Goal: Check status: Check status

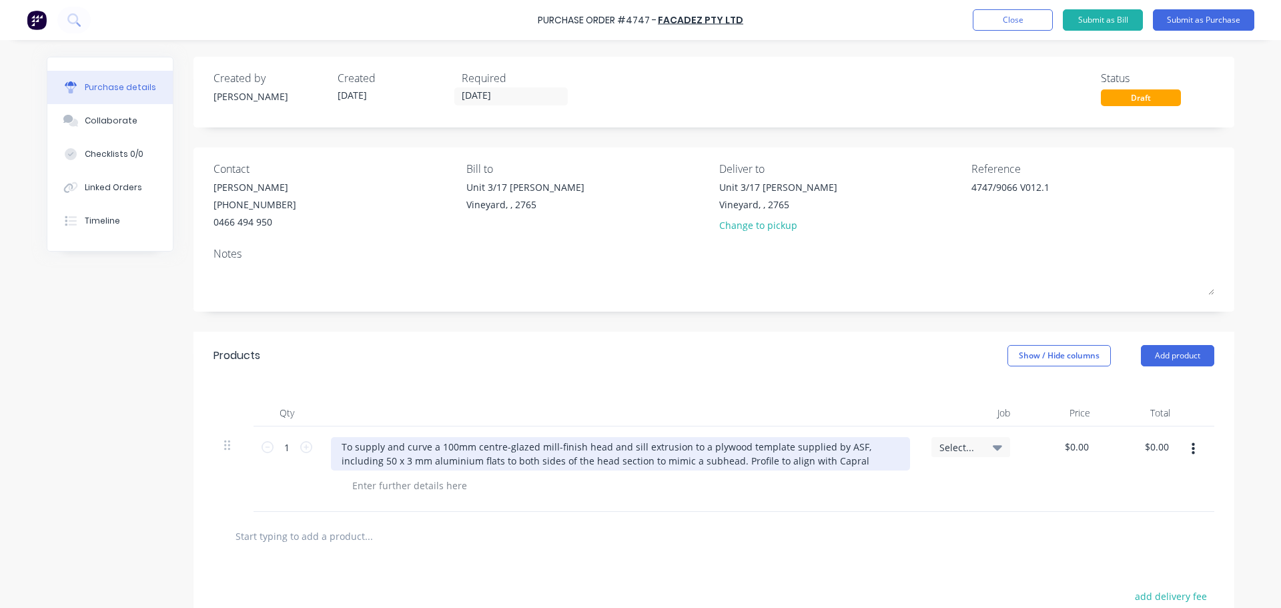
click at [809, 461] on div "To supply and curve a 100mm centre-glazed mill-finish head and sill extrusion t…" at bounding box center [620, 453] width 579 height 33
click at [806, 461] on div "To supply and curve a 100mm centre-glazed mill-finish head and sill extrusion t…" at bounding box center [620, 453] width 579 height 33
click at [806, 462] on div "To supply and curve a 100mm centre-glazed mill-finish head and sill extrusion t…" at bounding box center [620, 453] width 579 height 33
click at [382, 449] on div "To supply and curve a 100mm centre-glazed mill-finish head and sill extrusion t…" at bounding box center [620, 453] width 579 height 33
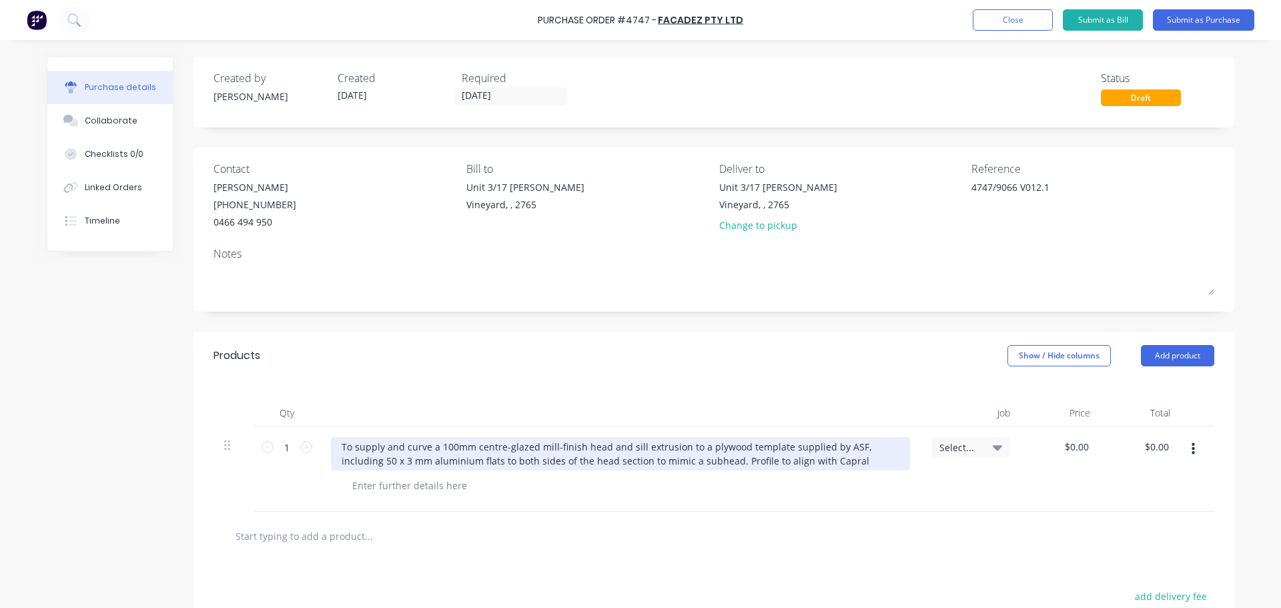
type textarea "x"
click at [449, 446] on div "To supply and curve a 100mm centre-glazed mill-finish head and sill extrusion t…" at bounding box center [620, 453] width 579 height 33
click at [444, 446] on div "To supply and curve a 10mm centre-glazed mill-finish head and sill extrusion to…" at bounding box center [620, 453] width 579 height 33
drag, startPoint x: 852, startPoint y: 461, endPoint x: 865, endPoint y: 470, distance: 16.3
click at [853, 462] on div "To supply and curve a 101.6mm centre-glazed mill-finish head and sill extrusion…" at bounding box center [620, 453] width 579 height 33
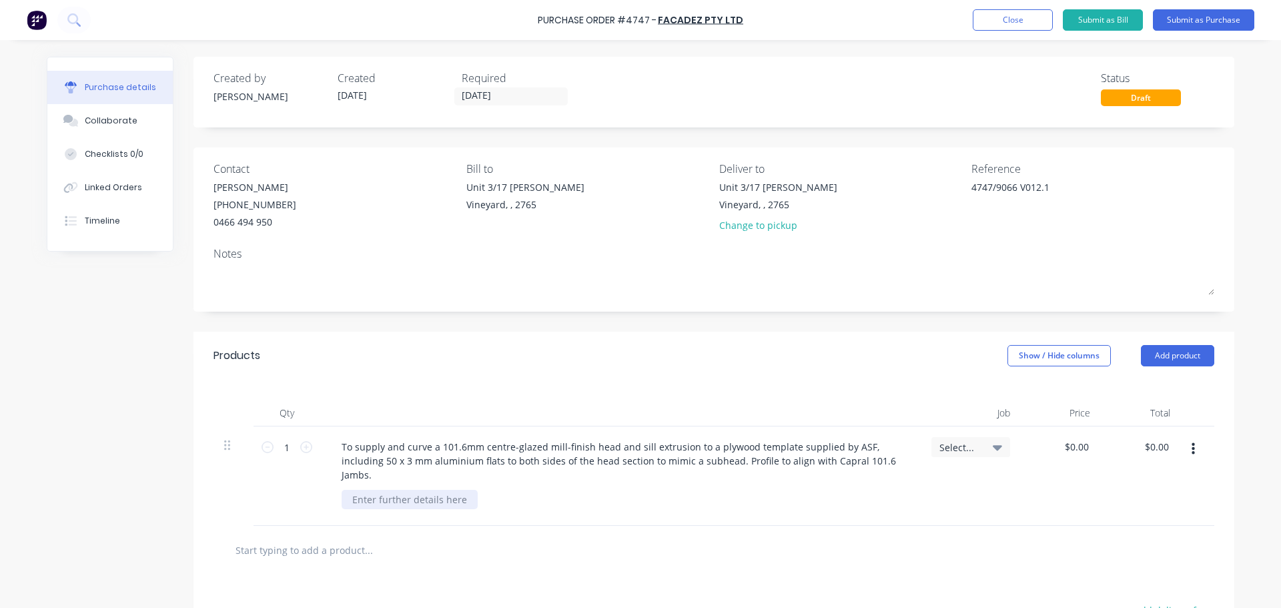
type textarea "x"
click at [348, 495] on div at bounding box center [410, 499] width 136 height 19
click at [484, 497] on div "As per the Quotation attached" at bounding box center [420, 499] width 157 height 19
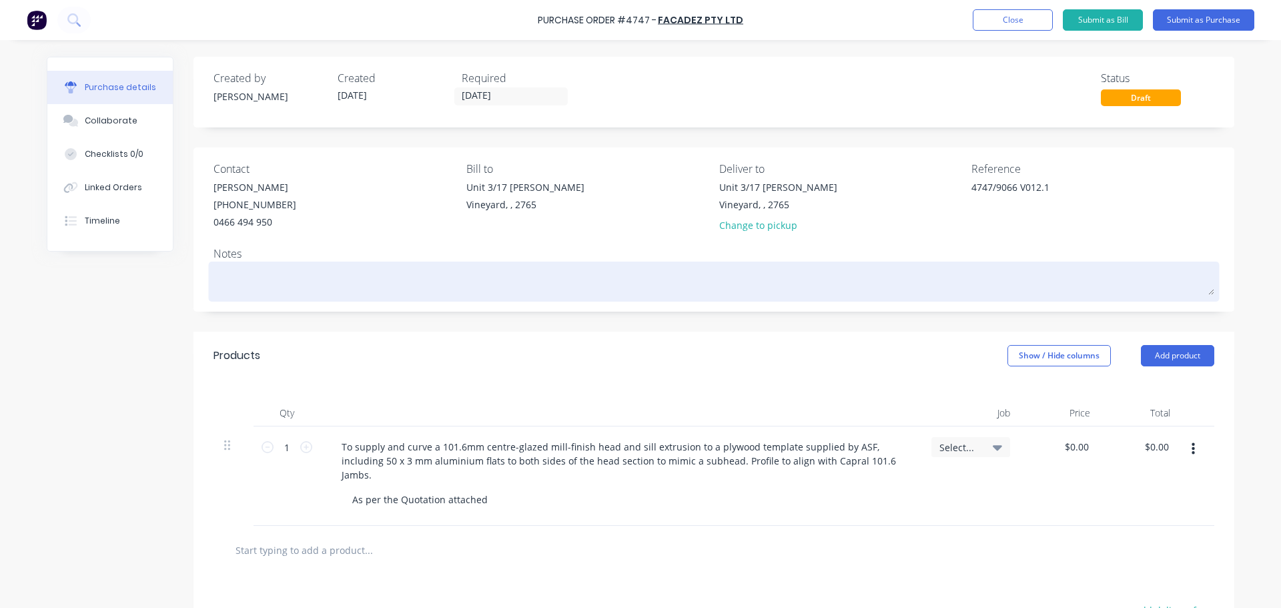
type textarea "x"
click at [248, 268] on textarea at bounding box center [714, 280] width 1001 height 30
type textarea "H"
type textarea "x"
type textarea "Hi"
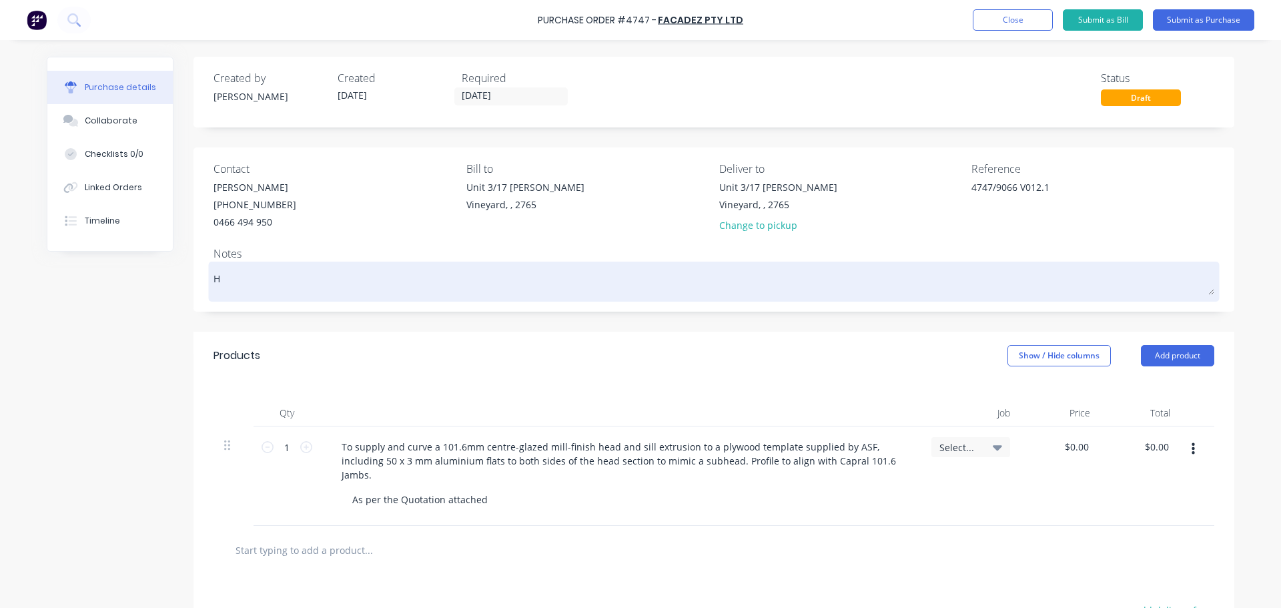
type textarea "x"
type textarea "Hi"
type textarea "x"
type textarea "Hi D"
type textarea "x"
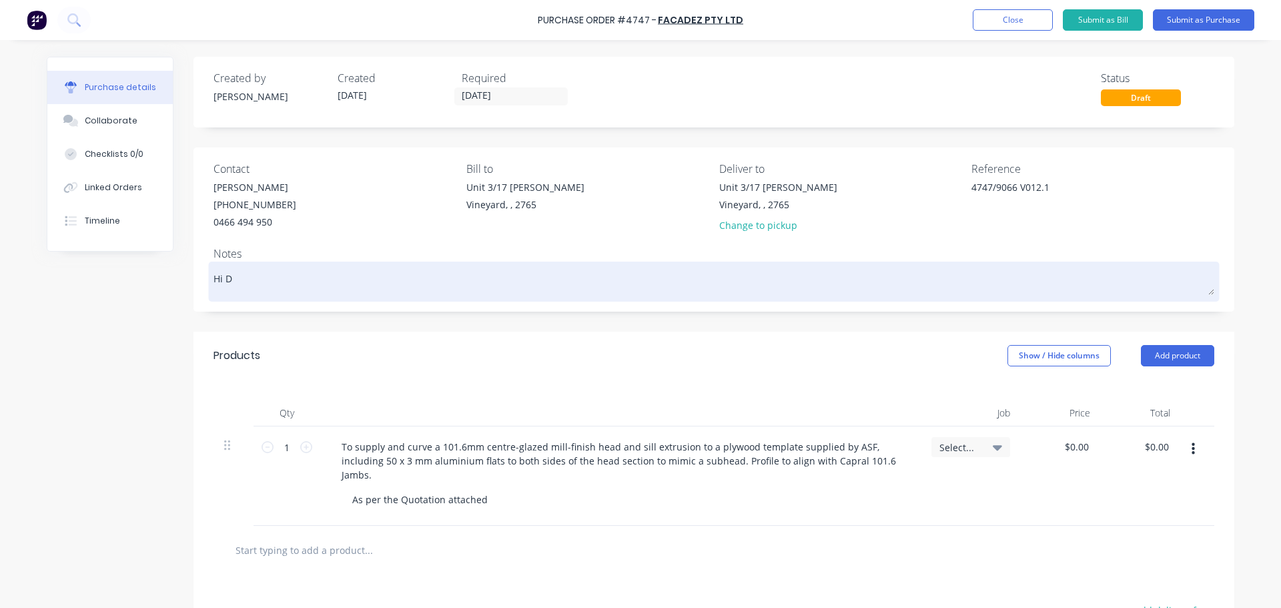
type textarea "Hi Da"
type textarea "x"
type textarea "Hi [PERSON_NAME]"
type textarea "x"
type textarea "Hi [PERSON_NAME]"
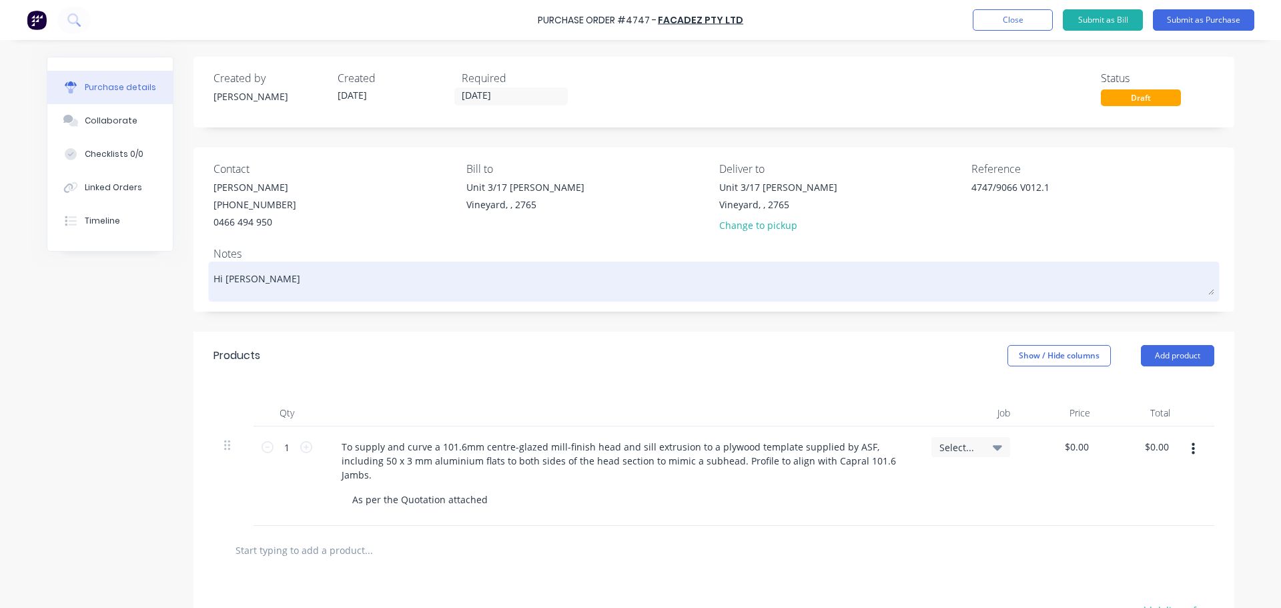
type textarea "x"
type textarea "Hi [PERSON_NAME]"
type textarea "x"
type textarea "Hi [PERSON_NAME]"
type textarea "x"
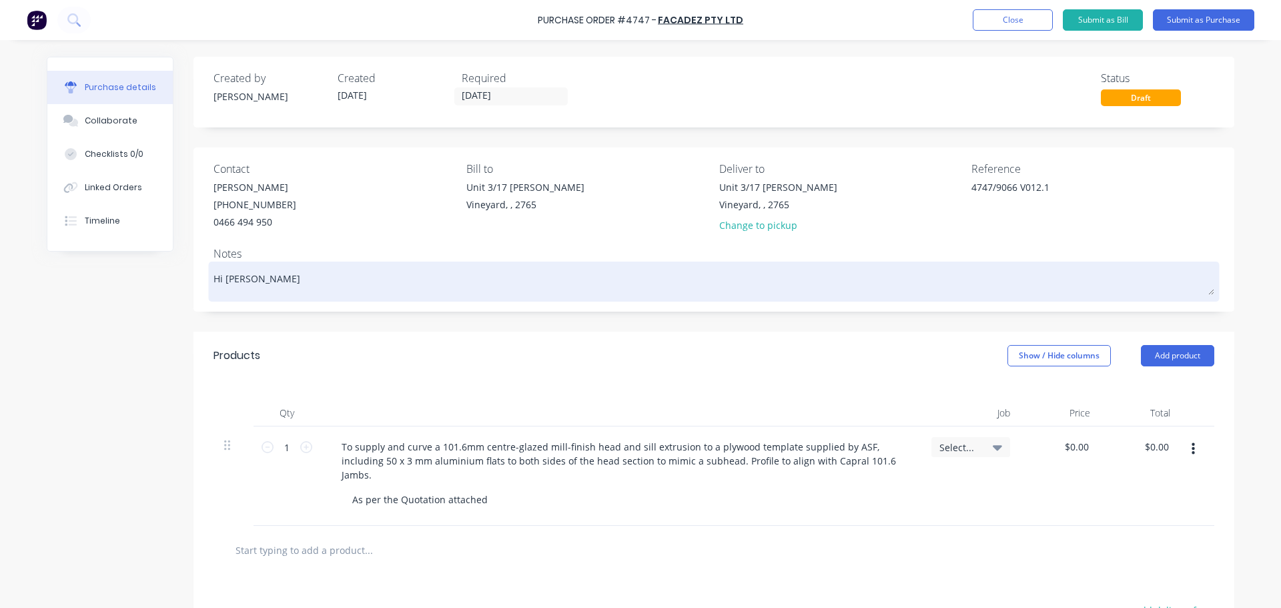
type textarea "Hi [PERSON_NAME]"
type textarea "x"
type textarea "Hi [PERSON_NAME]"
type textarea "x"
type textarea "Hi [PERSON_NAME]"
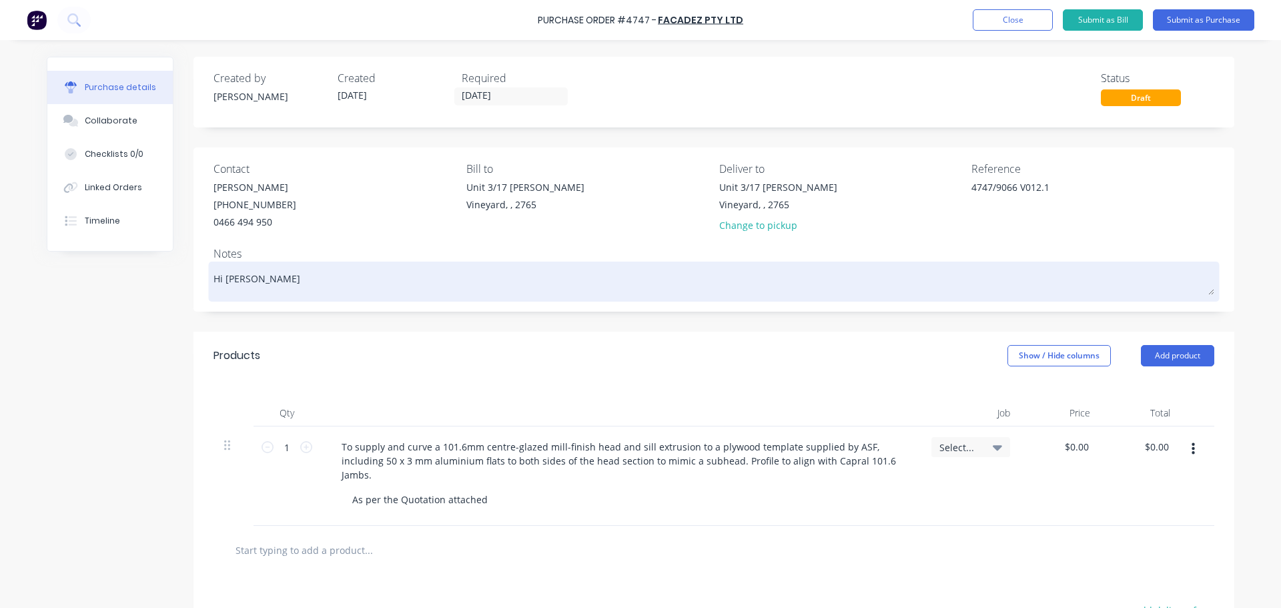
type textarea "x"
type textarea "Hi [PERSON_NAME]"
type textarea "x"
type textarea "Hi [PERSON_NAME]"
type textarea "x"
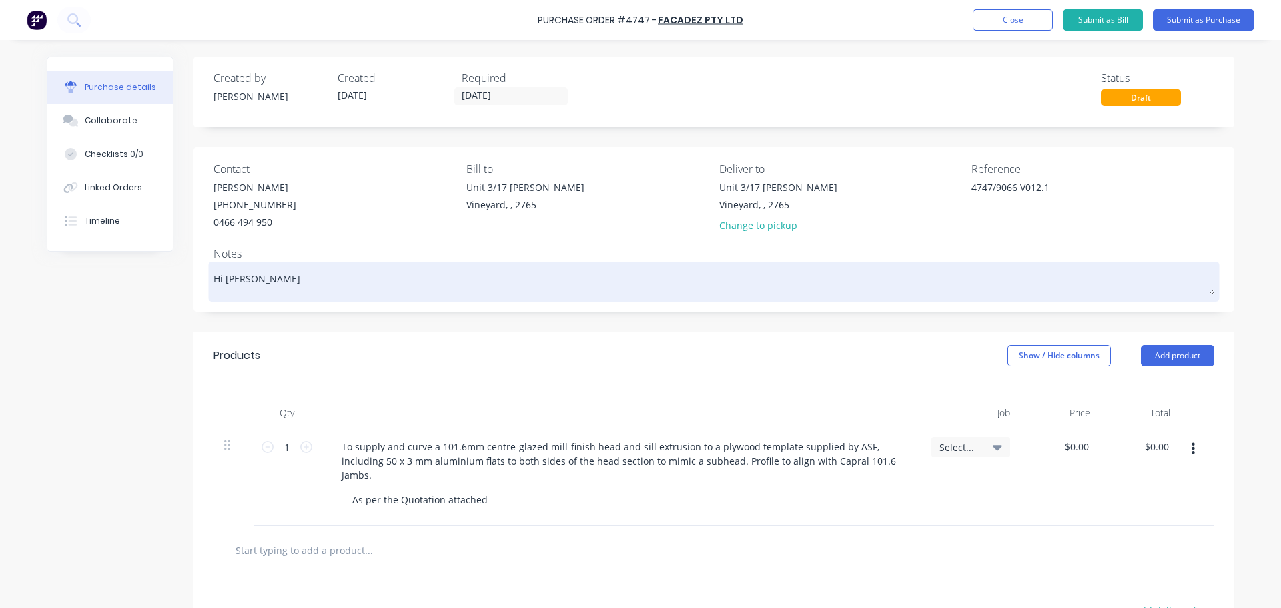
type textarea "Hi [PERSON_NAME]"
type textarea "x"
type textarea "Hi [PERSON_NAME] Please"
type textarea "x"
type textarea "Hi [PERSON_NAME] Please"
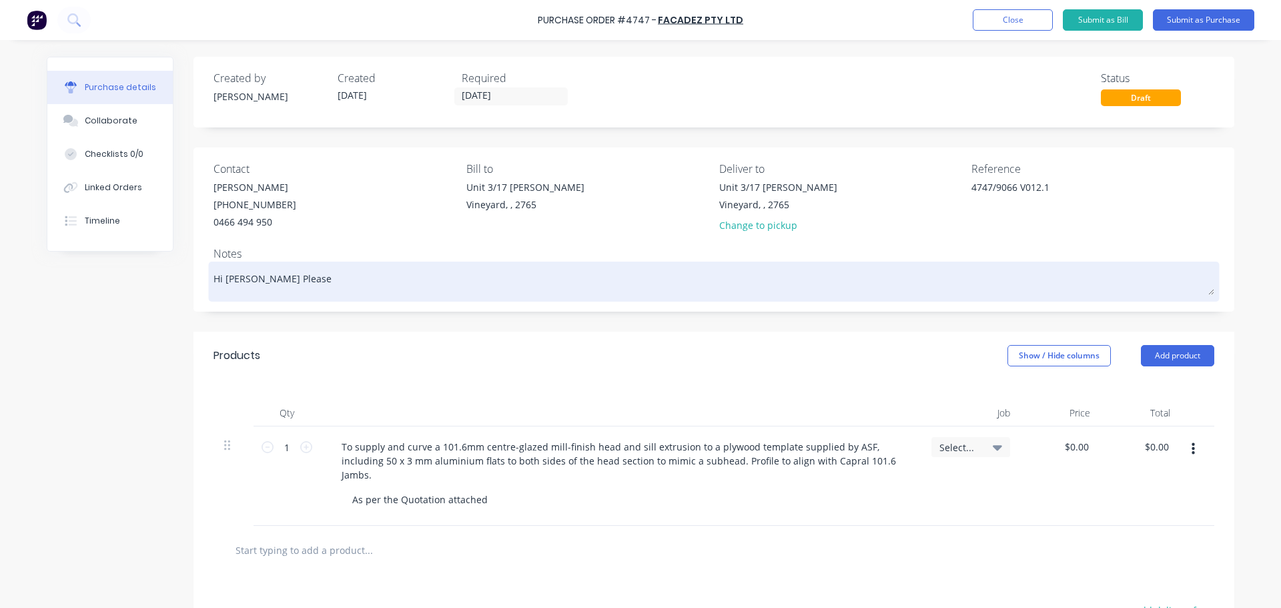
type textarea "x"
type textarea "Hi [PERSON_NAME] Please a"
type textarea "x"
type textarea "Hi [PERSON_NAME] Please ad"
type textarea "x"
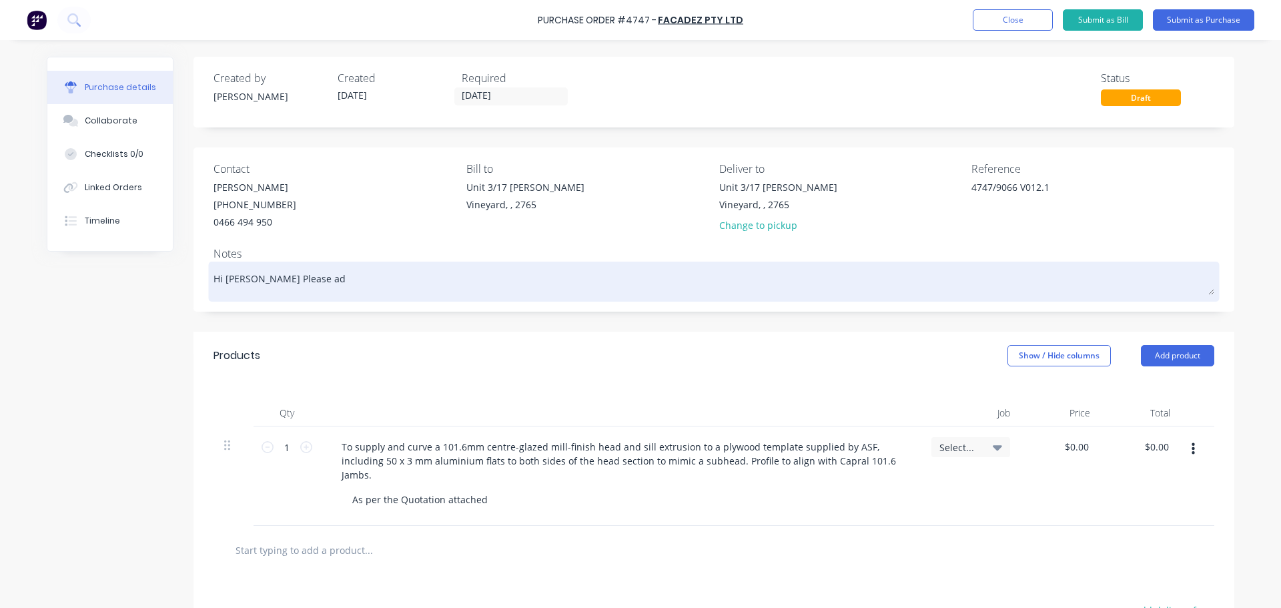
type textarea "Hi [PERSON_NAME] Please adv"
type textarea "x"
type textarea "Hi [PERSON_NAME] Please advi"
type textarea "x"
type textarea "Hi [PERSON_NAME] Please advis"
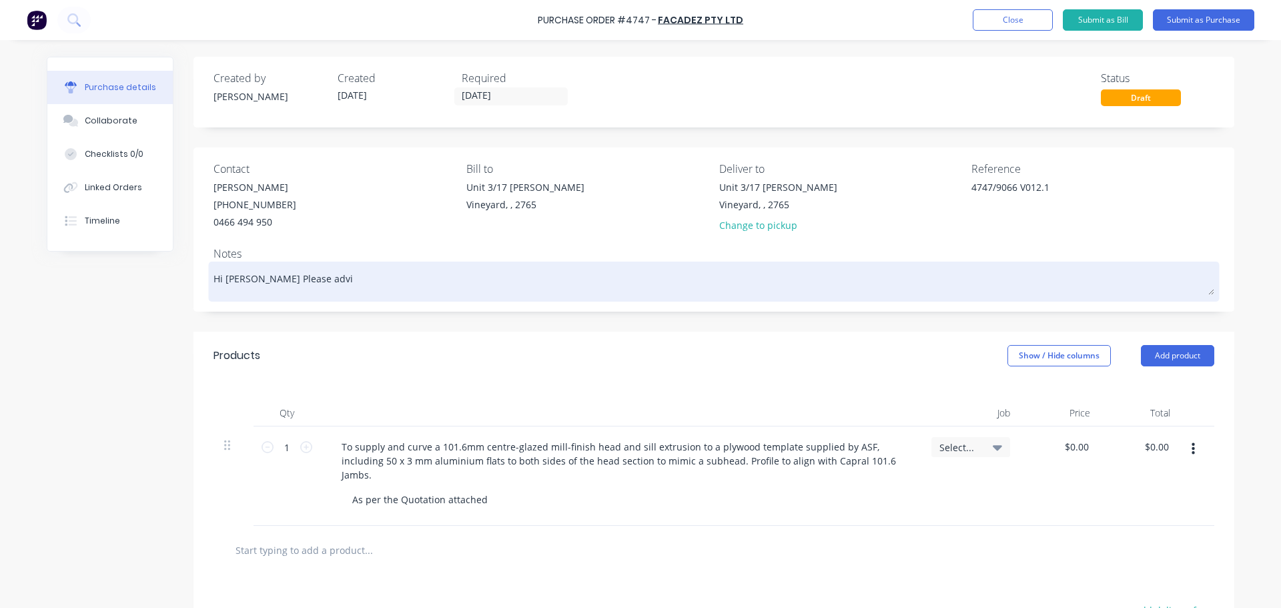
type textarea "x"
type textarea "Hi [PERSON_NAME] Please advise"
type textarea "x"
type textarea "Hi [PERSON_NAME] Please advise"
type textarea "x"
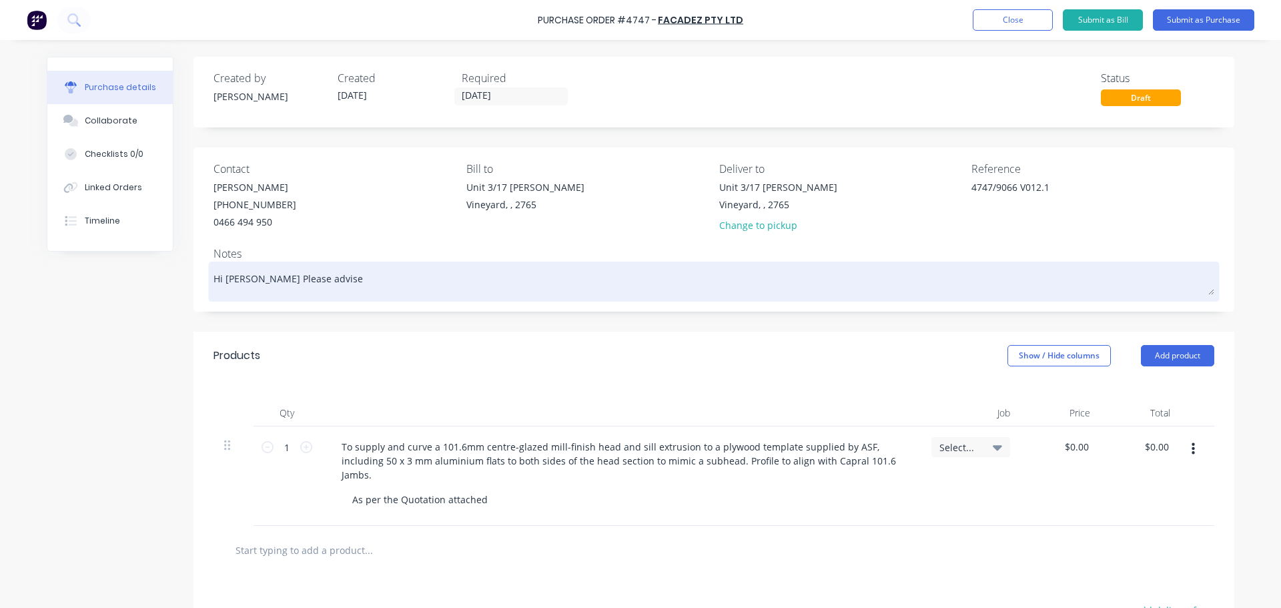
type textarea "Hi [PERSON_NAME] Please advise w"
type textarea "x"
type textarea "Hi [PERSON_NAME] Please advise wh"
type textarea "x"
type textarea "Hi [PERSON_NAME] Please advise whe"
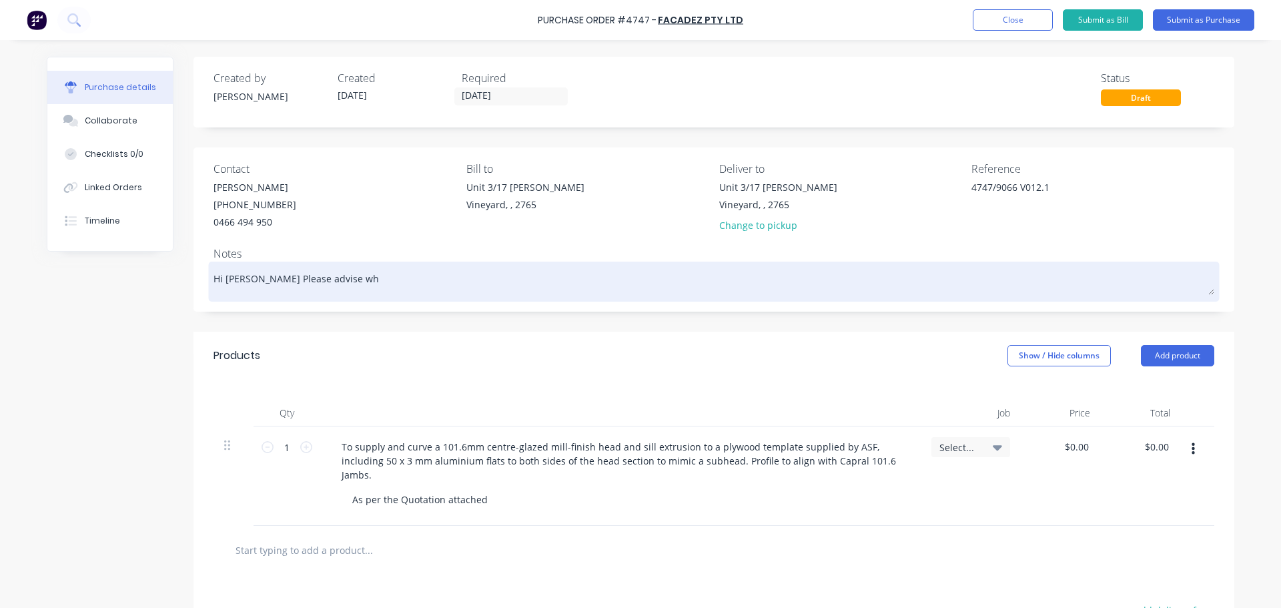
type textarea "x"
type textarea "Hi [PERSON_NAME] Please advise when"
type textarea "x"
type textarea "Hi [PERSON_NAME] Please advise when"
type textarea "x"
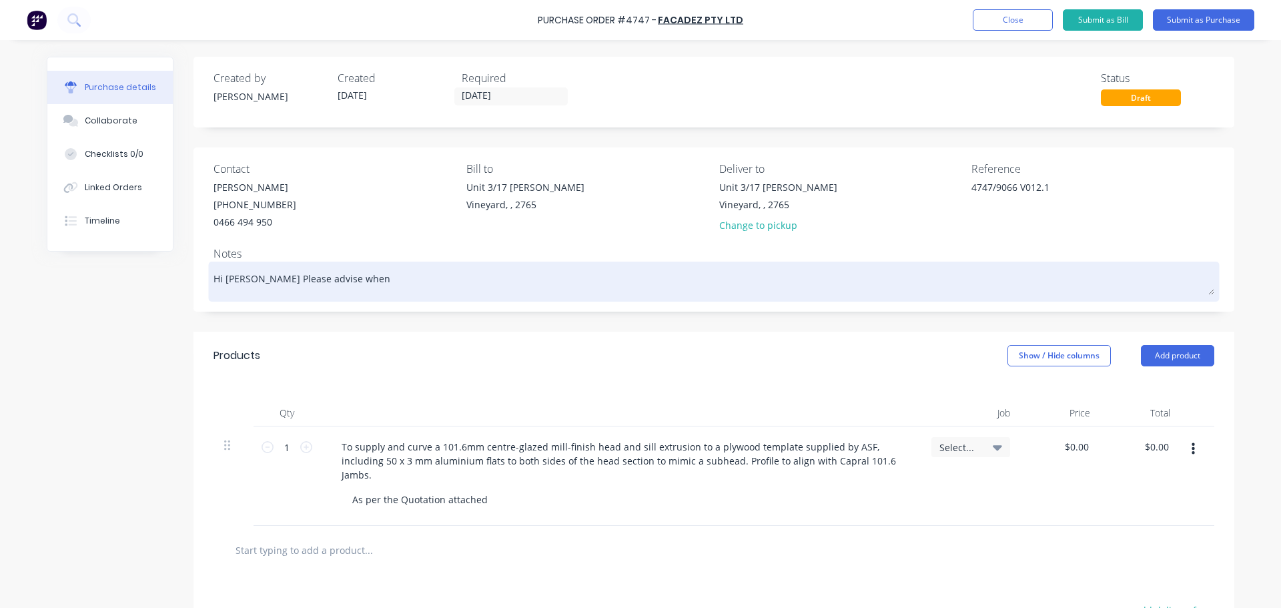
type textarea "Hi [PERSON_NAME] Please advise when y"
type textarea "x"
type textarea "Hi [PERSON_NAME] Please advise when yo"
type textarea "x"
type textarea "Hi [PERSON_NAME] Please advise when you"
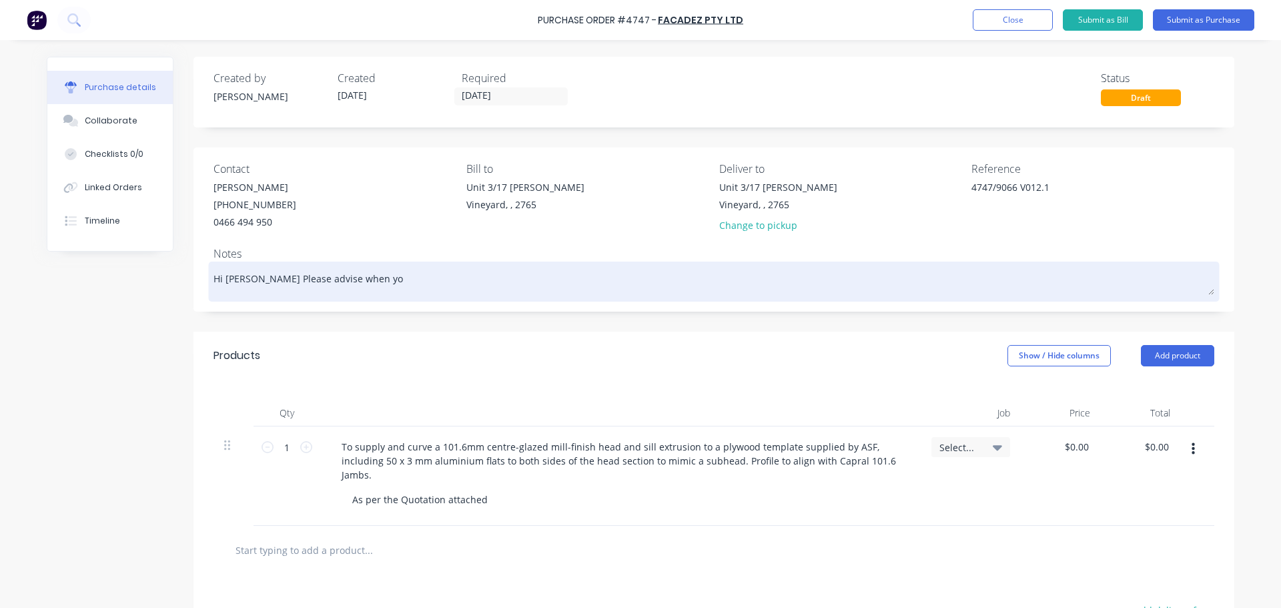
type textarea "x"
type textarea "Hi [PERSON_NAME] Please advise when you"
type textarea "x"
type textarea "Hi [PERSON_NAME] Please advise when you w"
type textarea "x"
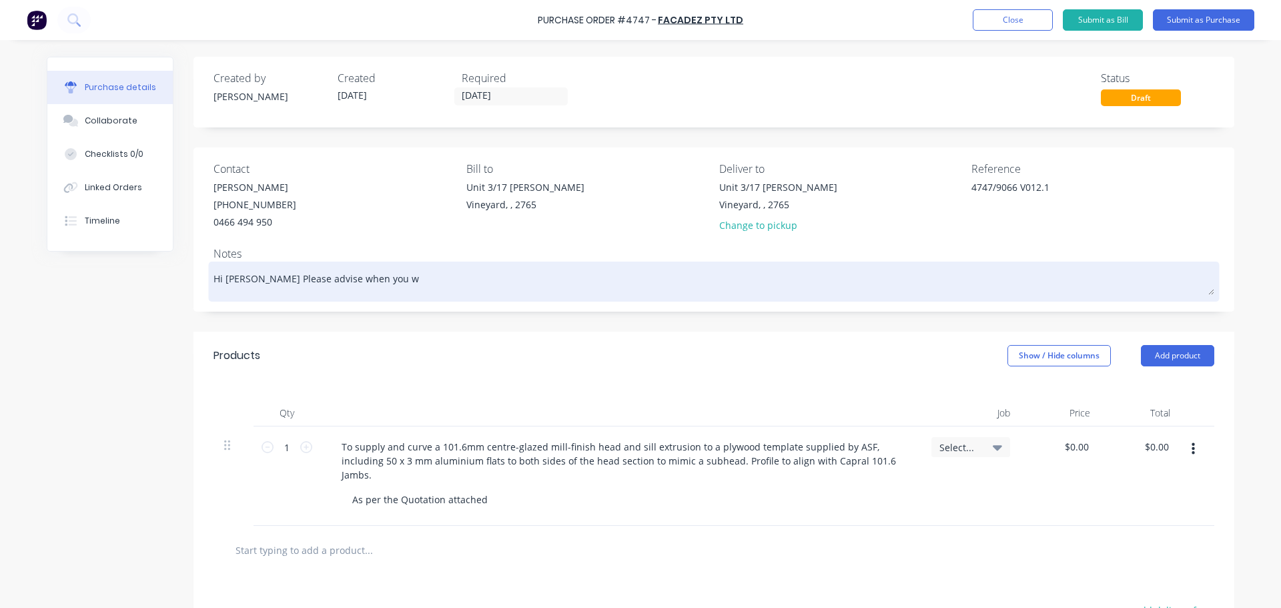
type textarea "Hi [PERSON_NAME] Please advise when you wi"
type textarea "x"
type textarea "Hi [PERSON_NAME] Please advise when you wil"
type textarea "x"
type textarea "Hi [PERSON_NAME] Please advise when you will"
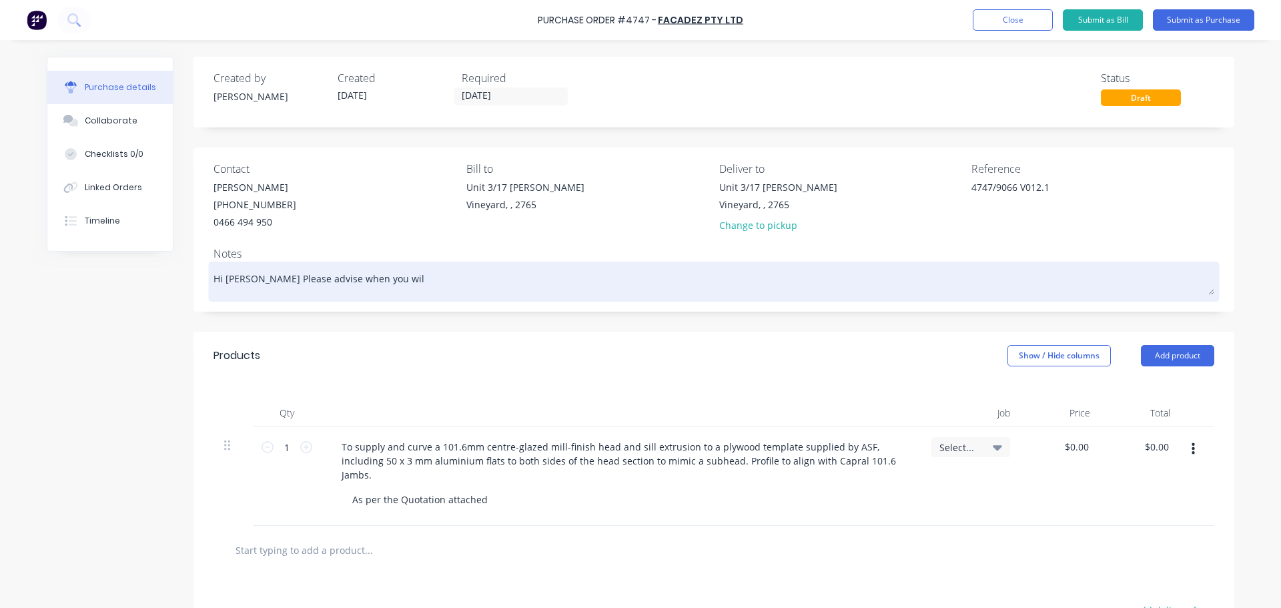
type textarea "x"
type textarea "Hi [PERSON_NAME] Please advise when you will"
type textarea "x"
type textarea "Hi [PERSON_NAME] Please advise when you will c"
type textarea "x"
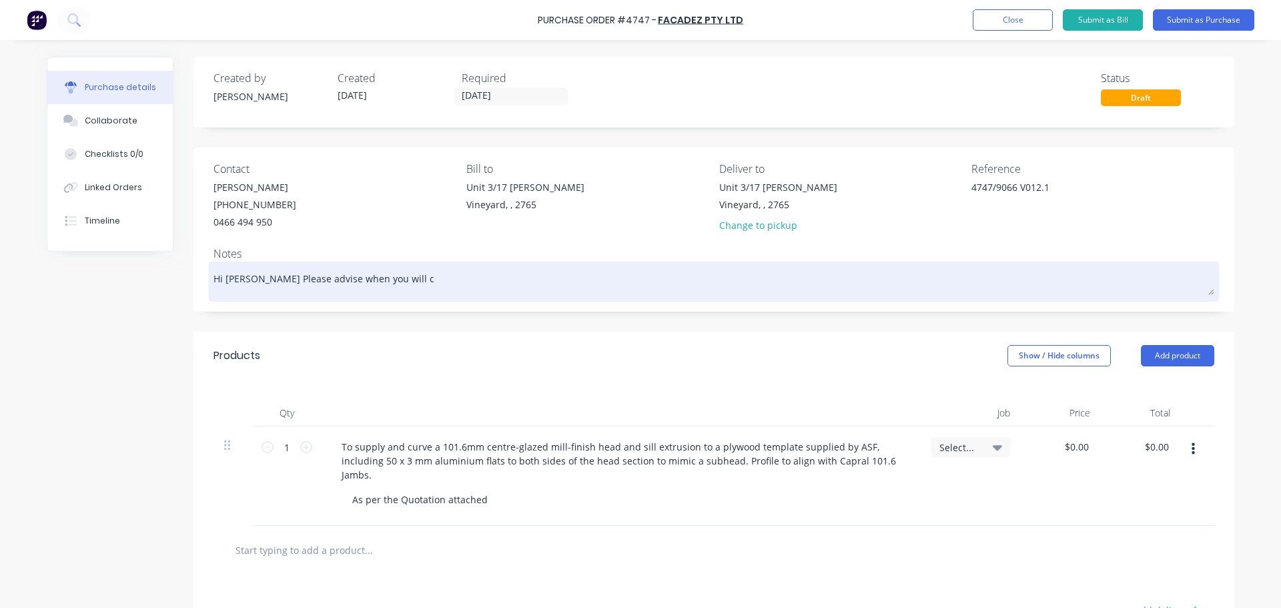
type textarea "Hi [PERSON_NAME] Please advise when you will ca"
type textarea "x"
type textarea "Hi [PERSON_NAME] Please advise when you will cal"
type textarea "x"
type textarea "Hi [PERSON_NAME] Please advise when you will call"
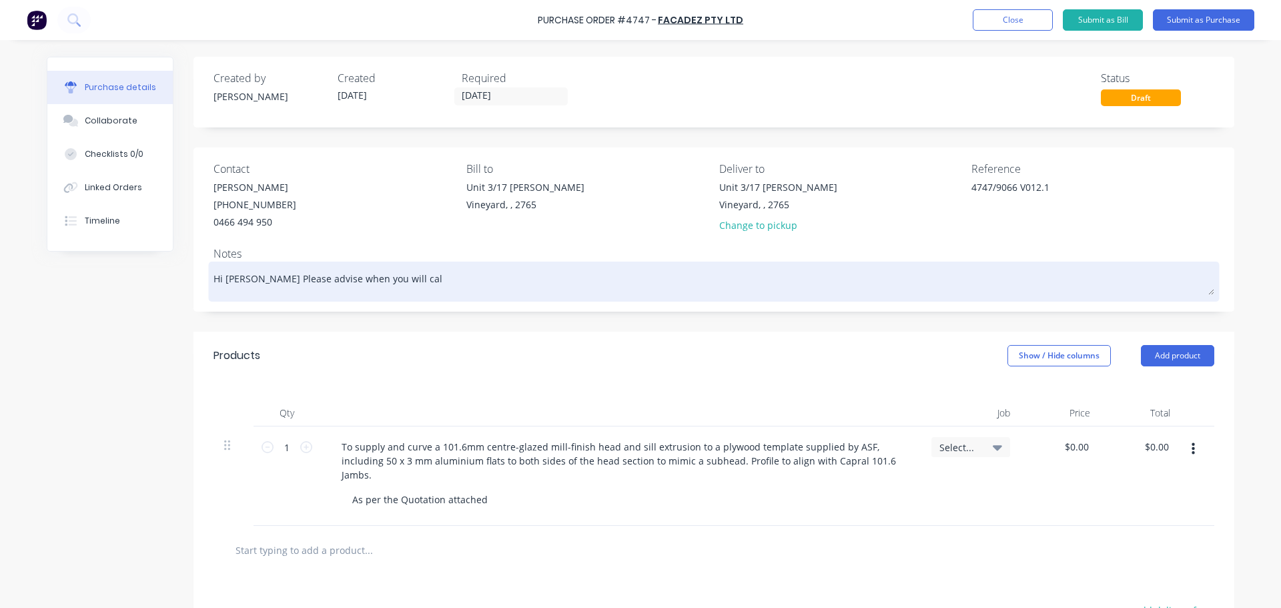
type textarea "x"
type textarea "Hi [PERSON_NAME] Please advise when you will call"
type textarea "x"
type textarea "Hi [PERSON_NAME] Please advise when you will call p"
type textarea "x"
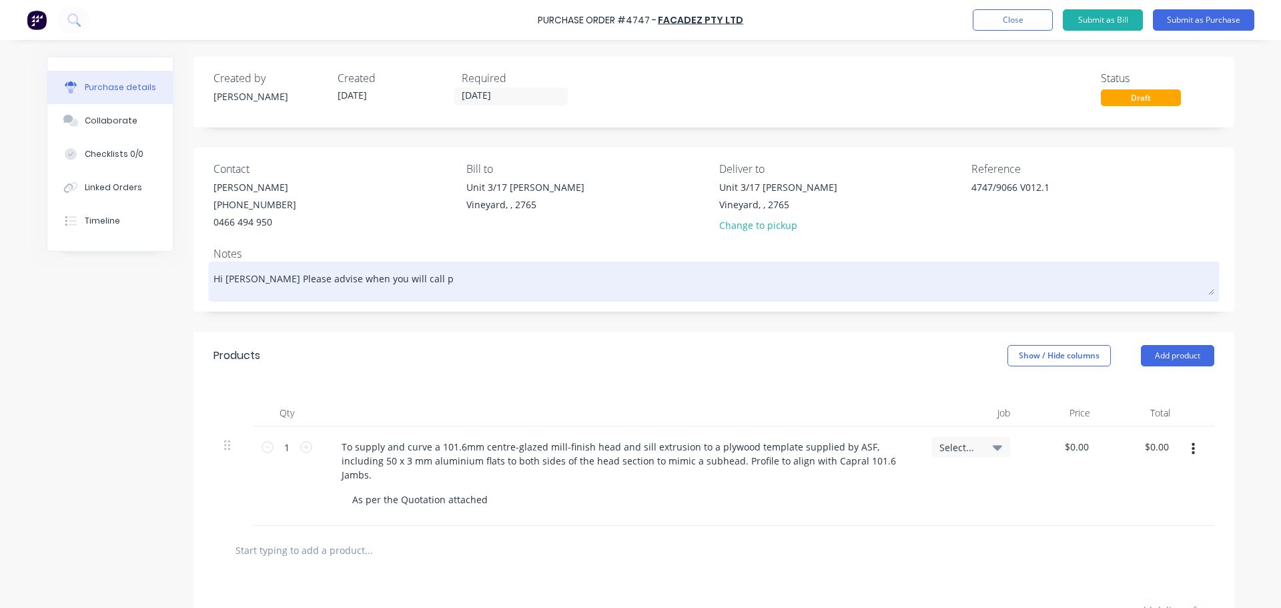
type textarea "Hi [PERSON_NAME] Please advise when you will call pa"
type textarea "x"
type textarea "Hi [PERSON_NAME] Please advise when you will call pas"
type textarea "x"
type textarea "Hi [PERSON_NAME] Please advise when you will call past"
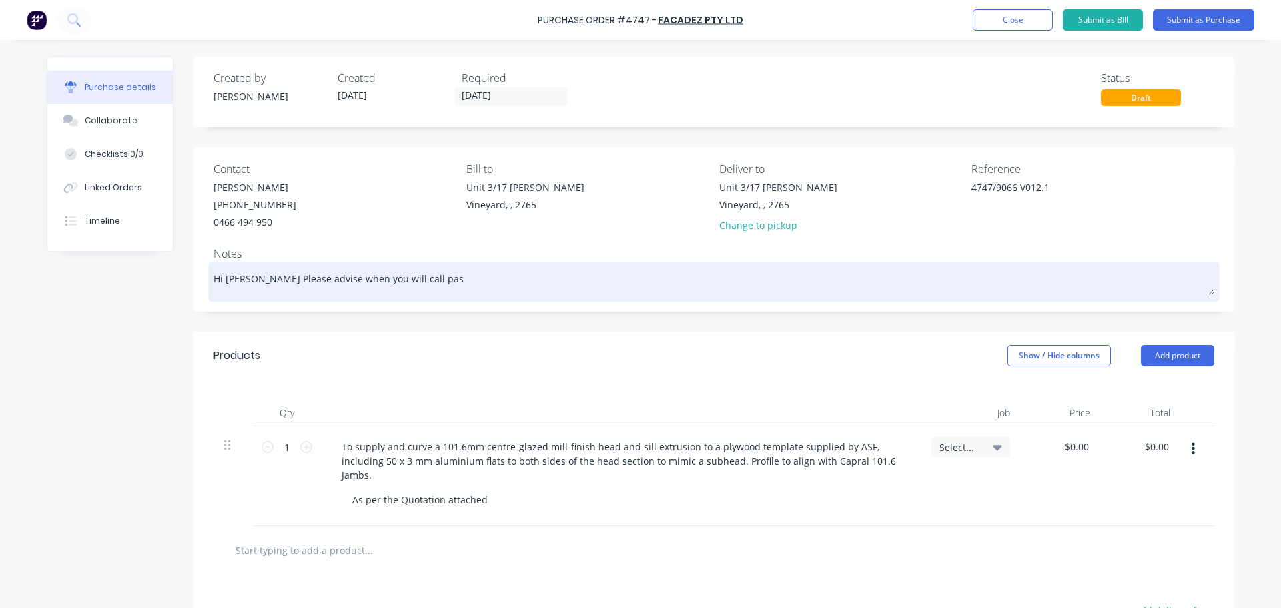
type textarea "x"
type textarea "Hi [PERSON_NAME] Please advise when you will call past"
type textarea "x"
type textarea "Hi [PERSON_NAME] Please advise when you will call past t"
type textarea "x"
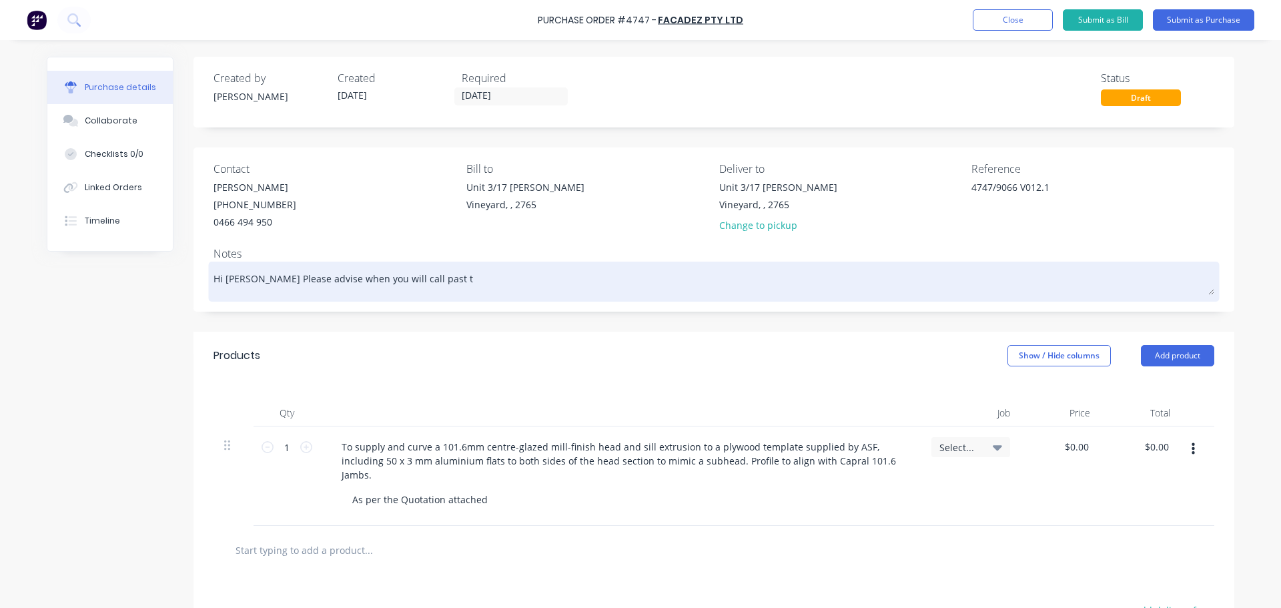
type textarea "Hi [PERSON_NAME] Please advise when you will call past to"
type textarea "x"
type textarea "Hi [PERSON_NAME] Please advise when you will call past to"
type textarea "x"
type textarea "Hi [PERSON_NAME] Please advise when you will call past to p"
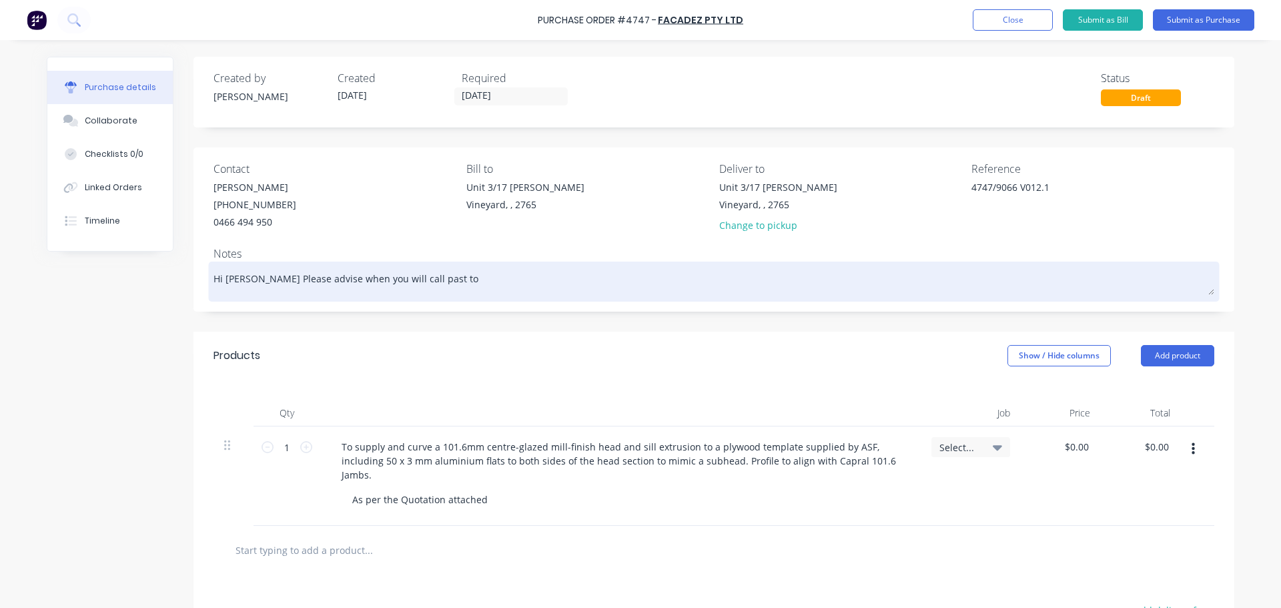
type textarea "x"
type textarea "Hi [PERSON_NAME] Please advise when you will call past to pi"
type textarea "x"
type textarea "Hi [PERSON_NAME] Please advise when you will call past to pic"
type textarea "x"
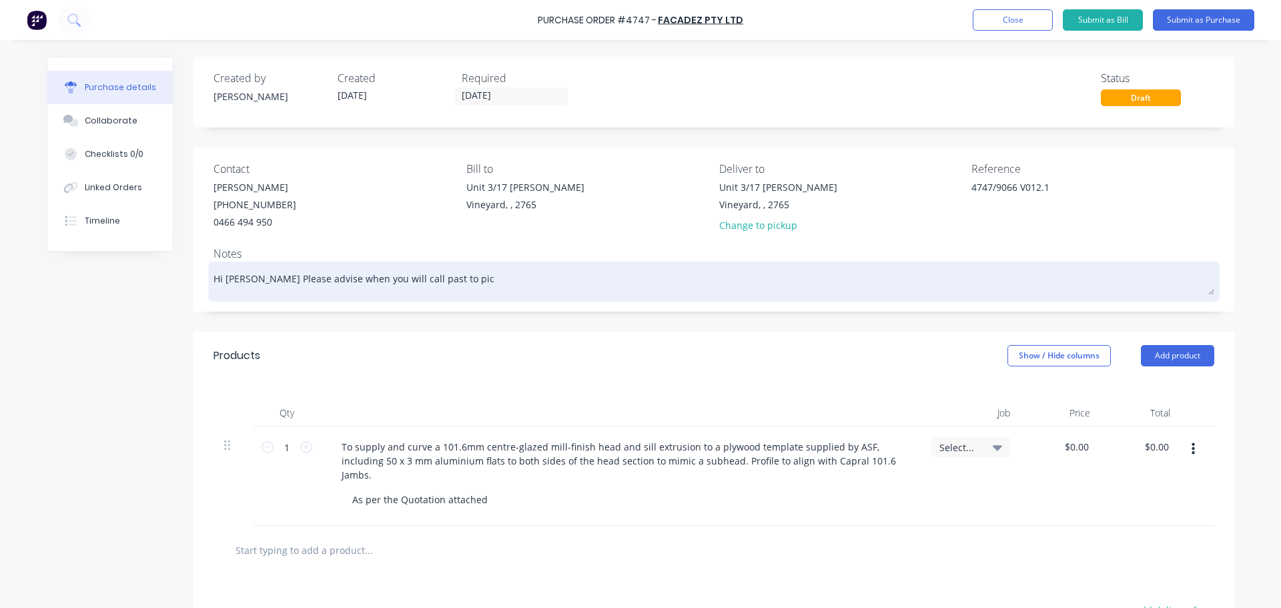
type textarea "Hi [PERSON_NAME] Please advise when you will call past to pick"
type textarea "x"
type textarea "Hi [PERSON_NAME] Please advise when you will call past to pick"
type textarea "x"
type textarea "Hi [PERSON_NAME] Please advise when you will call past to pick u"
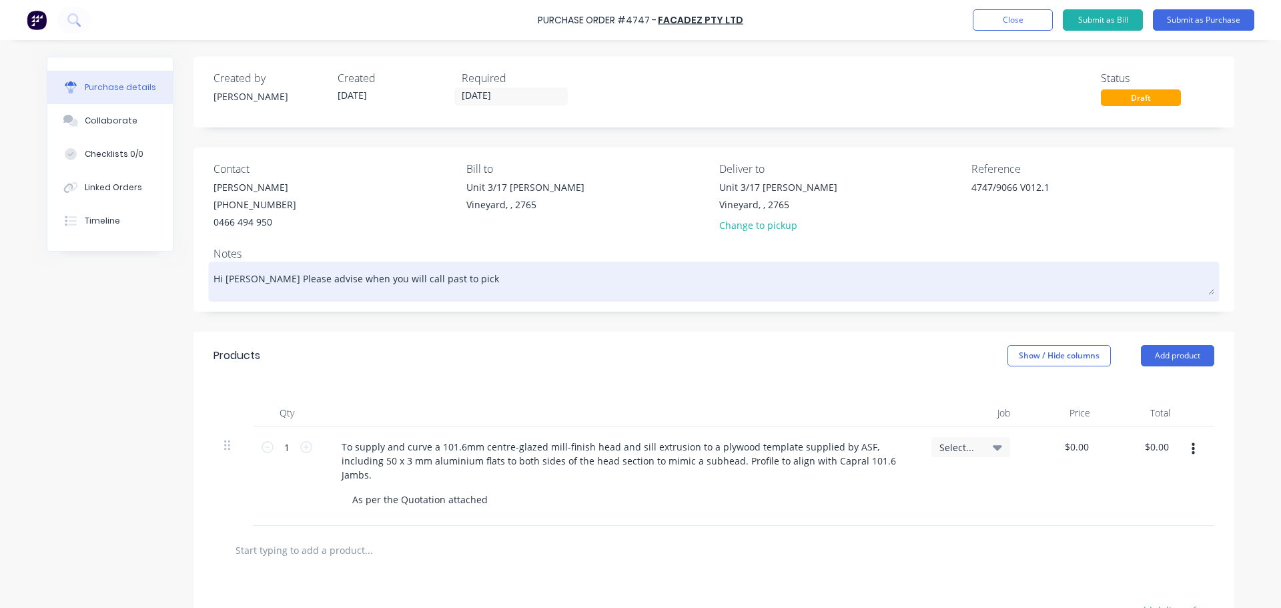
type textarea "x"
type textarea "Hi [PERSON_NAME] Please advise when you will call past to pick up"
type textarea "x"
type textarea "Hi [PERSON_NAME] Please advise when you will call past to pick up"
type textarea "x"
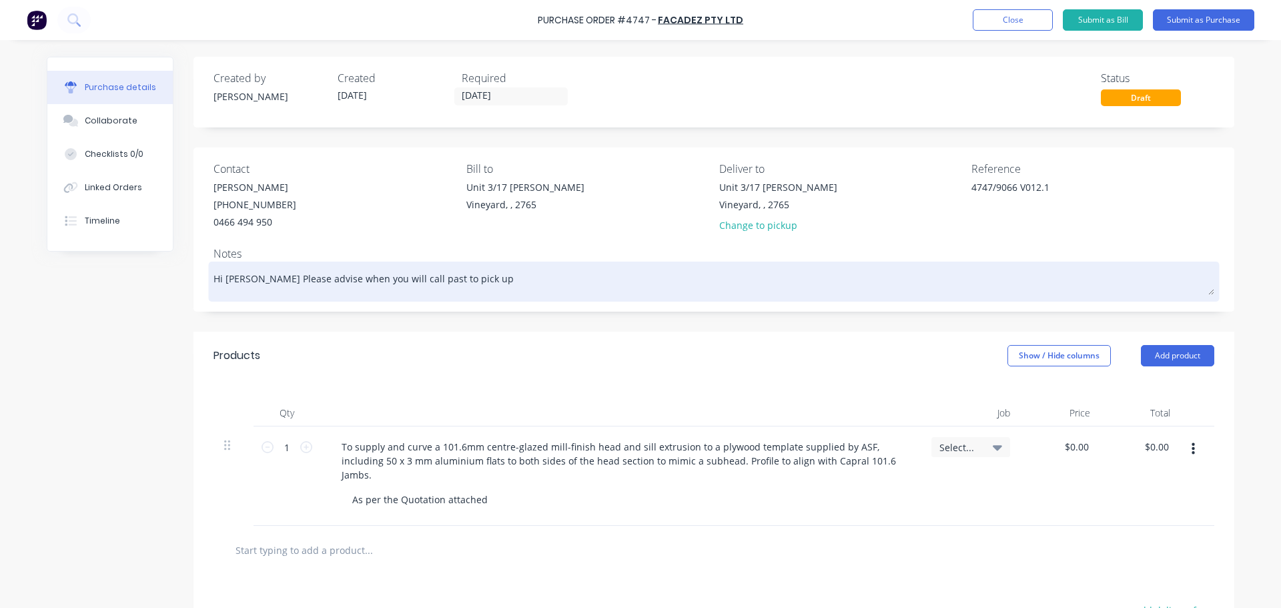
type textarea "Hi [PERSON_NAME] Please advise when you will call past to pick up t"
type textarea "x"
type textarea "Hi [PERSON_NAME] Please advise when you will call past to pick up te"
type textarea "x"
type textarea "Hi [PERSON_NAME] Please advise when you will call past to pick up tem"
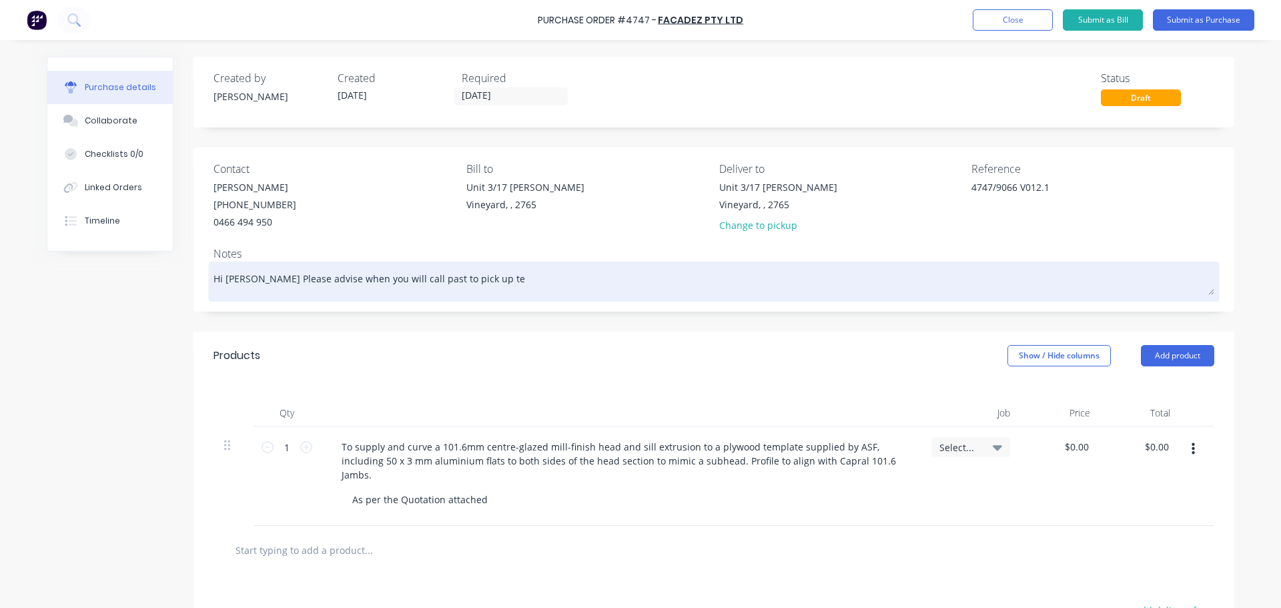
type textarea "x"
type textarea "Hi [PERSON_NAME] Please advise when you will call past to pick up temp"
type textarea "x"
type textarea "Hi [PERSON_NAME] Please advise when you will call past to pick up templ"
type textarea "x"
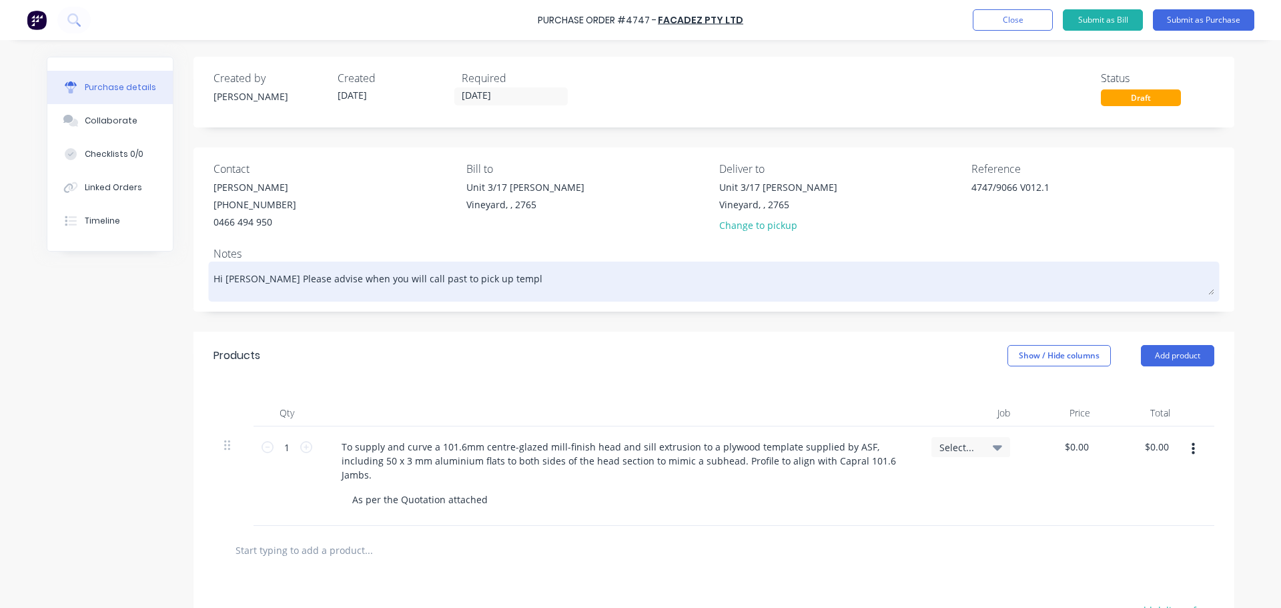
type textarea "Hi [PERSON_NAME] Please advise when you will call past to pick up templa"
type textarea "x"
type textarea "Hi [PERSON_NAME] Please advise when you will call past to pick up templat"
type textarea "x"
type textarea "Hi [PERSON_NAME] Please advise when you will call past to pick up template"
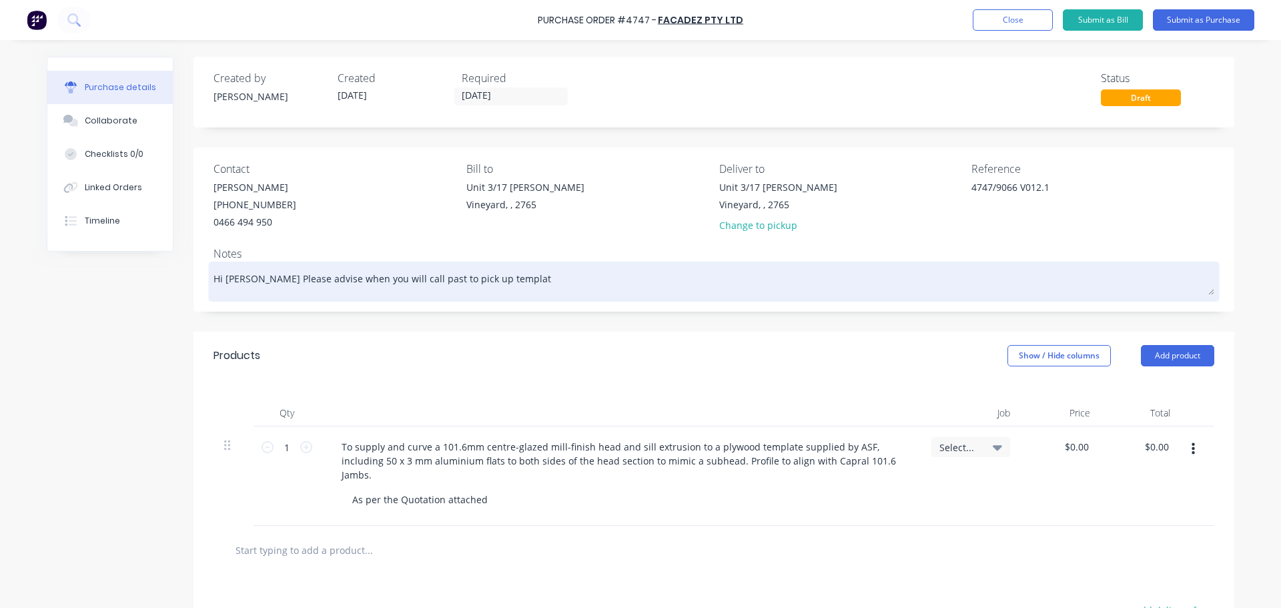
type textarea "x"
type textarea "Hi [PERSON_NAME] Please advise when you will call past to pick up template"
type textarea "x"
click at [456, 278] on textarea "Hi [PERSON_NAME] Please advise when you will call past to pick up template" at bounding box center [714, 280] width 1001 height 30
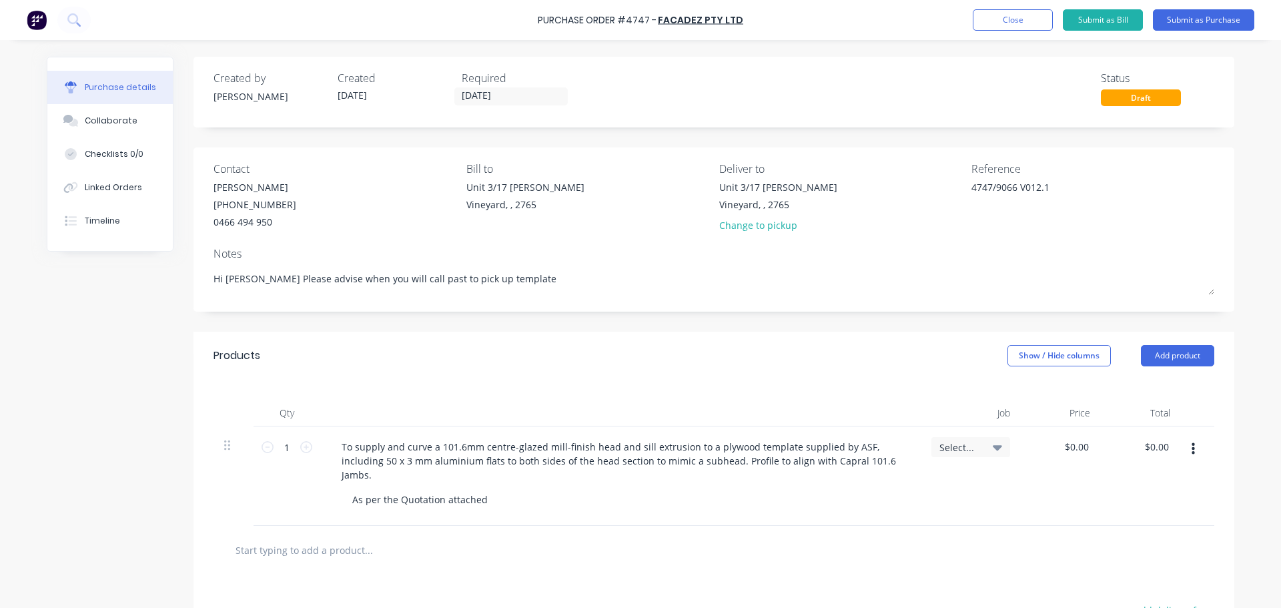
type textarea "Hi [PERSON_NAME] Please advise when you will call past to pick up ptemplate"
type textarea "x"
type textarea "Hi [PERSON_NAME] Please advise when you will call past to pick up pltemplate"
type textarea "x"
type textarea "Hi [PERSON_NAME] Please advise when you will call past to pick up plytemplate"
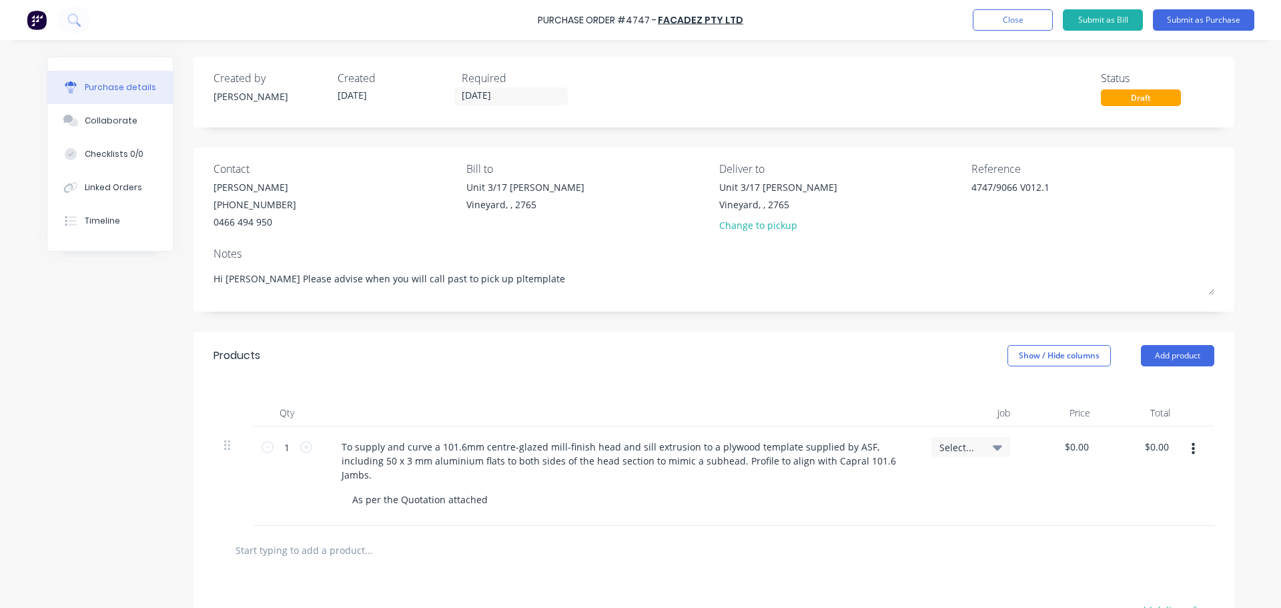
type textarea "x"
type textarea "Hi [PERSON_NAME] Please advise when you will call past to pick up ply template"
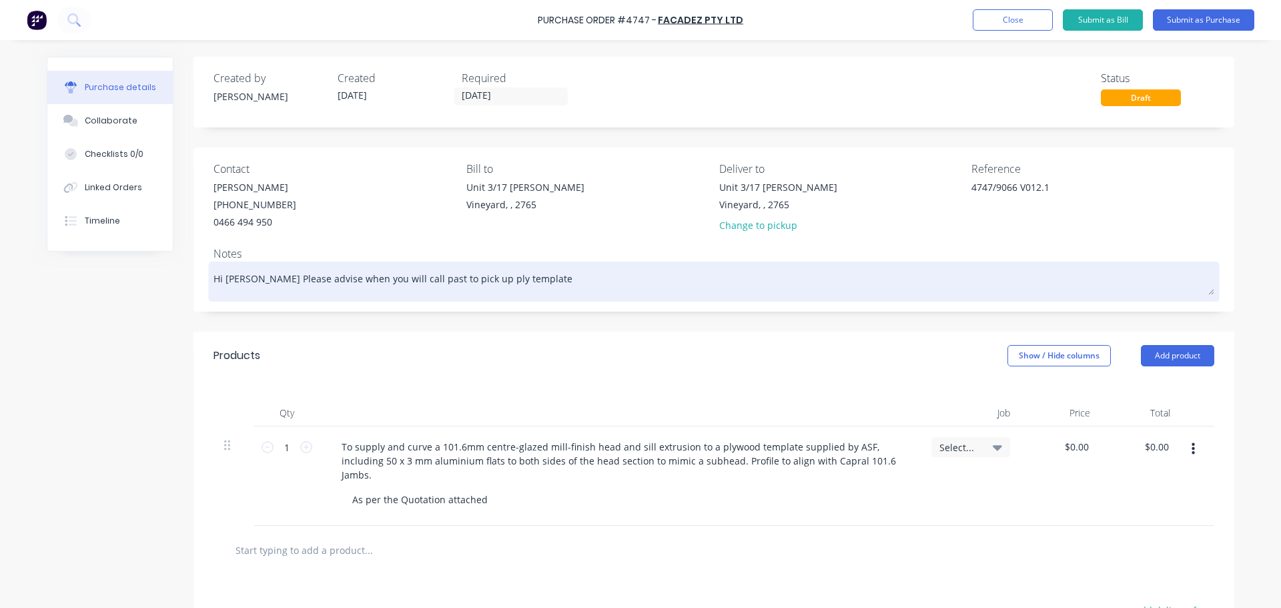
type textarea "x"
drag, startPoint x: 264, startPoint y: 282, endPoint x: 254, endPoint y: 276, distance: 10.8
click at [254, 276] on textarea "Hi [PERSON_NAME] Please advise when you will call past to pick up ply template" at bounding box center [714, 280] width 1001 height 30
type textarea "Hi [PERSON_NAME] please advise when you will call past to pick up ply template"
type textarea "x"
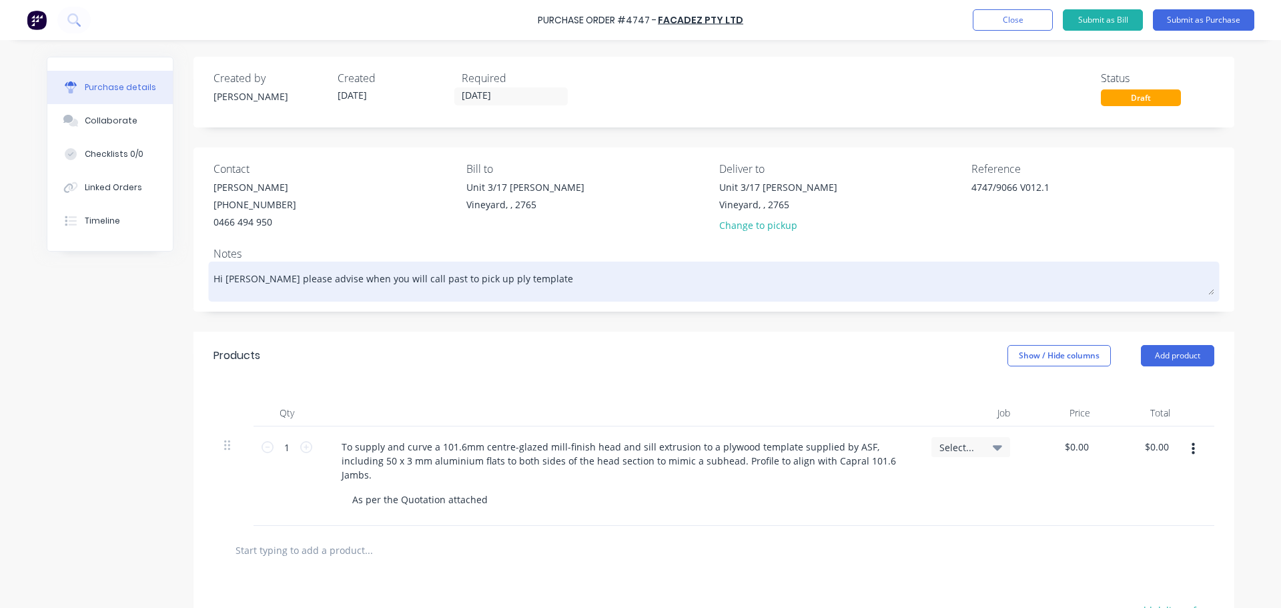
type textarea "Hi [PERSON_NAME], please advise when you will call past to pick up ply template"
type textarea "x"
type textarea "Hi [PERSON_NAME], please advise when you will call past to pick up the ply temp…"
type textarea "x"
type textarea "Hi [PERSON_NAME], please advise when you will call by to pick up the ply templa…"
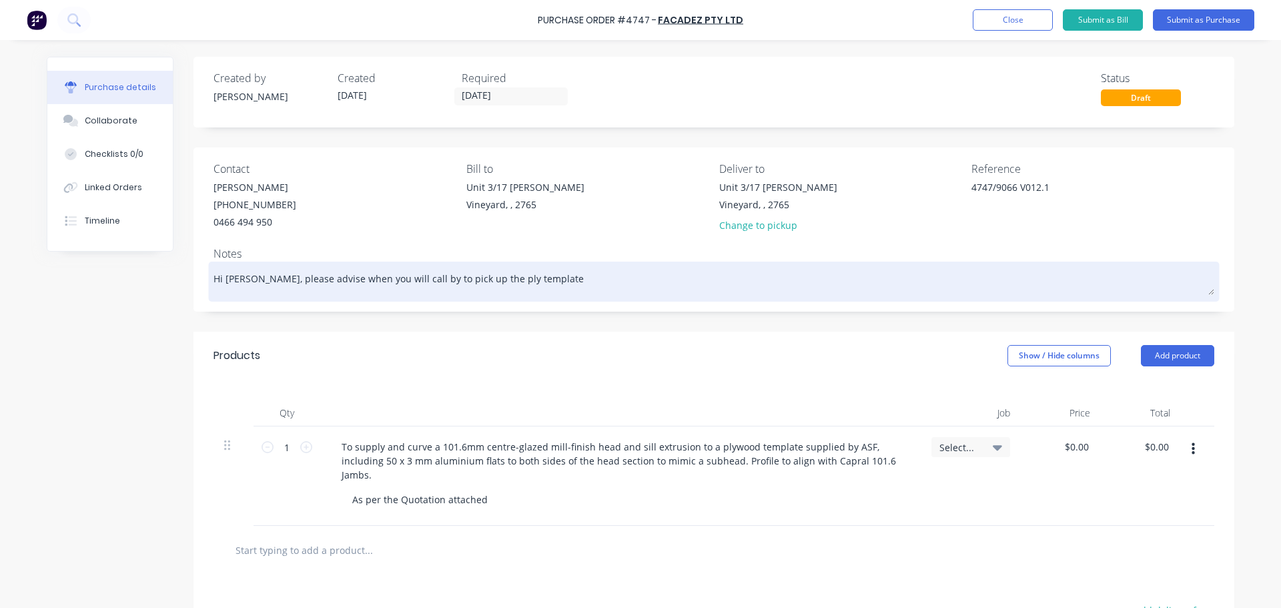
type textarea "x"
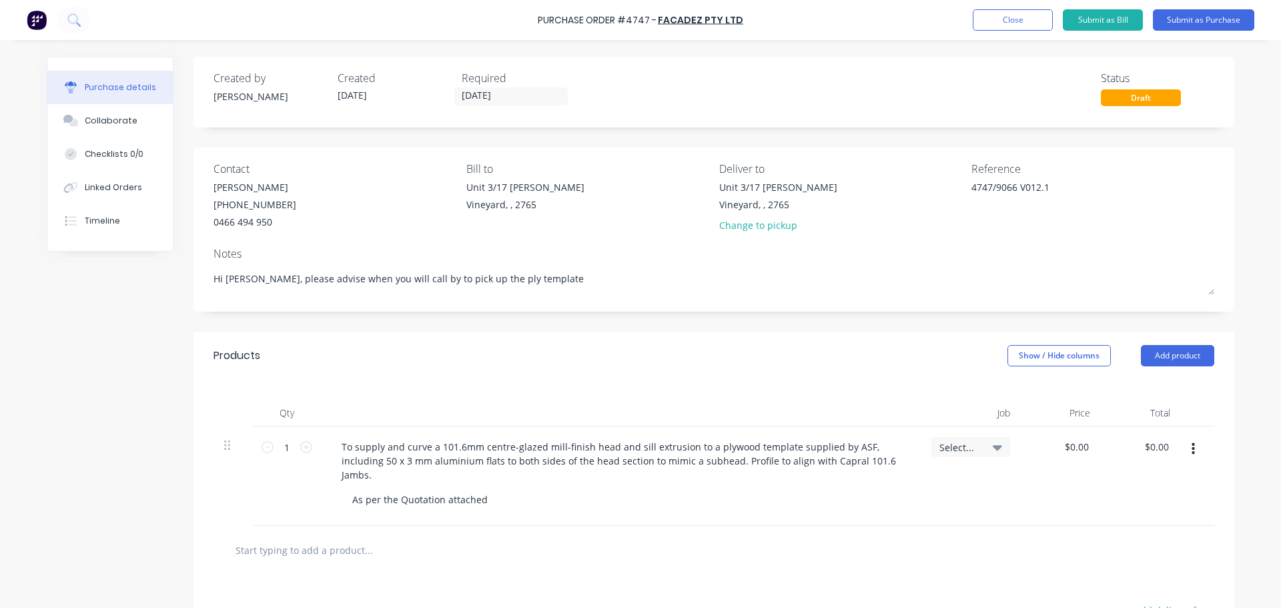
type textarea "Hi [PERSON_NAME], please advise when you will call by to pick up the ply templa…"
type textarea "x"
type input "0.00"
type textarea "x"
click at [1067, 449] on input "0.00" at bounding box center [1076, 446] width 31 height 19
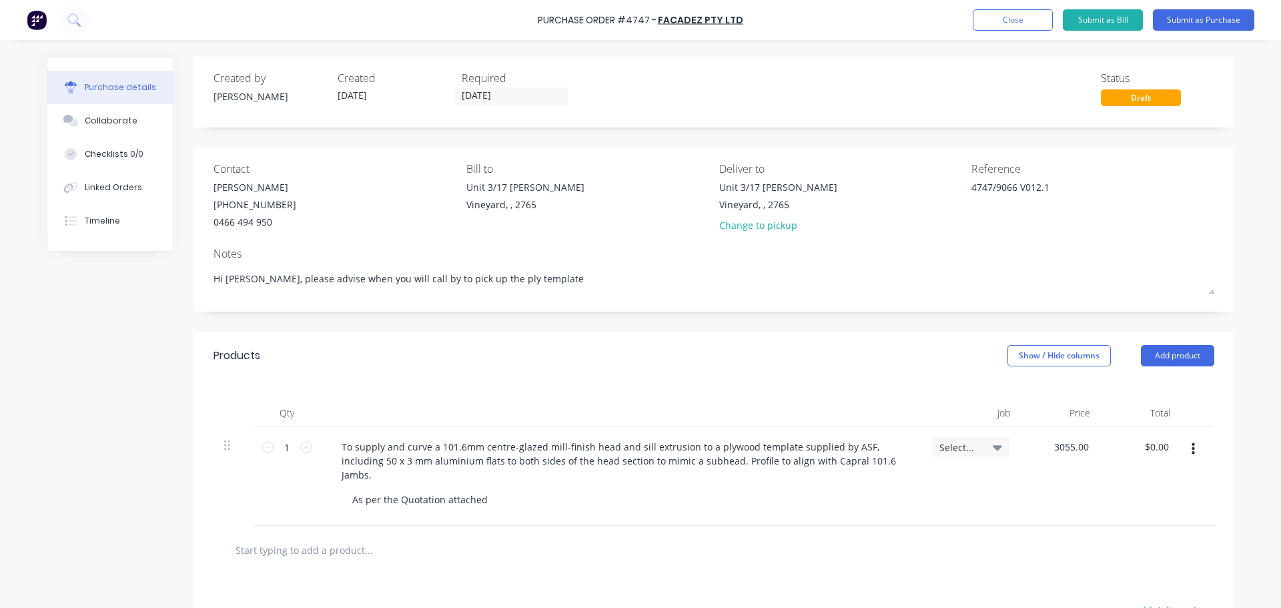
type input "$3,055.00"
click at [1048, 538] on div at bounding box center [713, 549] width 979 height 27
click at [482, 500] on div "As per the Quotation attached" at bounding box center [420, 499] width 157 height 19
click at [624, 498] on div "As per the Quotation attached, 10-15 working days from order." at bounding box center [493, 499] width 302 height 19
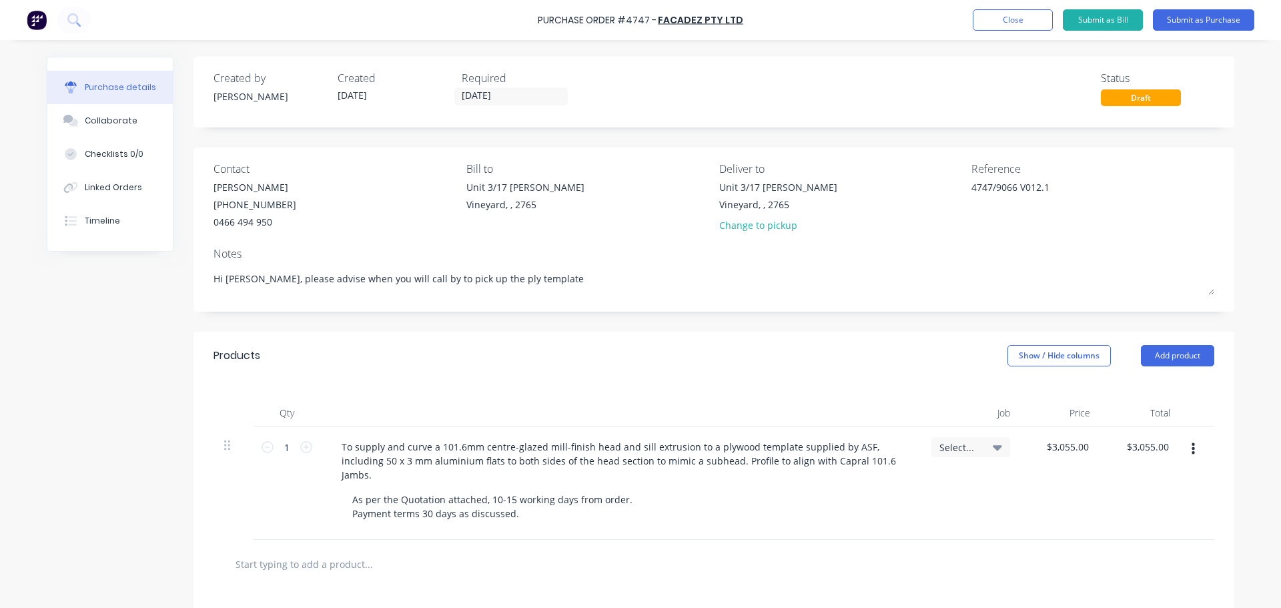
click at [921, 506] on div "Select..." at bounding box center [971, 482] width 100 height 113
click at [738, 224] on div "Change to pickup" at bounding box center [778, 225] width 118 height 14
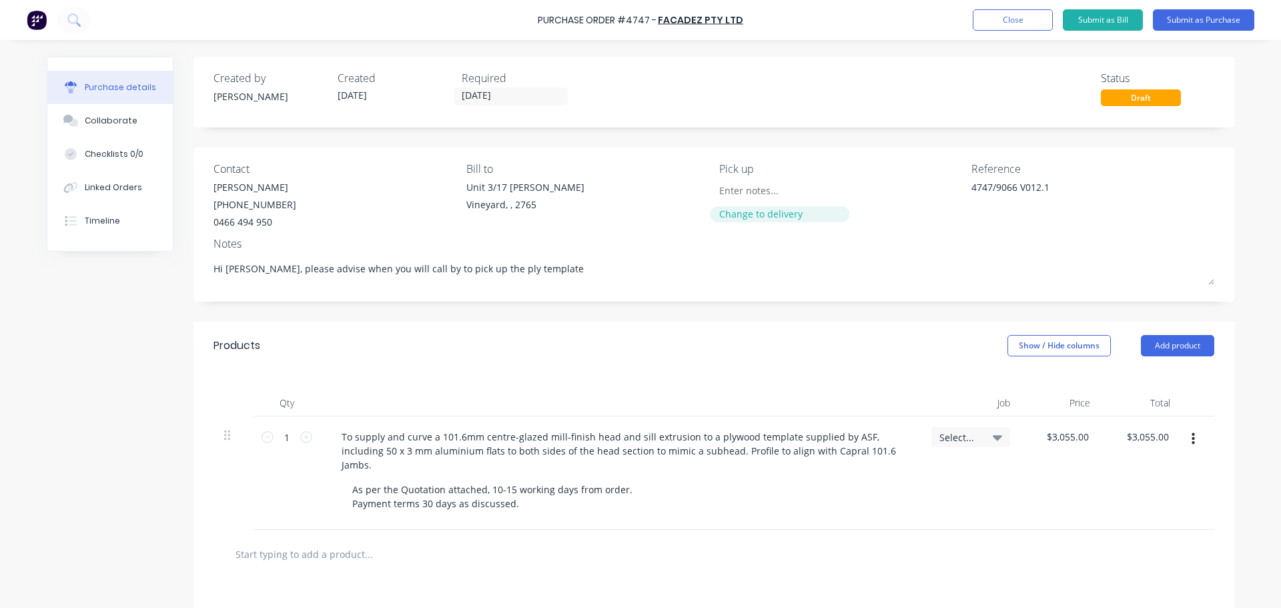
click at [735, 216] on div "Change to delivery" at bounding box center [779, 214] width 121 height 14
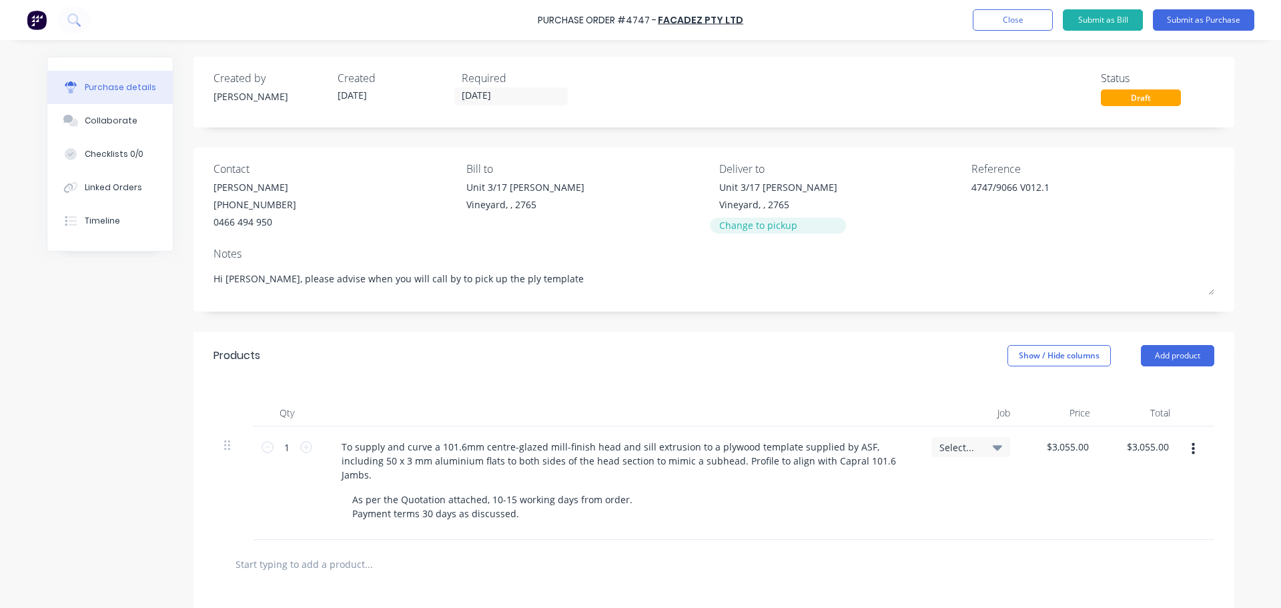
click at [741, 228] on div "Change to pickup" at bounding box center [778, 225] width 118 height 14
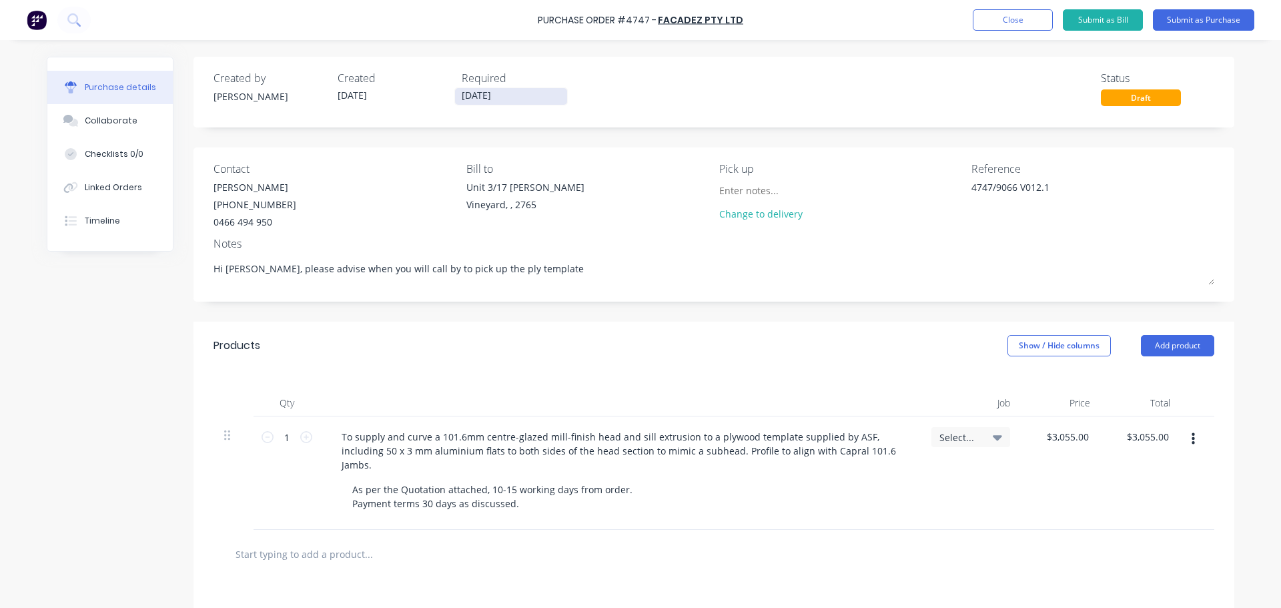
click at [478, 95] on input "[DATE]" at bounding box center [511, 96] width 112 height 17
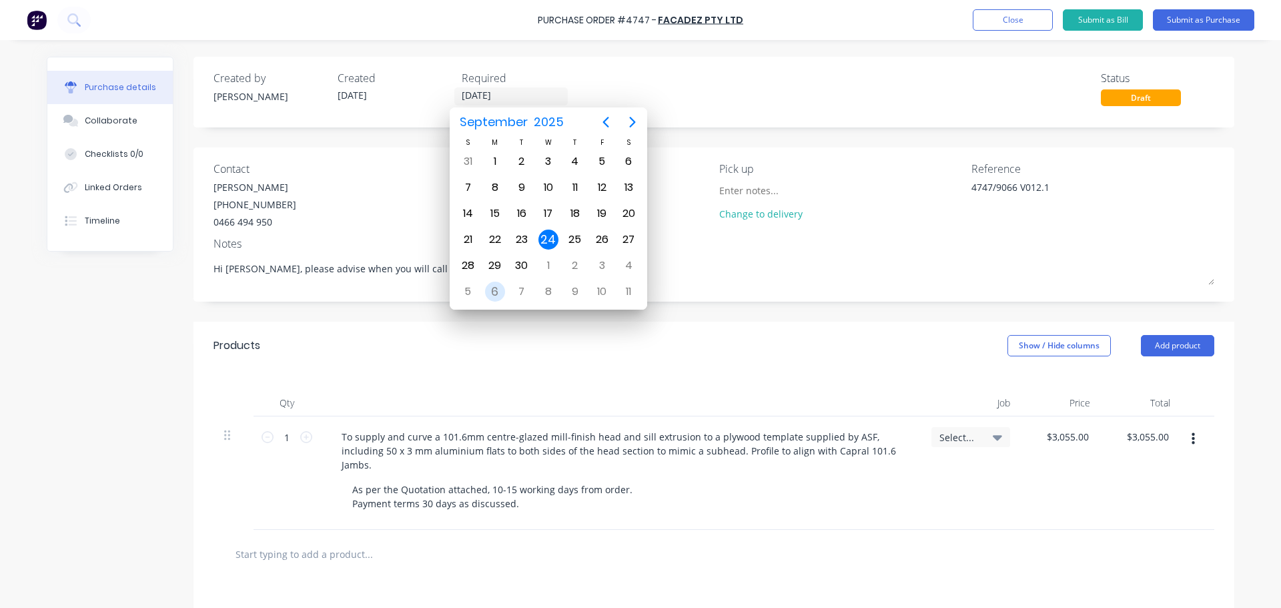
type textarea "x"
click at [494, 291] on div "6" at bounding box center [495, 292] width 20 height 20
type input "[DATE]"
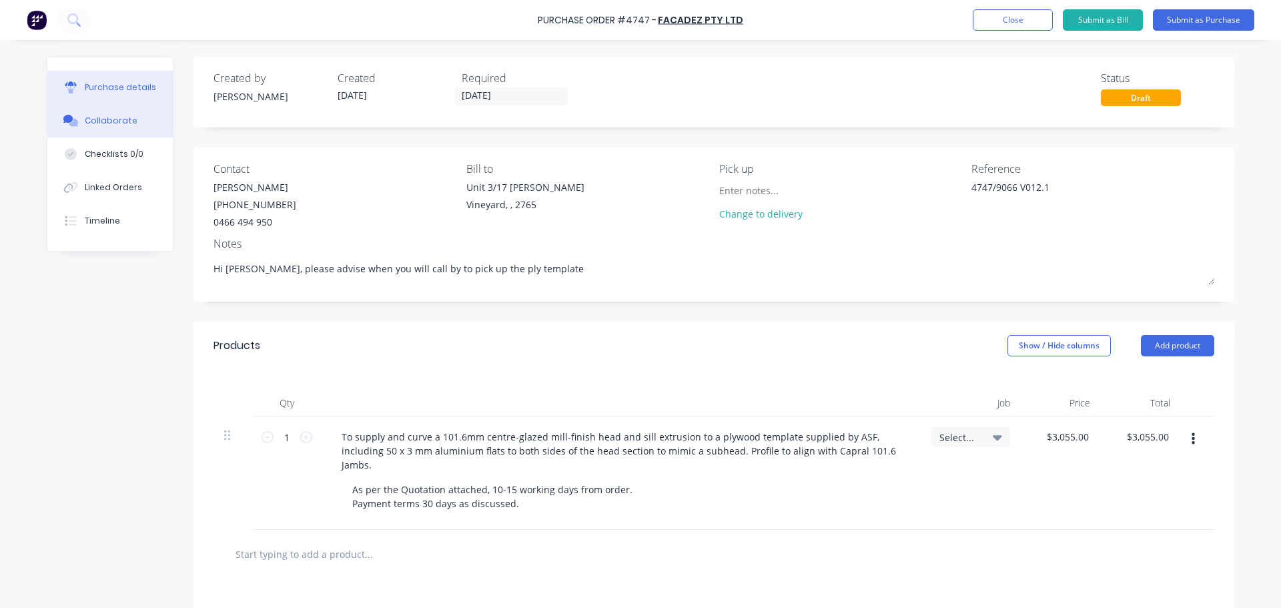
click at [93, 121] on div "Collaborate" at bounding box center [111, 121] width 53 height 12
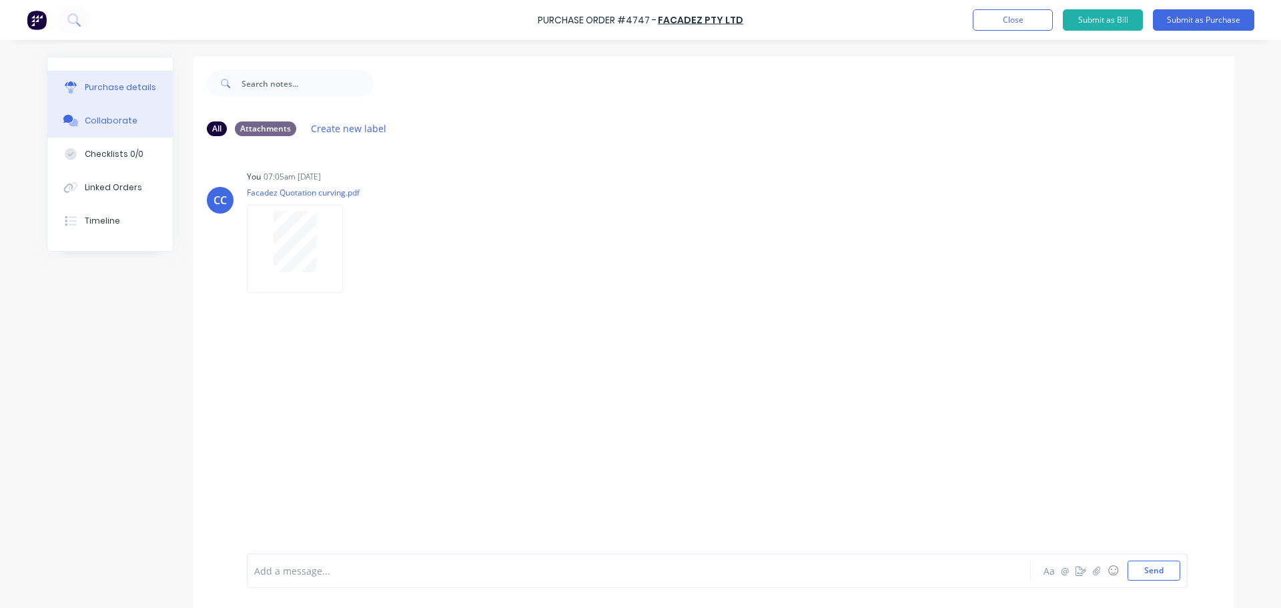
click at [100, 84] on div "Purchase details" at bounding box center [120, 87] width 71 height 12
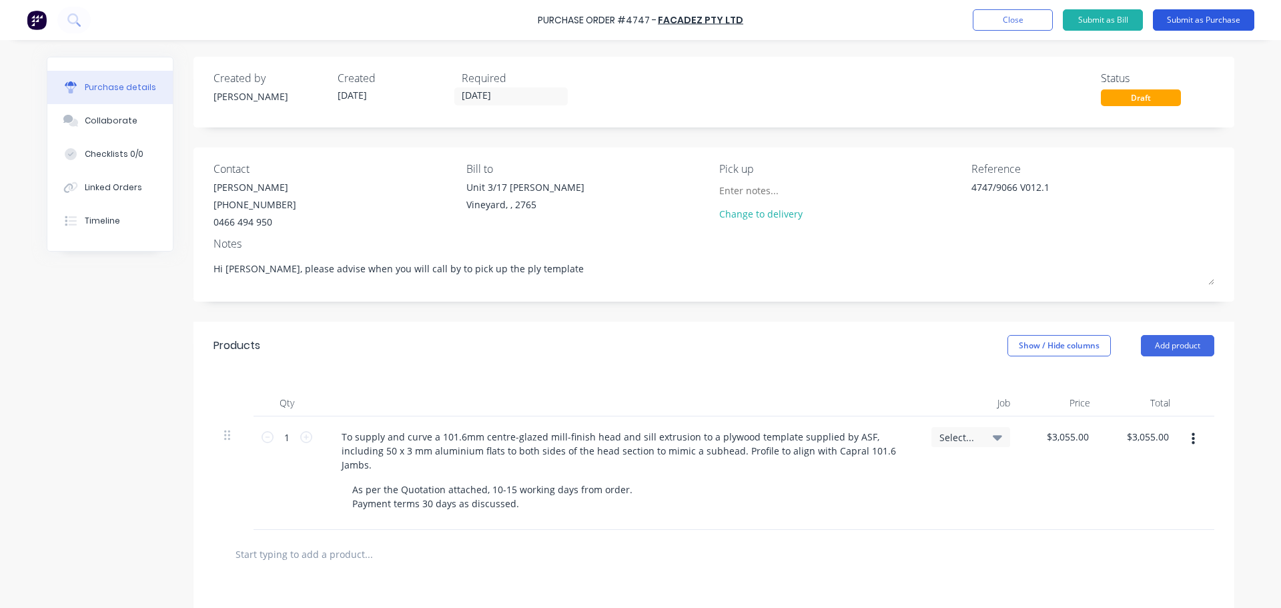
click at [1185, 17] on button "Submit as Purchase" at bounding box center [1203, 19] width 101 height 21
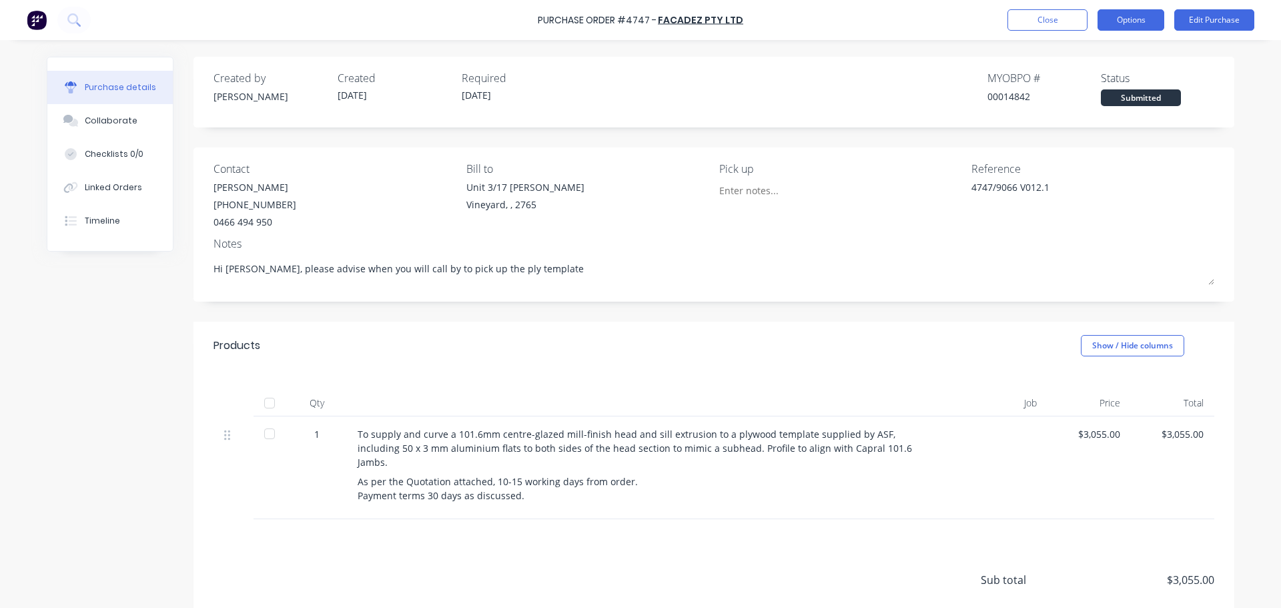
click at [1126, 19] on button "Options" at bounding box center [1131, 19] width 67 height 21
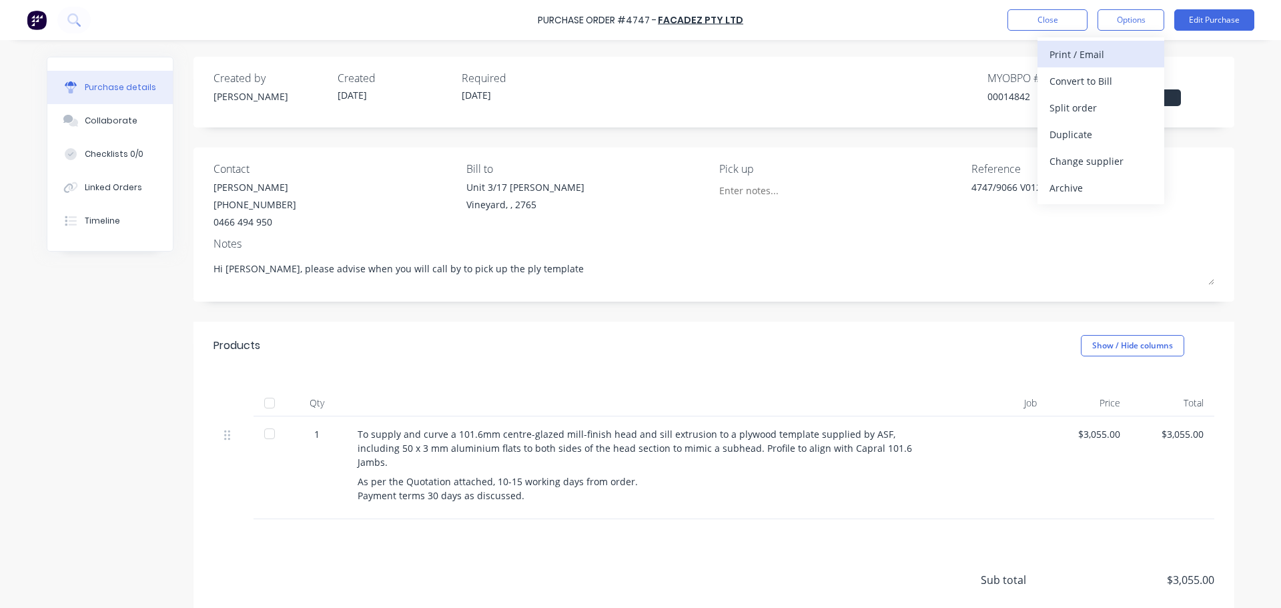
click at [1072, 54] on div "Print / Email" at bounding box center [1101, 54] width 103 height 19
click at [1076, 80] on div "With pricing" at bounding box center [1101, 80] width 103 height 19
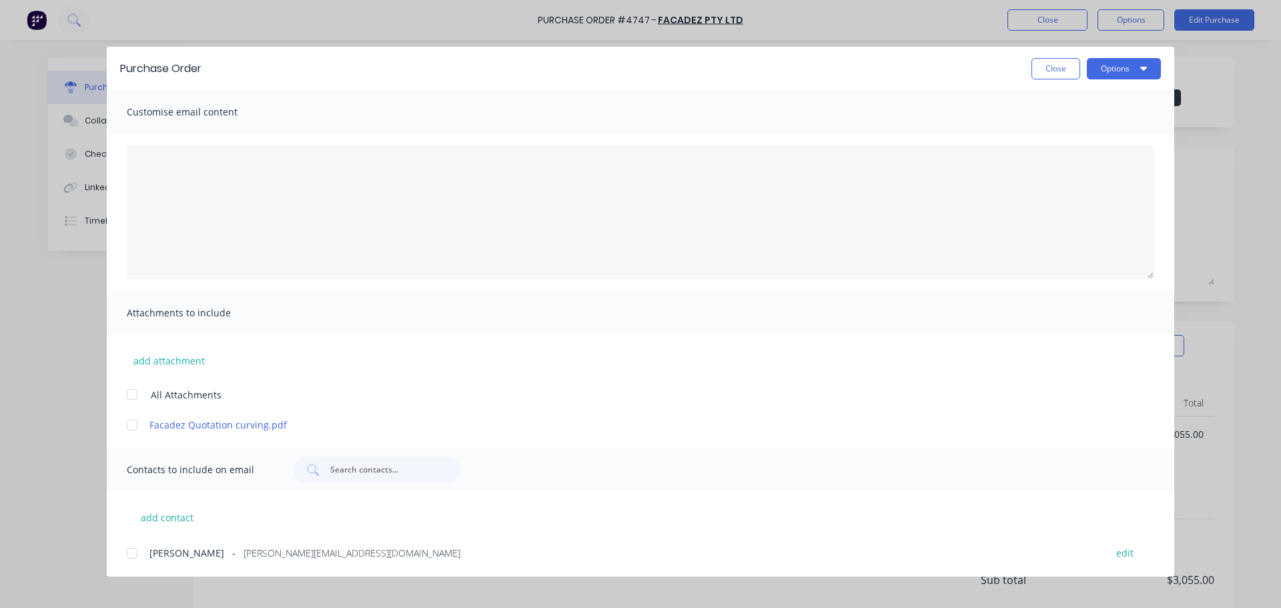
click at [131, 395] on div at bounding box center [132, 394] width 27 height 27
click at [129, 553] on div at bounding box center [132, 552] width 27 height 27
click at [1116, 71] on button "Options" at bounding box center [1124, 68] width 74 height 21
click at [1056, 153] on div "Email" at bounding box center [1097, 155] width 103 height 19
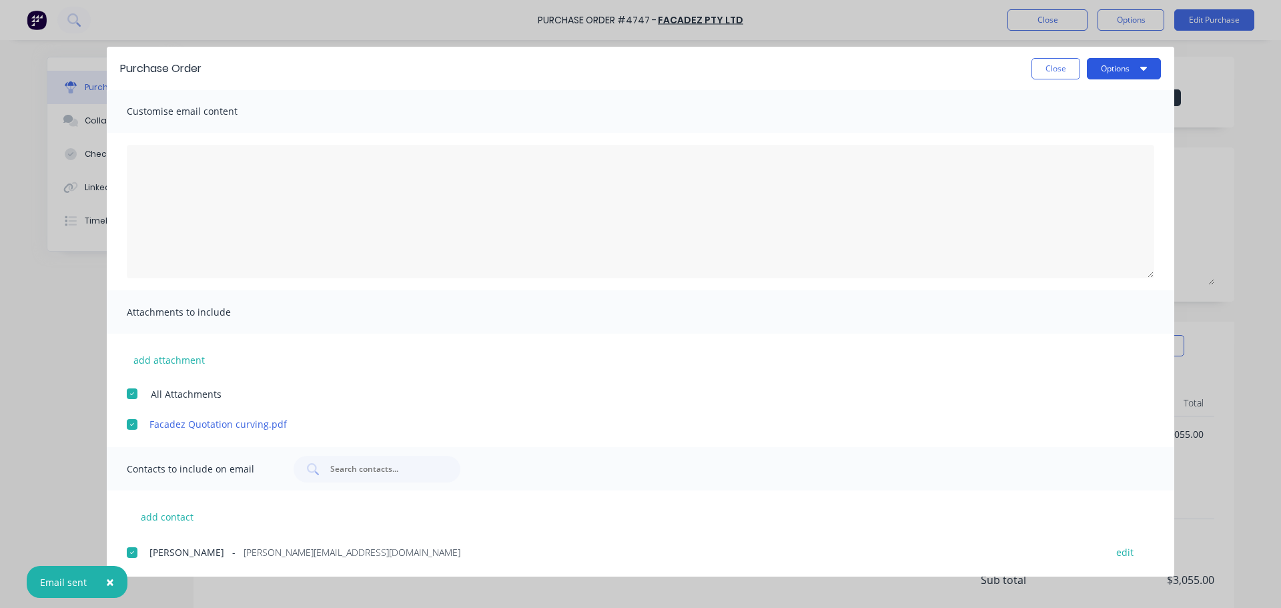
click at [1118, 69] on button "Options" at bounding box center [1124, 68] width 74 height 21
click at [1062, 129] on div "Print" at bounding box center [1097, 128] width 103 height 19
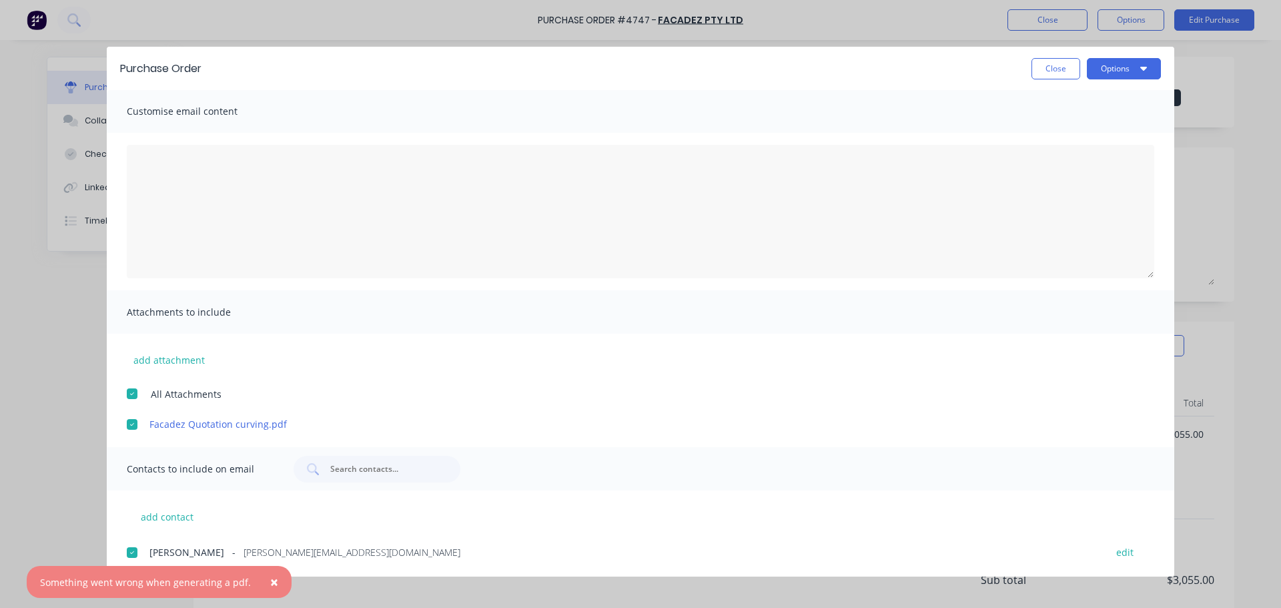
click at [270, 580] on span "×" at bounding box center [274, 581] width 8 height 19
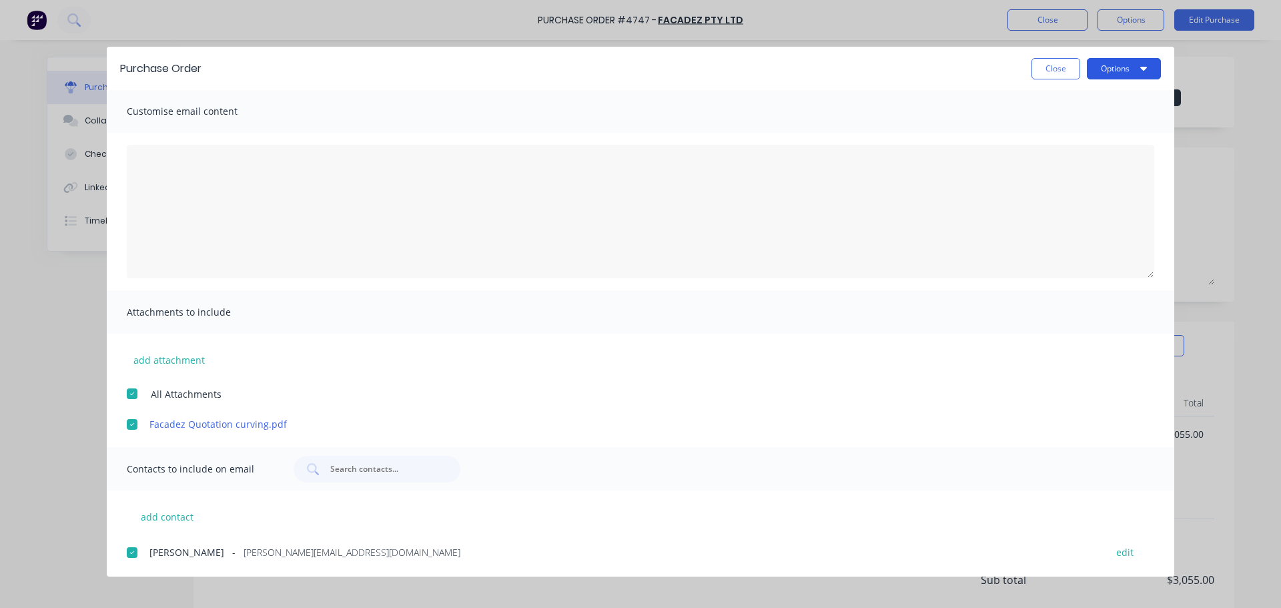
click at [1117, 63] on button "Options" at bounding box center [1124, 68] width 74 height 21
click at [1060, 125] on div "Print" at bounding box center [1097, 128] width 103 height 19
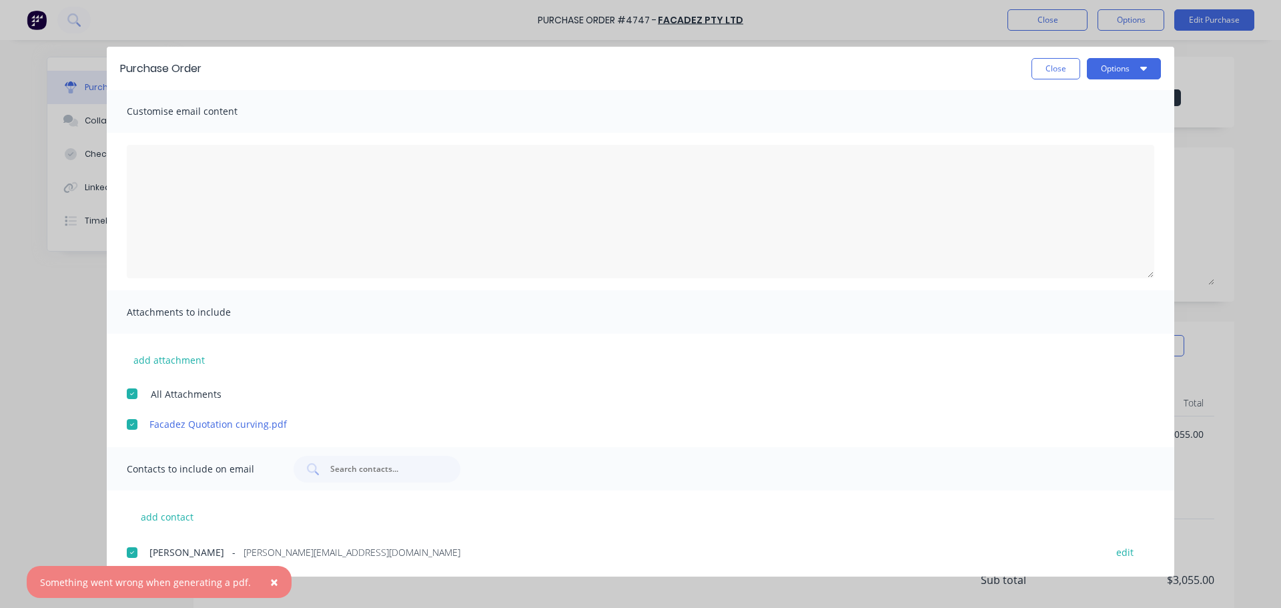
click at [272, 584] on button "×" at bounding box center [274, 582] width 35 height 32
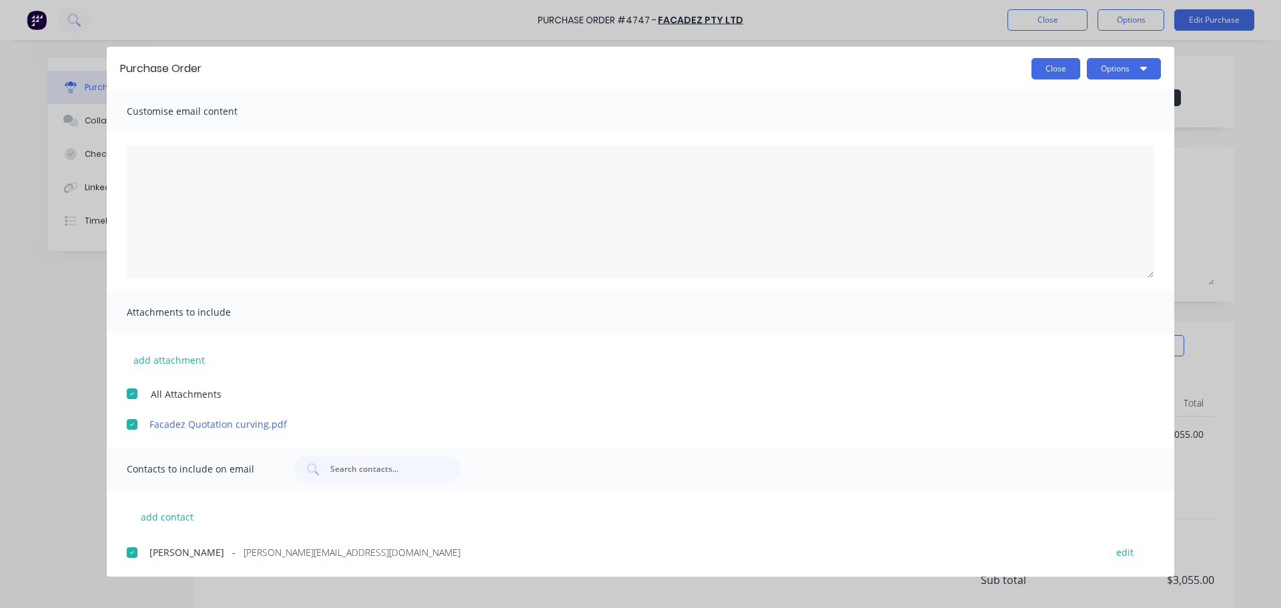
click at [1042, 70] on button "Close" at bounding box center [1056, 68] width 49 height 21
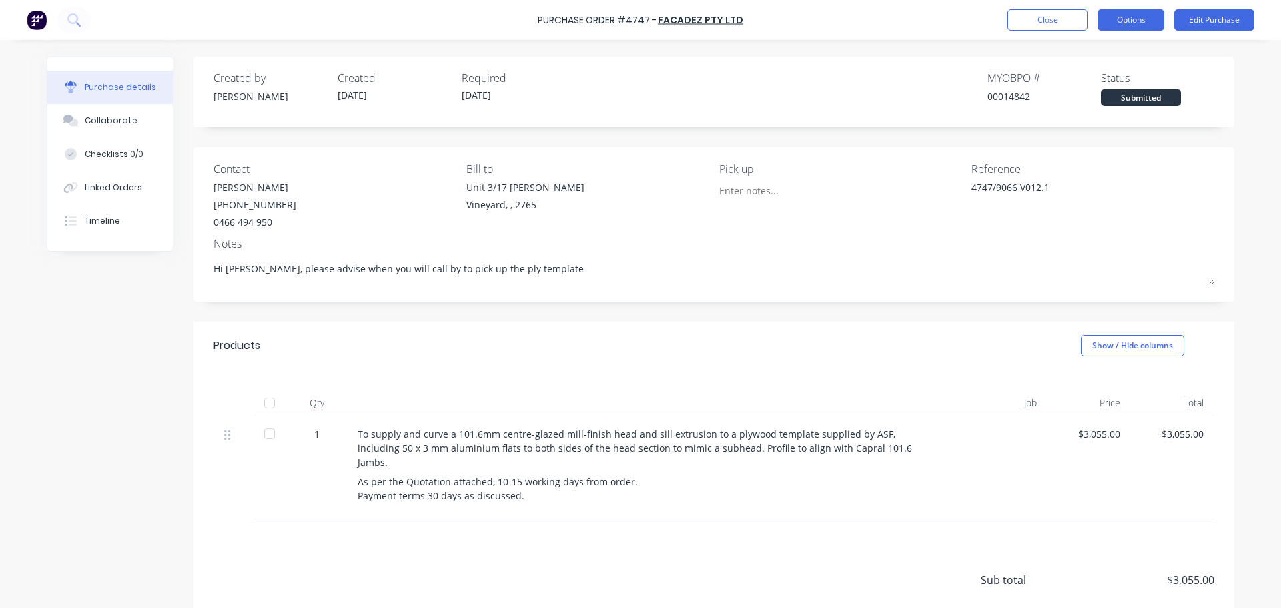
click at [1154, 16] on button "Options" at bounding box center [1131, 19] width 67 height 21
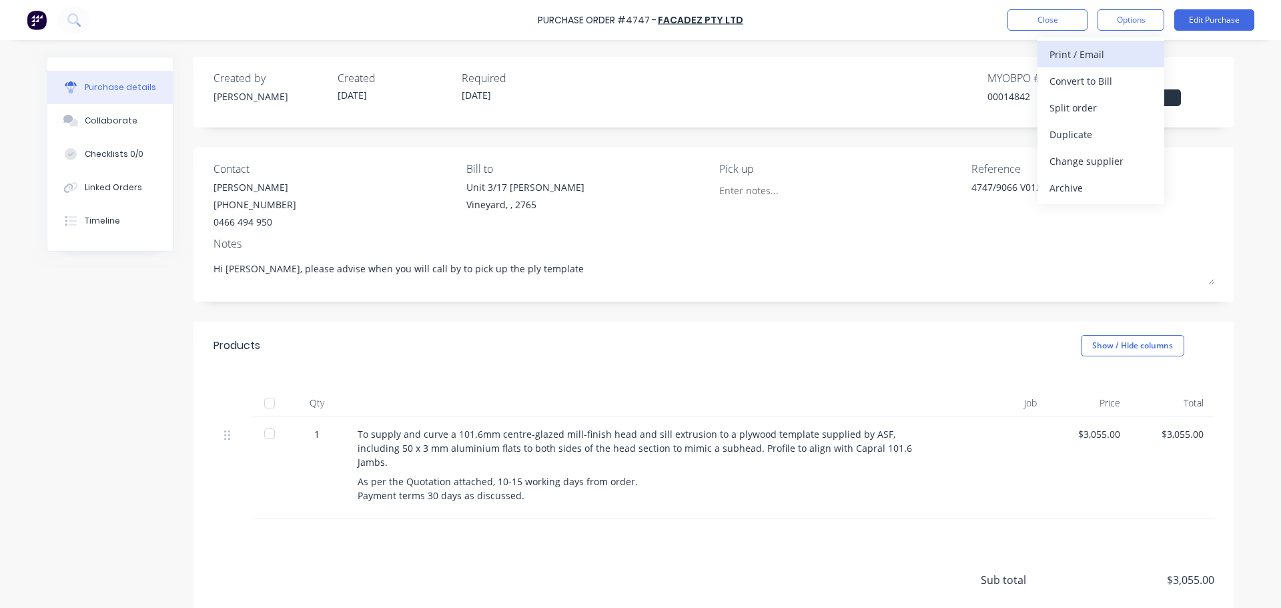
click at [1089, 47] on div "Print / Email" at bounding box center [1101, 54] width 103 height 19
click at [1072, 81] on div "With pricing" at bounding box center [1101, 80] width 103 height 19
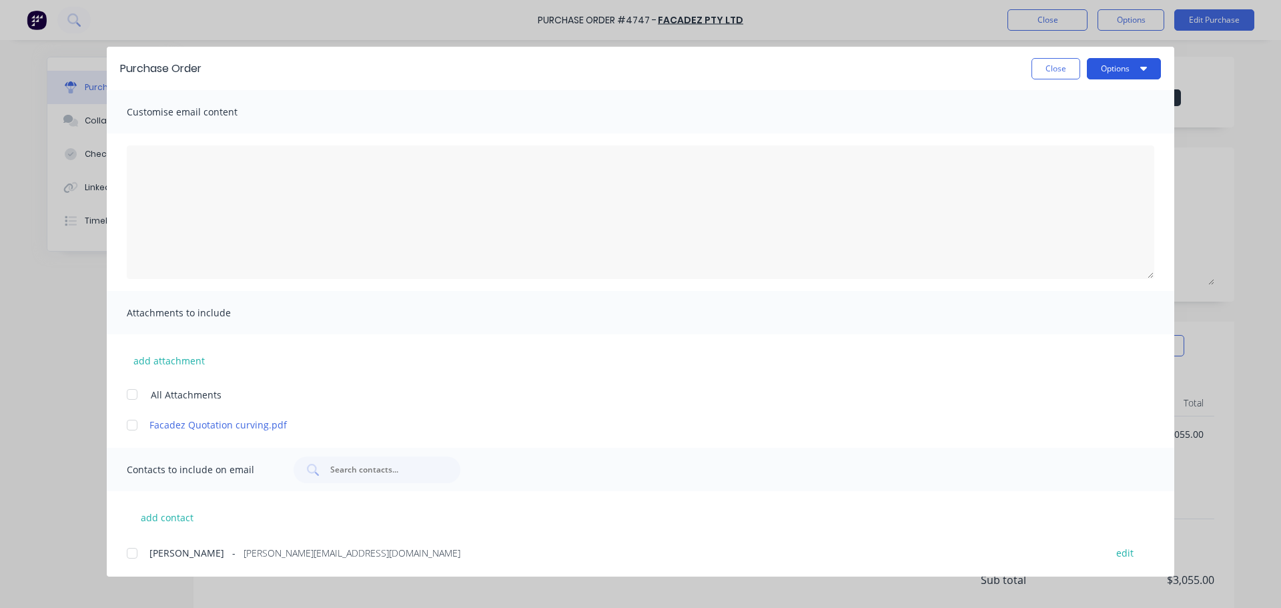
click at [1103, 69] on button "Options" at bounding box center [1124, 68] width 74 height 21
click at [1056, 127] on div "Print" at bounding box center [1097, 128] width 103 height 19
click at [1063, 67] on button "Close" at bounding box center [1056, 68] width 49 height 21
type textarea "x"
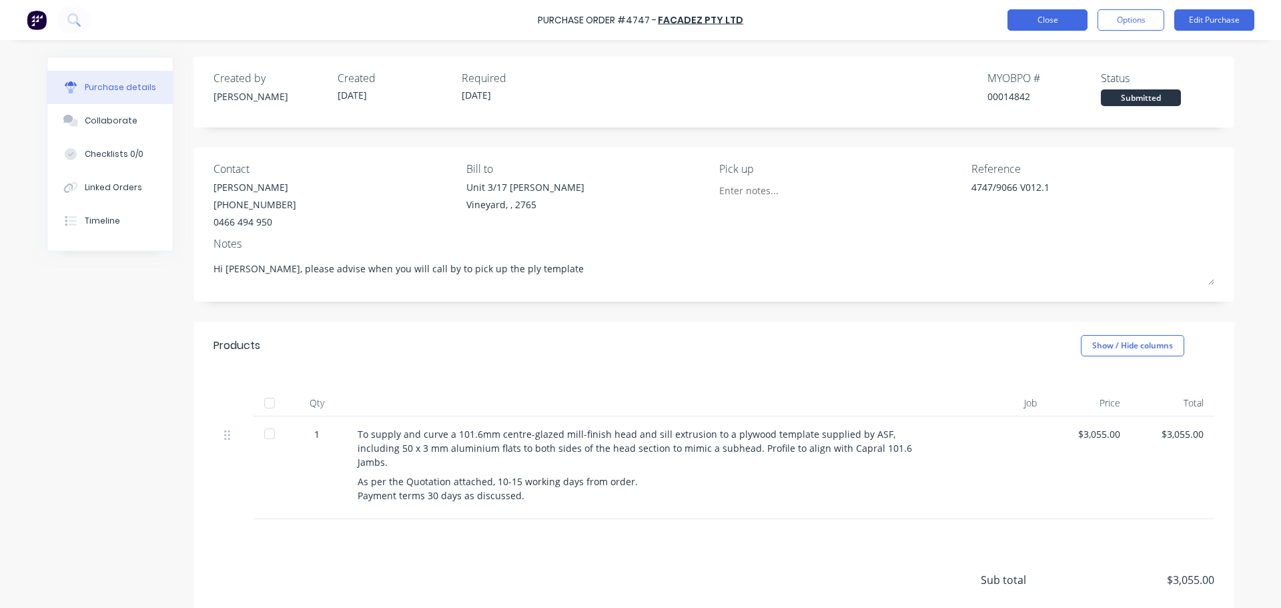
click at [1054, 24] on button "Close" at bounding box center [1048, 19] width 80 height 21
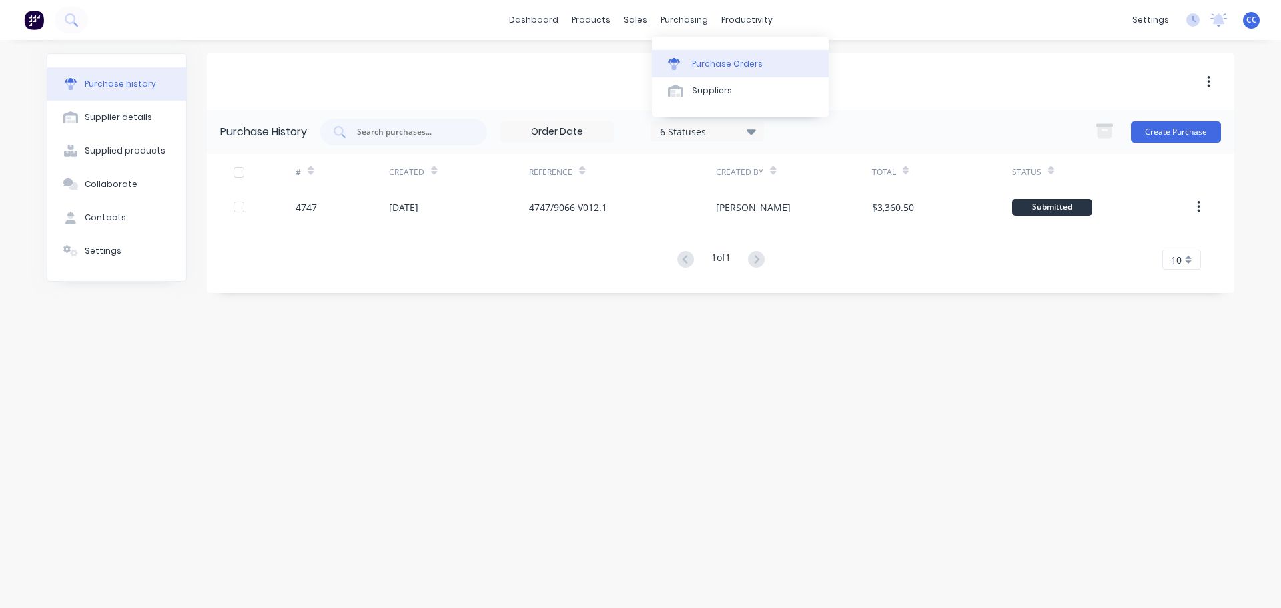
click at [701, 59] on div "Purchase Orders" at bounding box center [727, 64] width 71 height 12
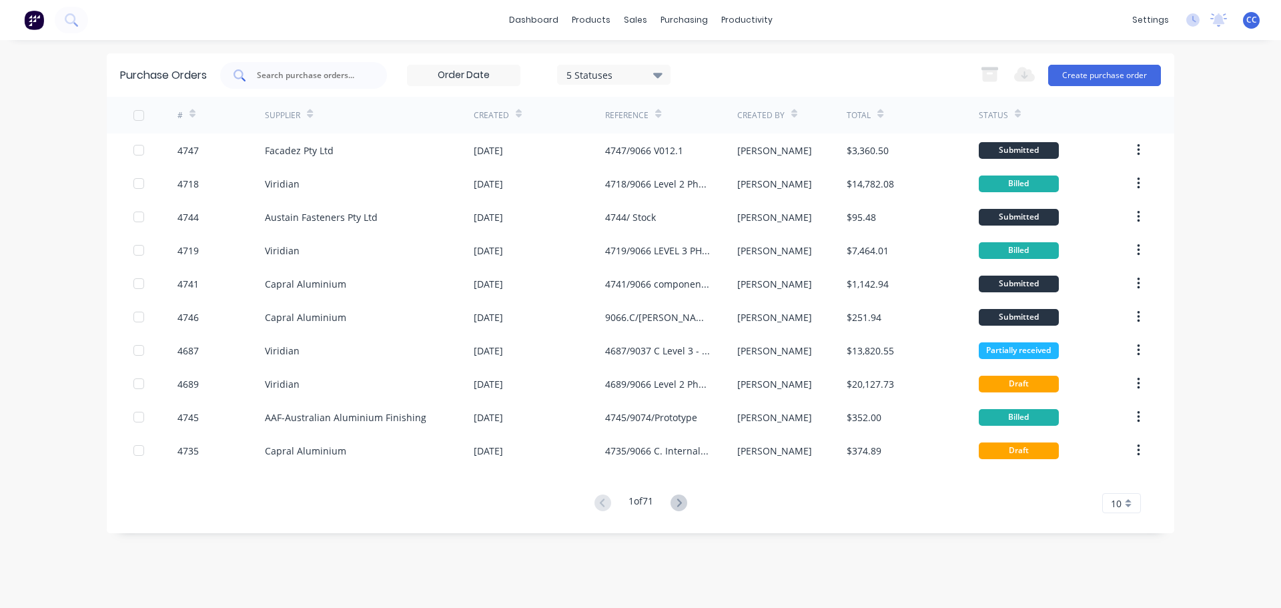
click at [284, 77] on input "text" at bounding box center [311, 75] width 111 height 13
click at [272, 79] on input "a" at bounding box center [311, 75] width 111 height 13
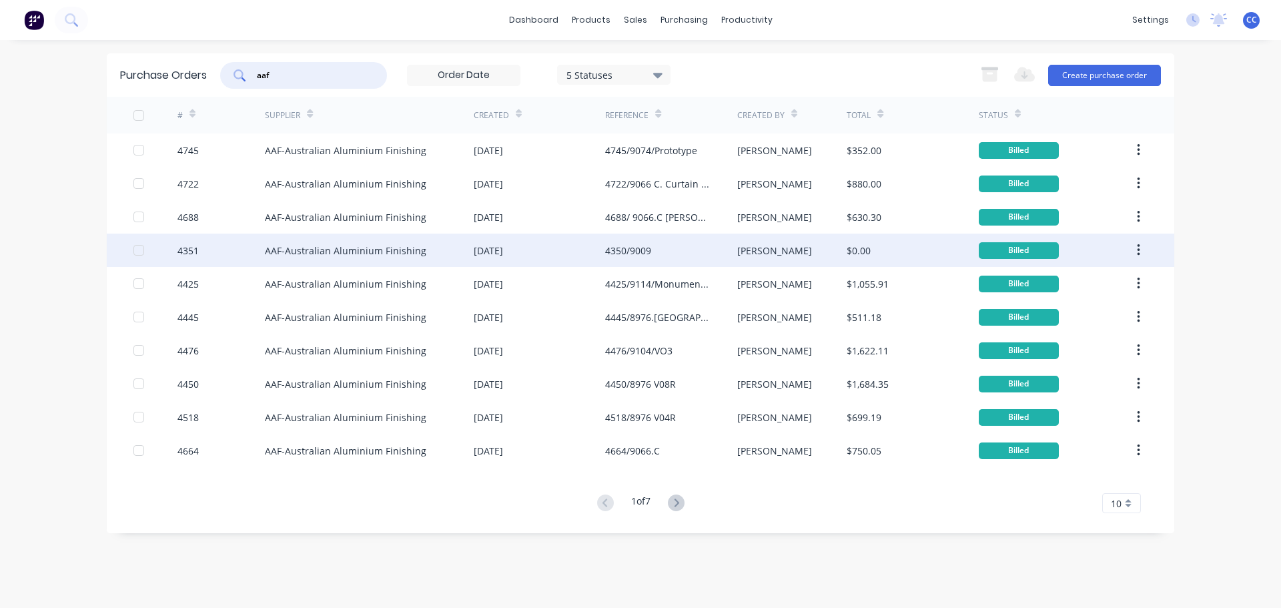
type input "aaf"
click at [371, 252] on div "AAF-Australian Aluminium Finishing" at bounding box center [345, 251] width 161 height 14
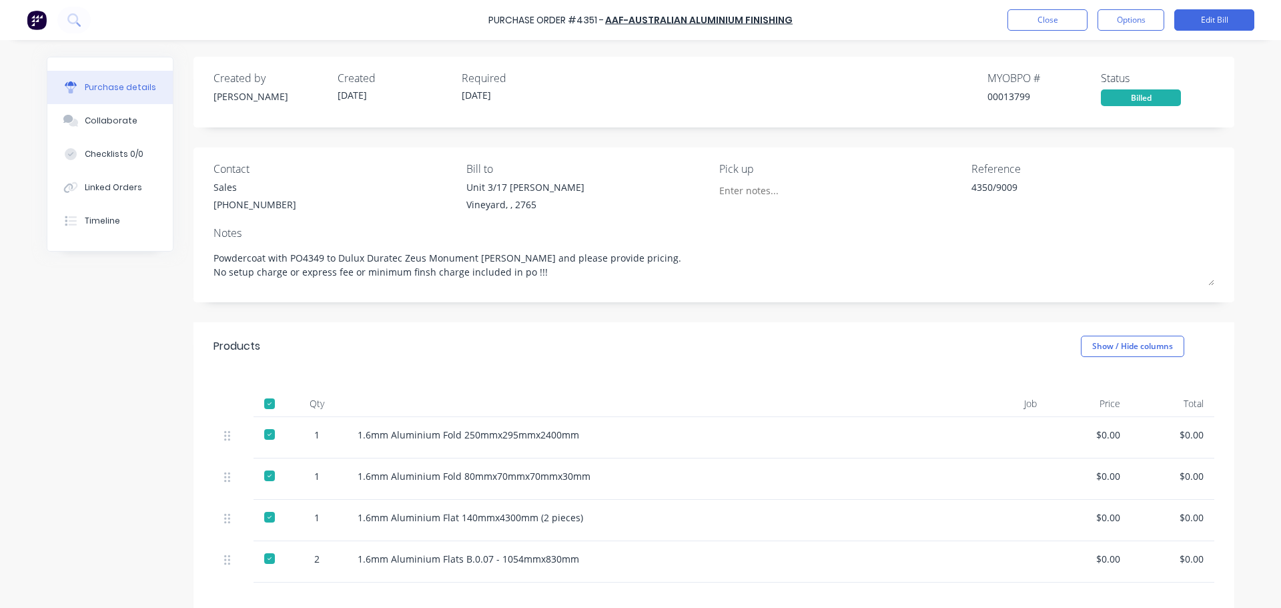
scroll to position [2, 0]
click at [1041, 27] on button "Close" at bounding box center [1048, 19] width 80 height 21
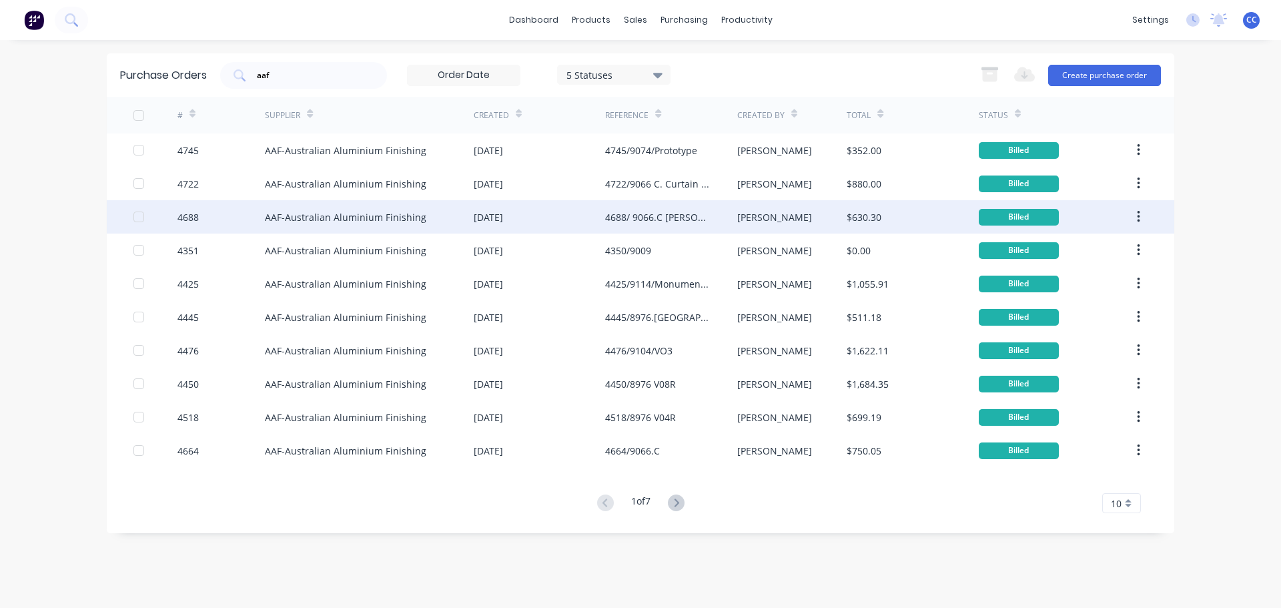
click at [679, 221] on div "4688/ 9066.C [PERSON_NAME] College Backpans" at bounding box center [657, 217] width 105 height 14
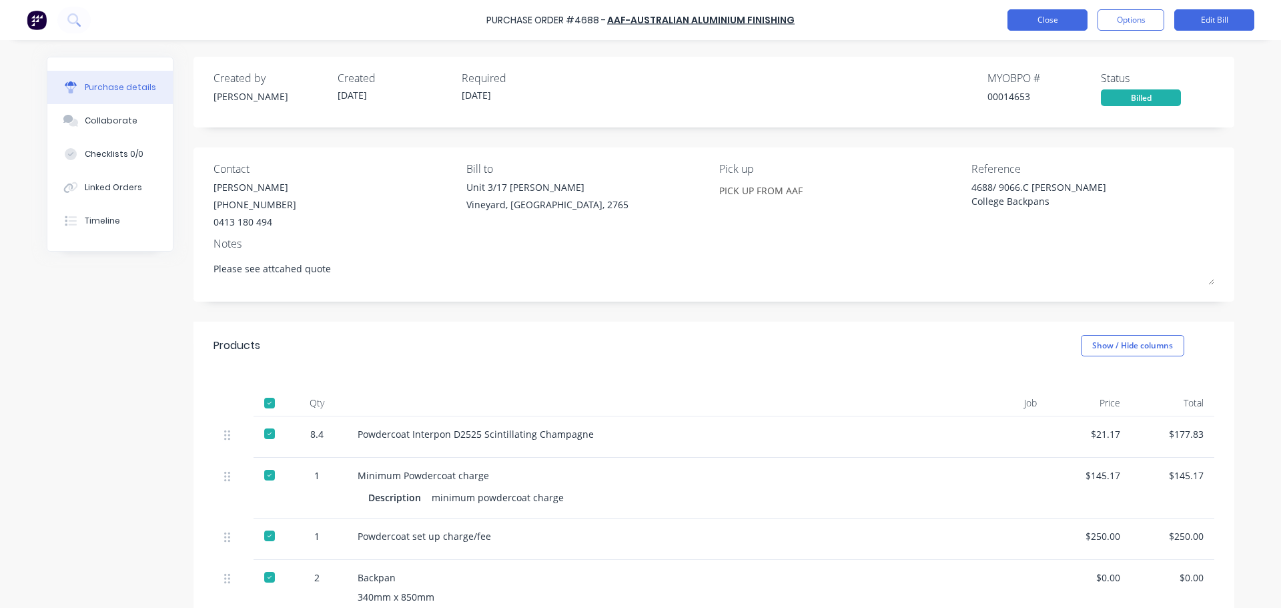
click at [1047, 23] on button "Close" at bounding box center [1048, 19] width 80 height 21
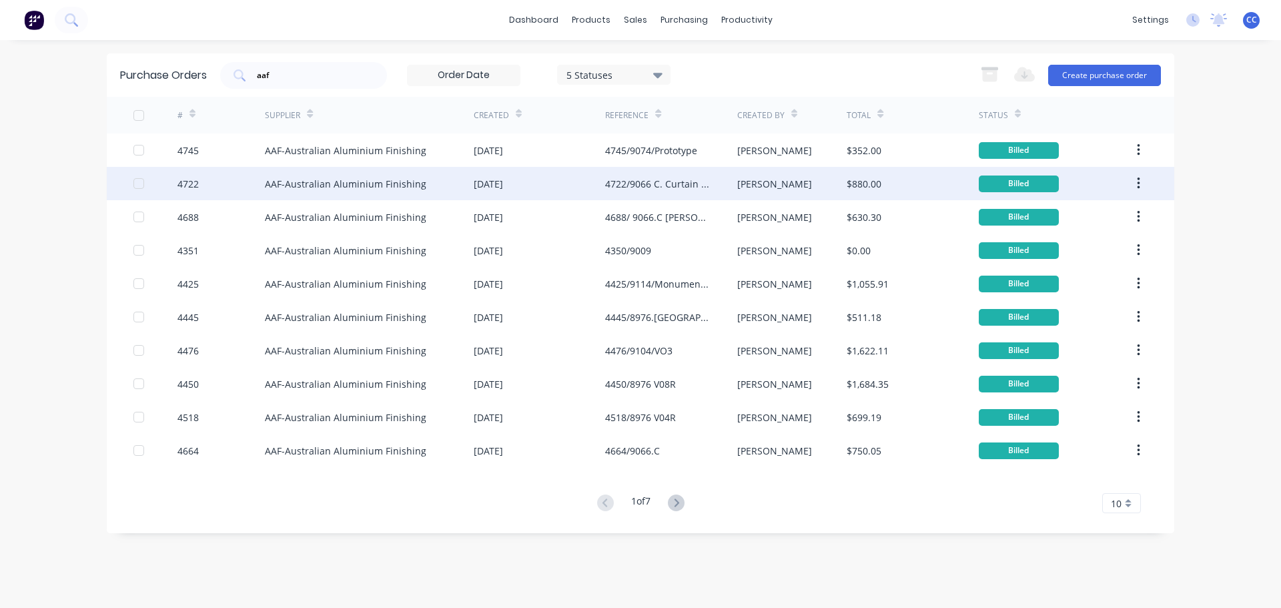
click at [645, 182] on div "4722/9066 C. Curtain Wall Brackets and washers" at bounding box center [657, 184] width 105 height 14
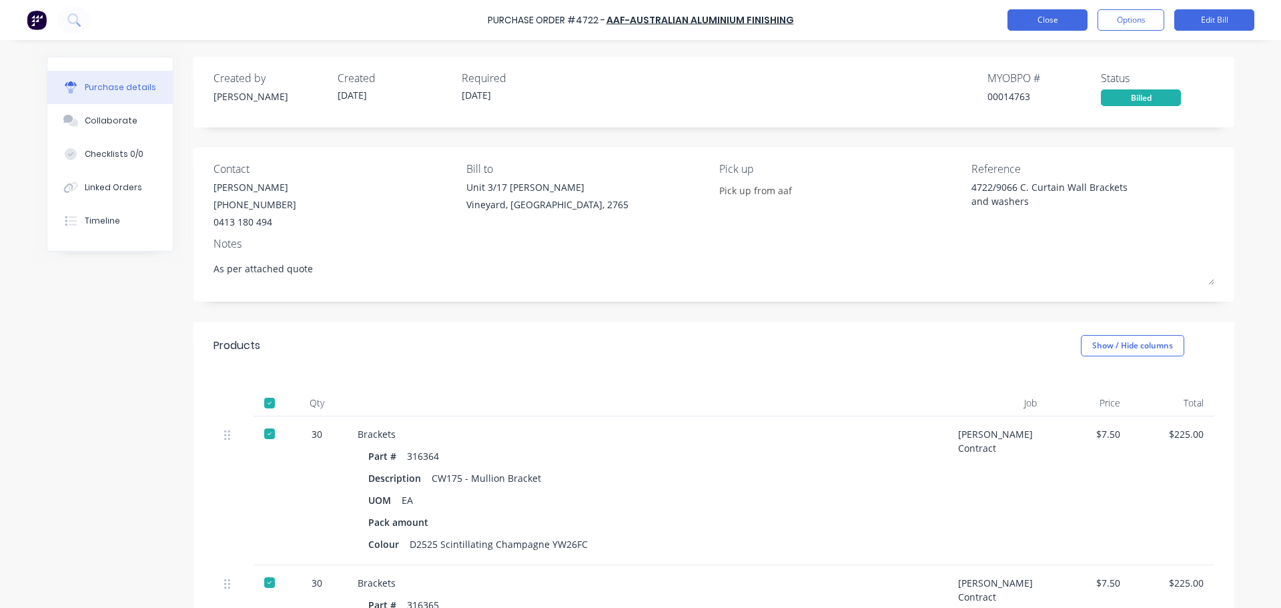
click at [1042, 21] on button "Close" at bounding box center [1048, 19] width 80 height 21
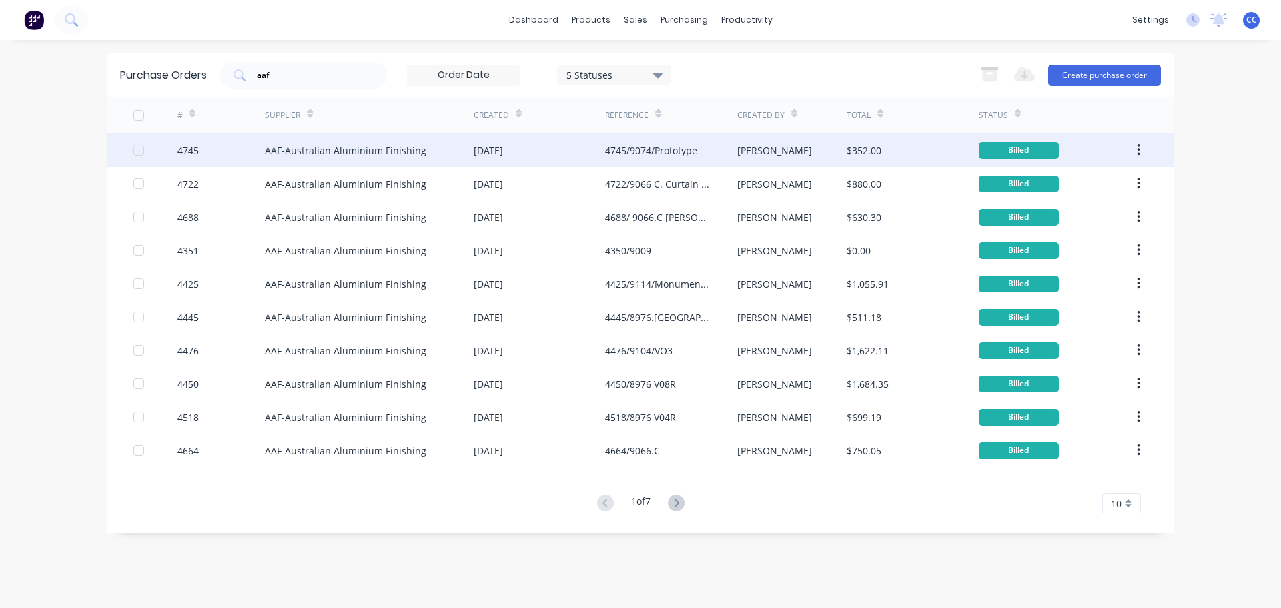
click at [359, 149] on div "AAF-Australian Aluminium Finishing" at bounding box center [345, 150] width 161 height 14
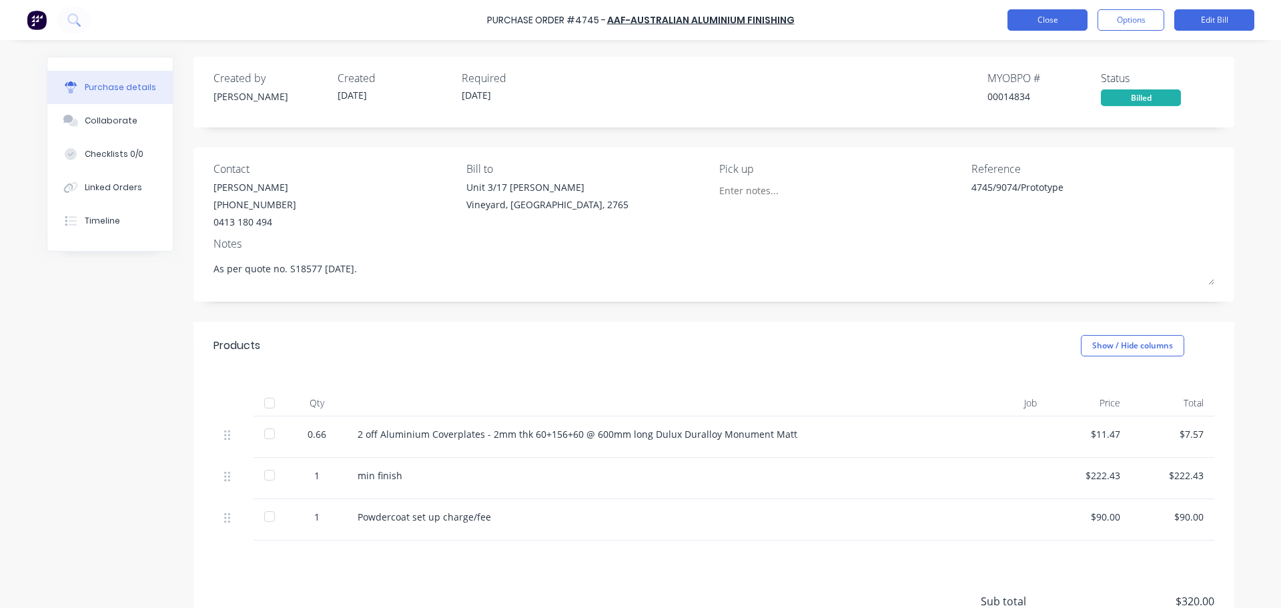
click at [1056, 17] on button "Close" at bounding box center [1048, 19] width 80 height 21
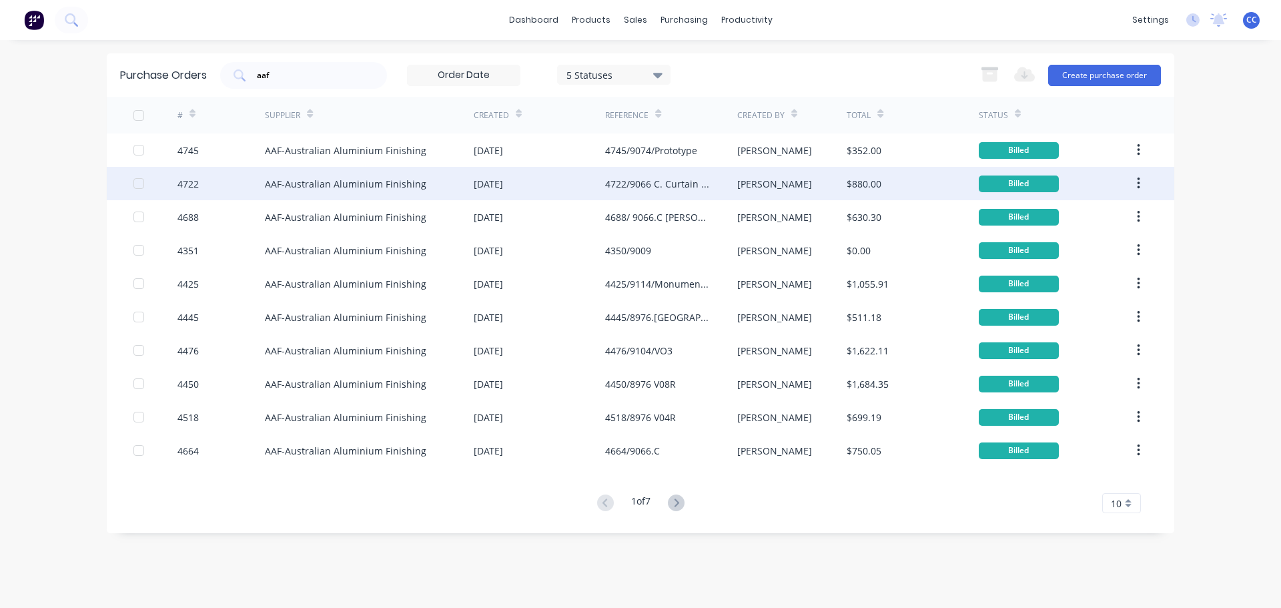
click at [316, 183] on div "AAF-Australian Aluminium Finishing" at bounding box center [345, 184] width 161 height 14
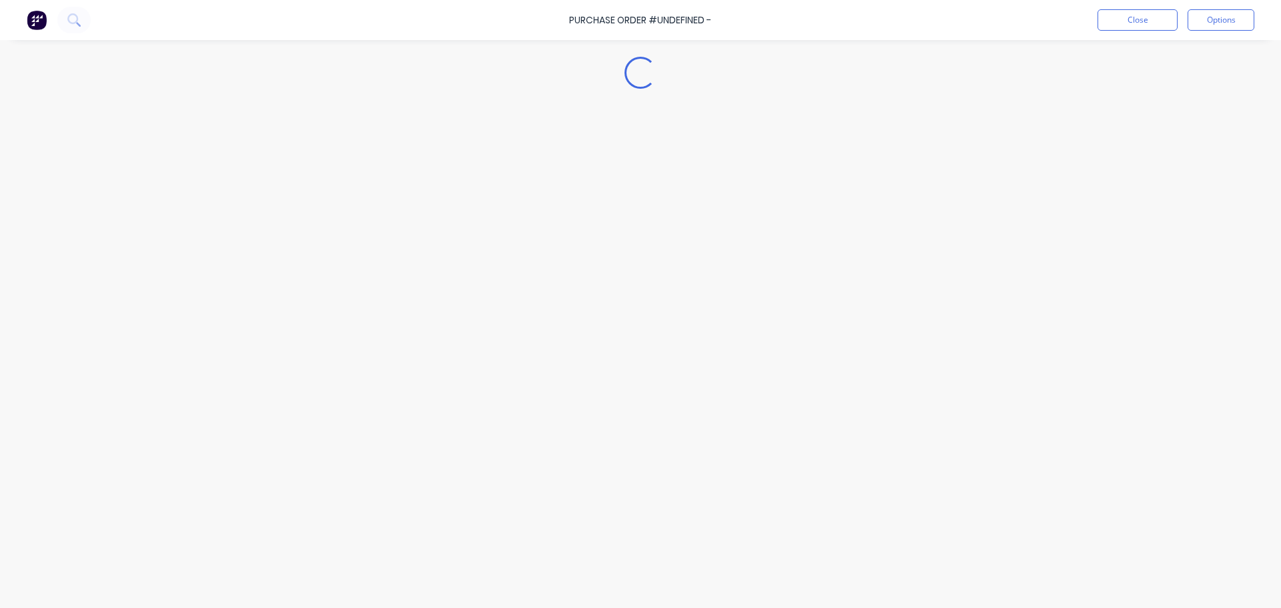
type textarea "x"
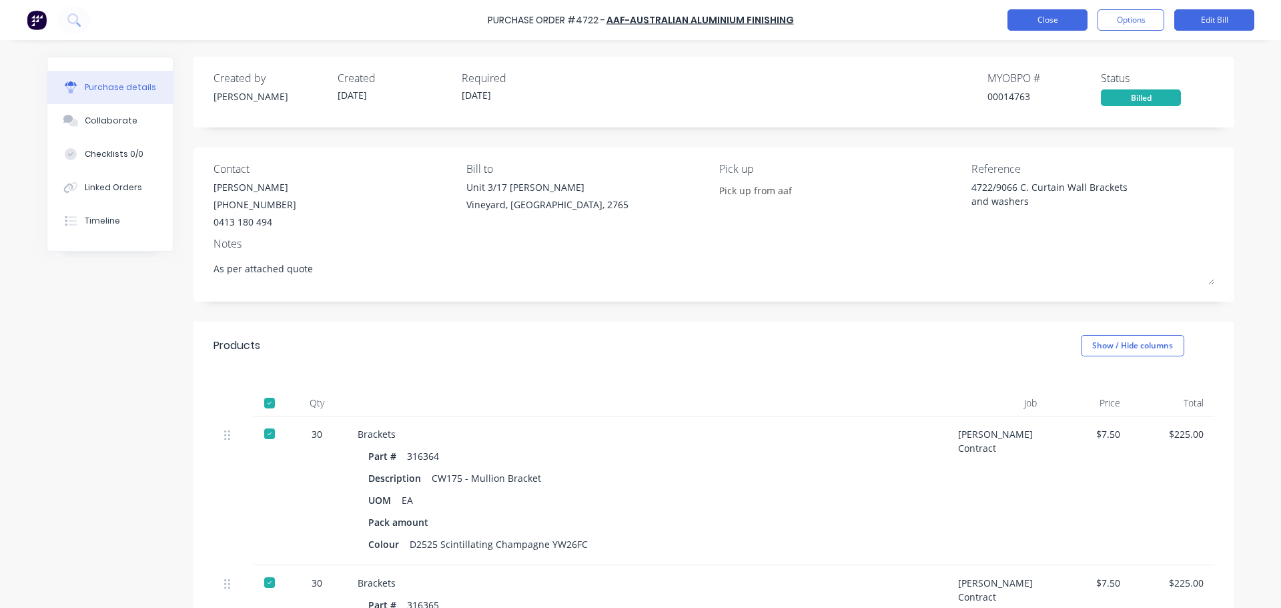
click at [1046, 19] on button "Close" at bounding box center [1048, 19] width 80 height 21
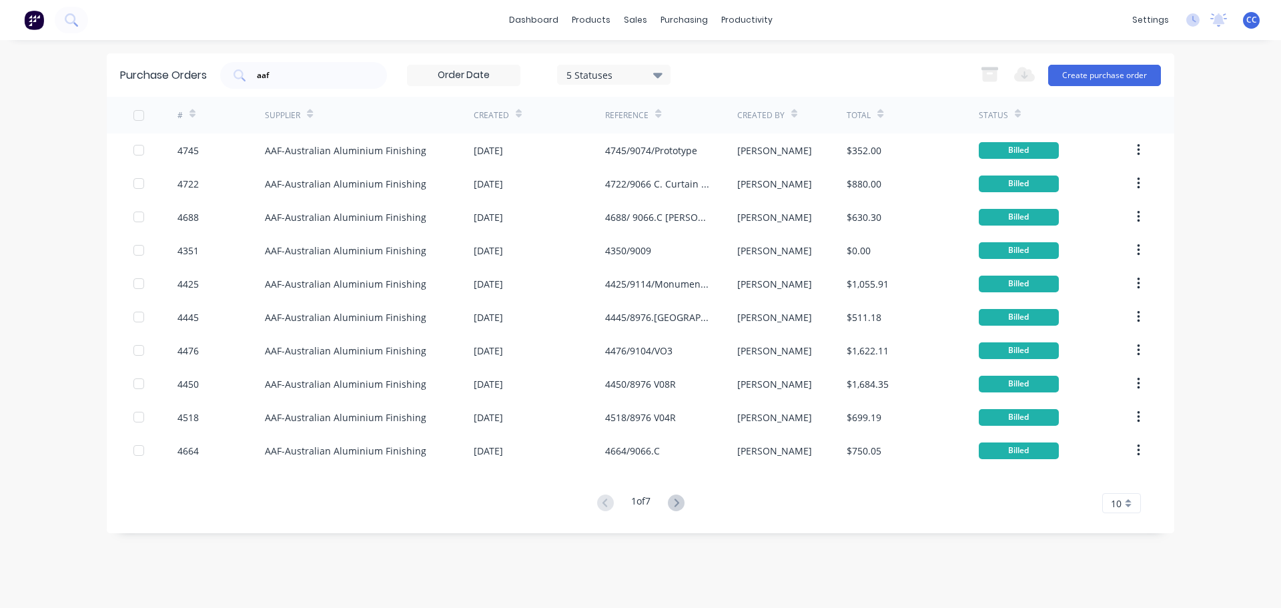
click at [663, 75] on icon at bounding box center [657, 75] width 9 height 5
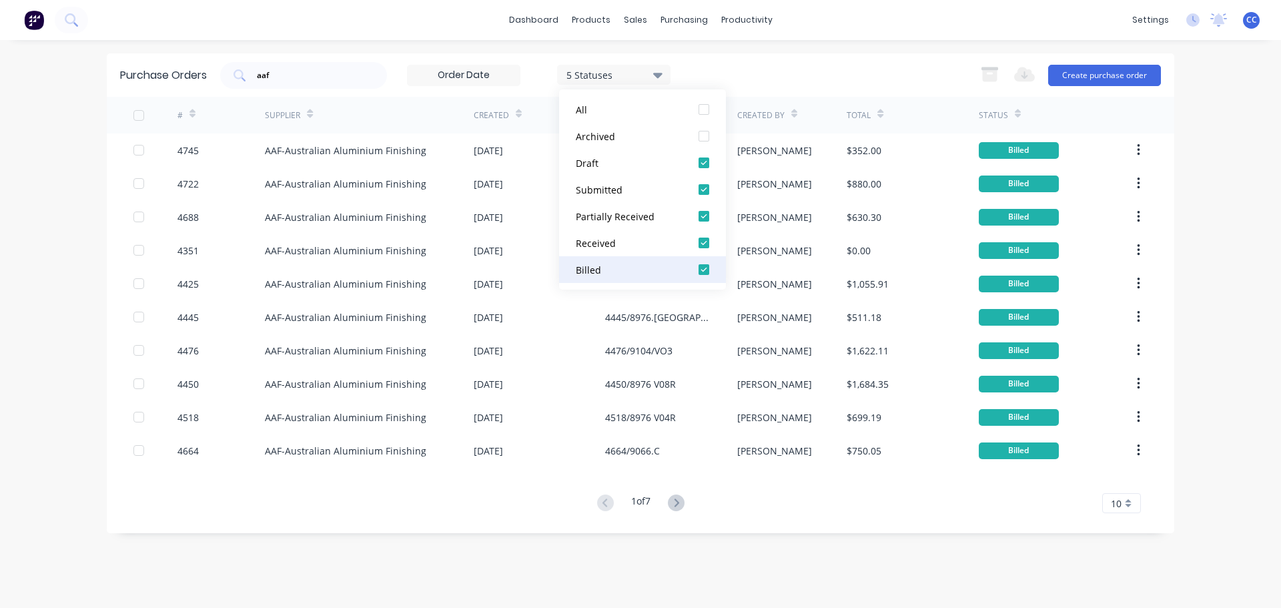
click at [705, 268] on div at bounding box center [704, 269] width 27 height 27
click at [706, 249] on div at bounding box center [704, 243] width 27 height 27
click at [1236, 197] on div "dashboard products sales purchasing productivity dashboard products Product Cat…" at bounding box center [640, 304] width 1281 height 608
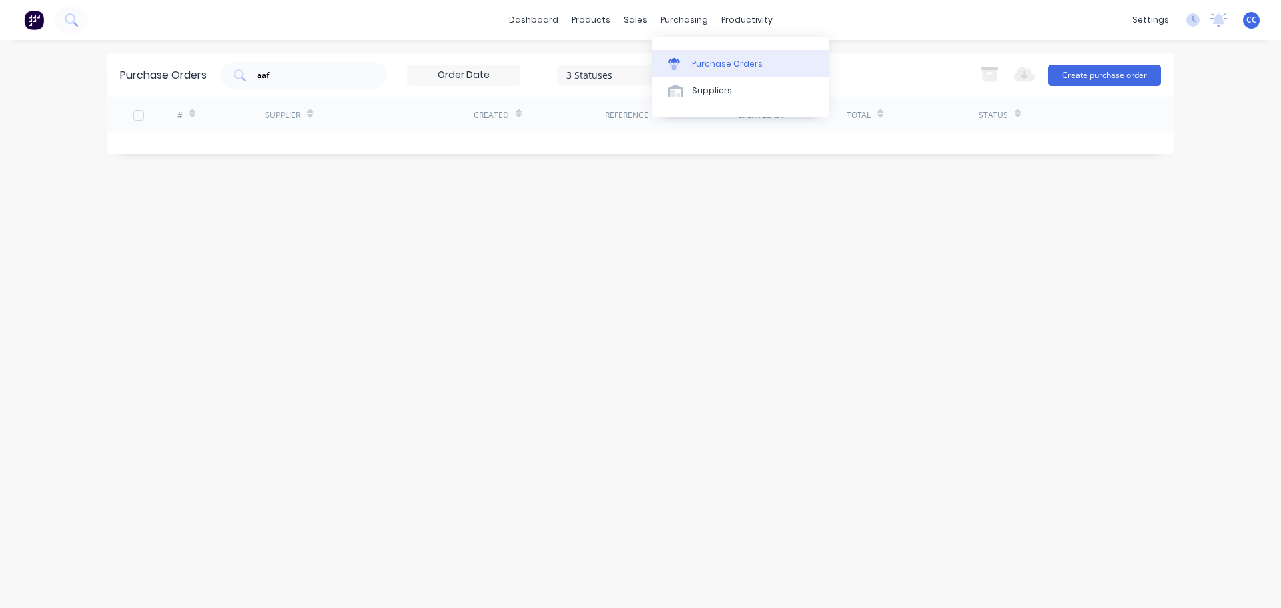
click at [706, 61] on div "Purchase Orders" at bounding box center [727, 64] width 71 height 12
click at [715, 64] on div "Purchase Orders" at bounding box center [727, 64] width 71 height 12
click at [730, 64] on div "Purchase Orders" at bounding box center [727, 64] width 71 height 12
click at [680, 22] on div "purchasing" at bounding box center [684, 20] width 61 height 20
click at [277, 74] on input "aaf" at bounding box center [311, 75] width 111 height 13
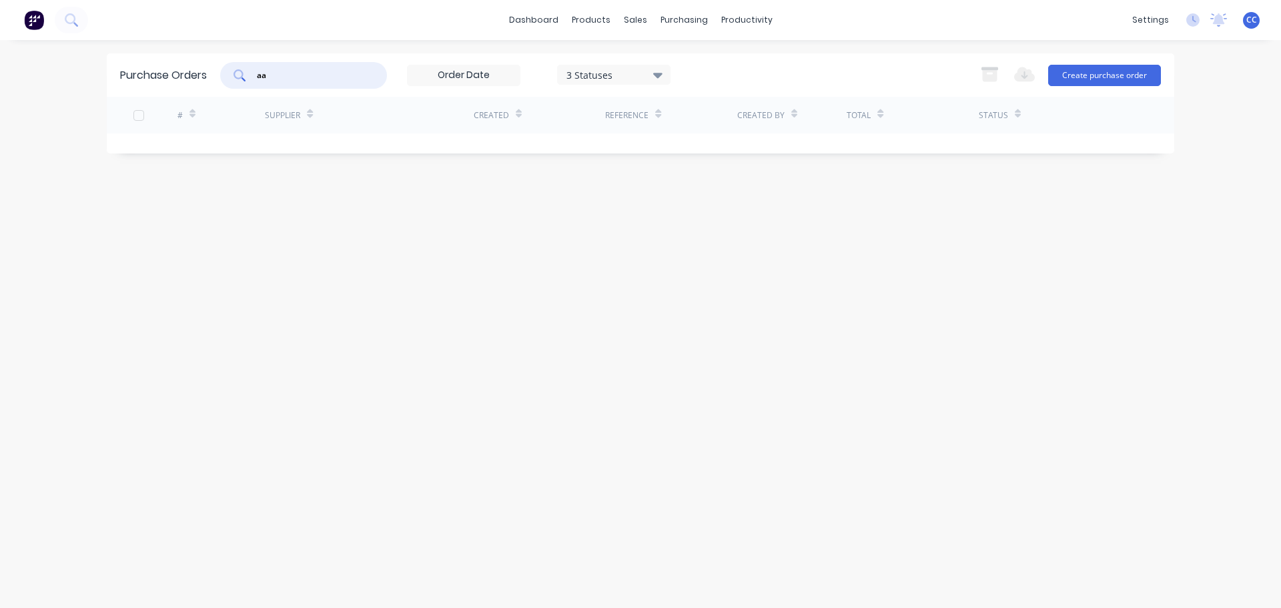
type input "a"
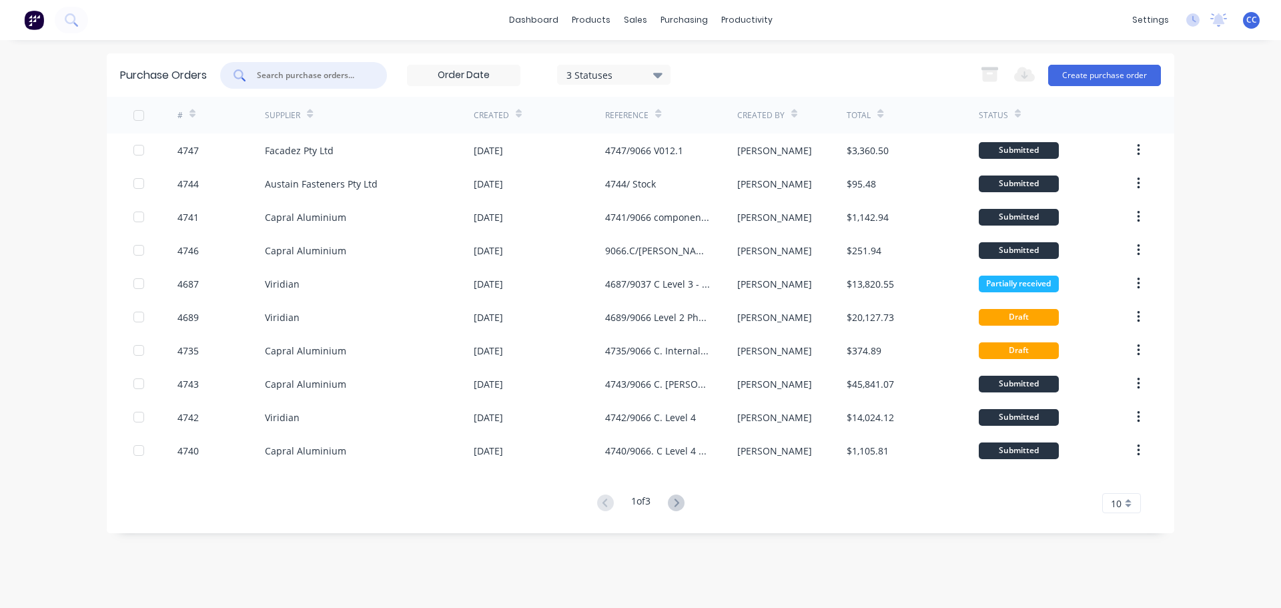
click at [659, 71] on icon at bounding box center [657, 74] width 9 height 15
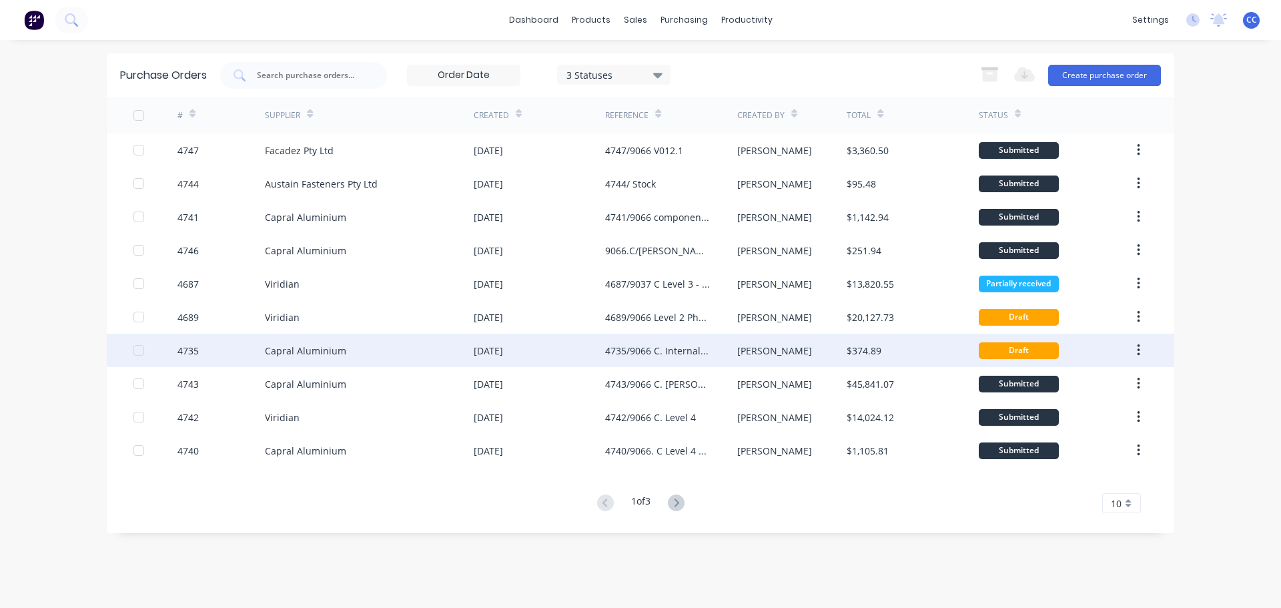
click at [635, 353] on div "4735/9066 C. Internal Curved Window" at bounding box center [657, 351] width 105 height 14
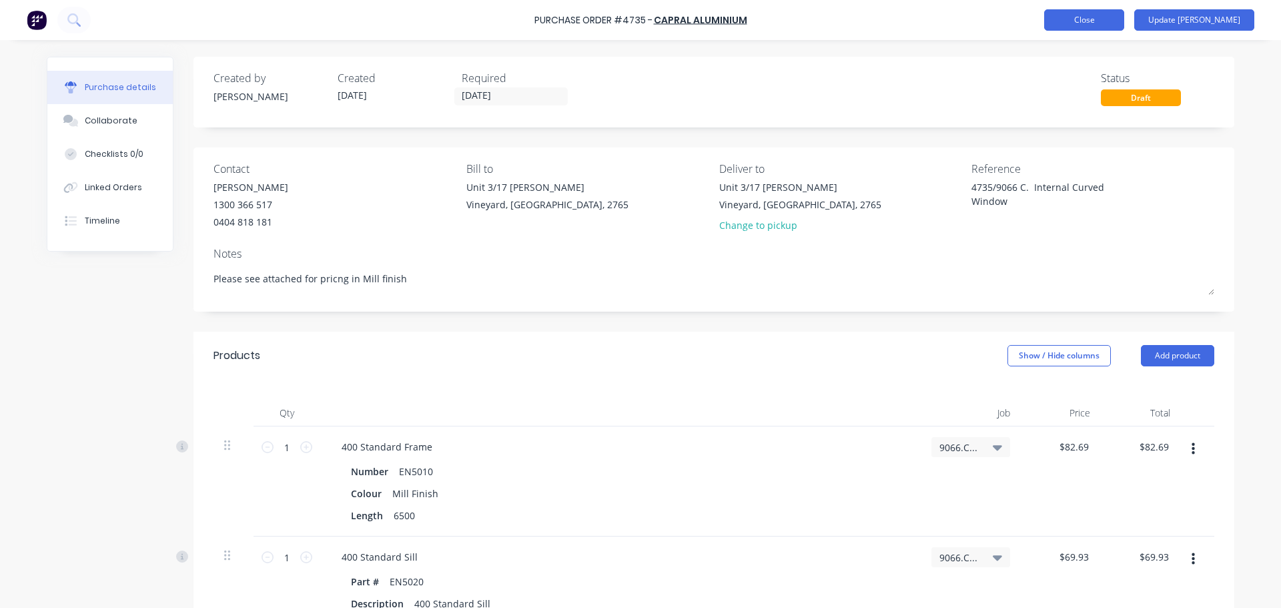
click at [1112, 19] on button "Close" at bounding box center [1084, 19] width 80 height 21
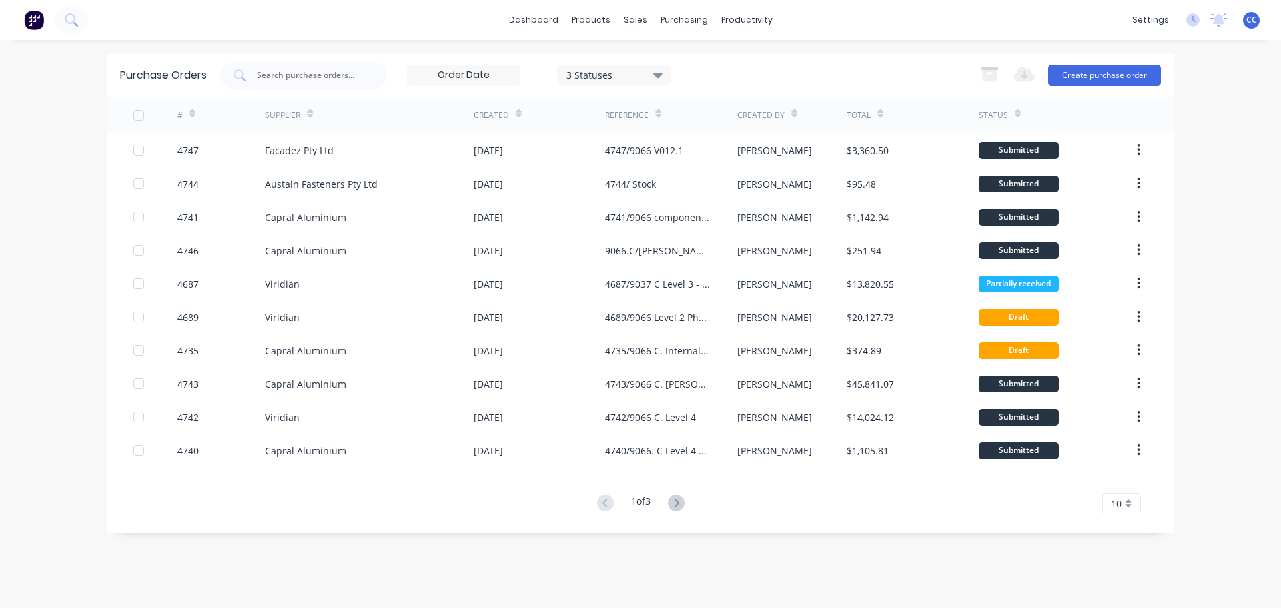
click at [1126, 508] on div "10" at bounding box center [1121, 503] width 39 height 20
click at [1126, 483] on div "35" at bounding box center [1121, 480] width 37 height 23
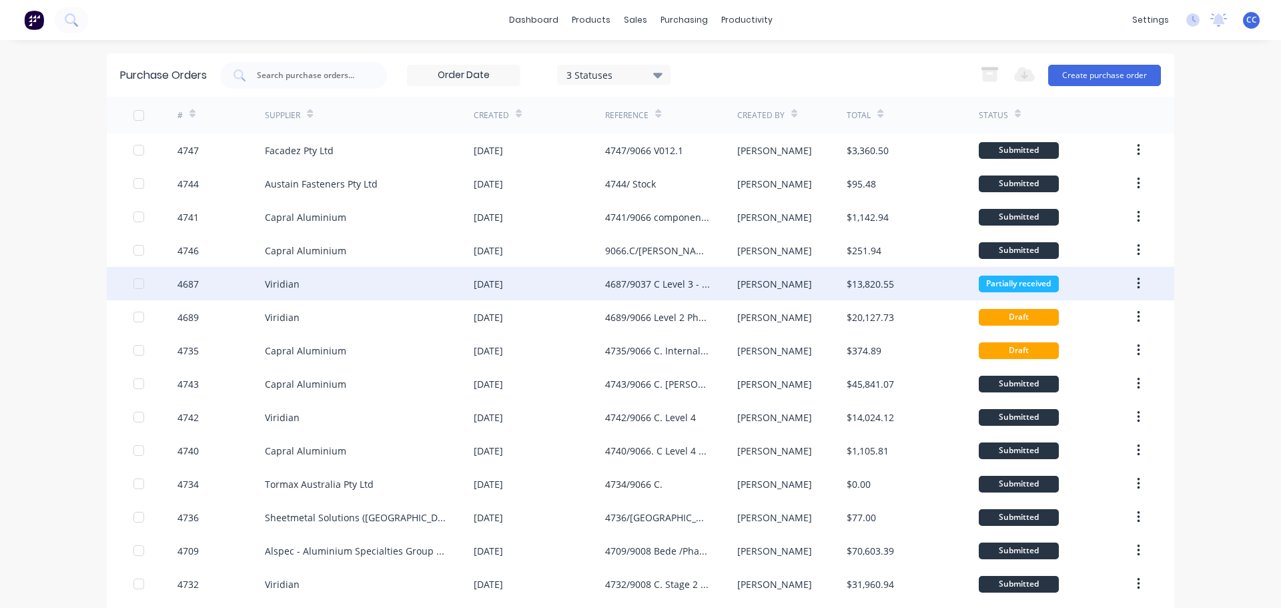
click at [489, 282] on div "[DATE]" at bounding box center [488, 284] width 29 height 14
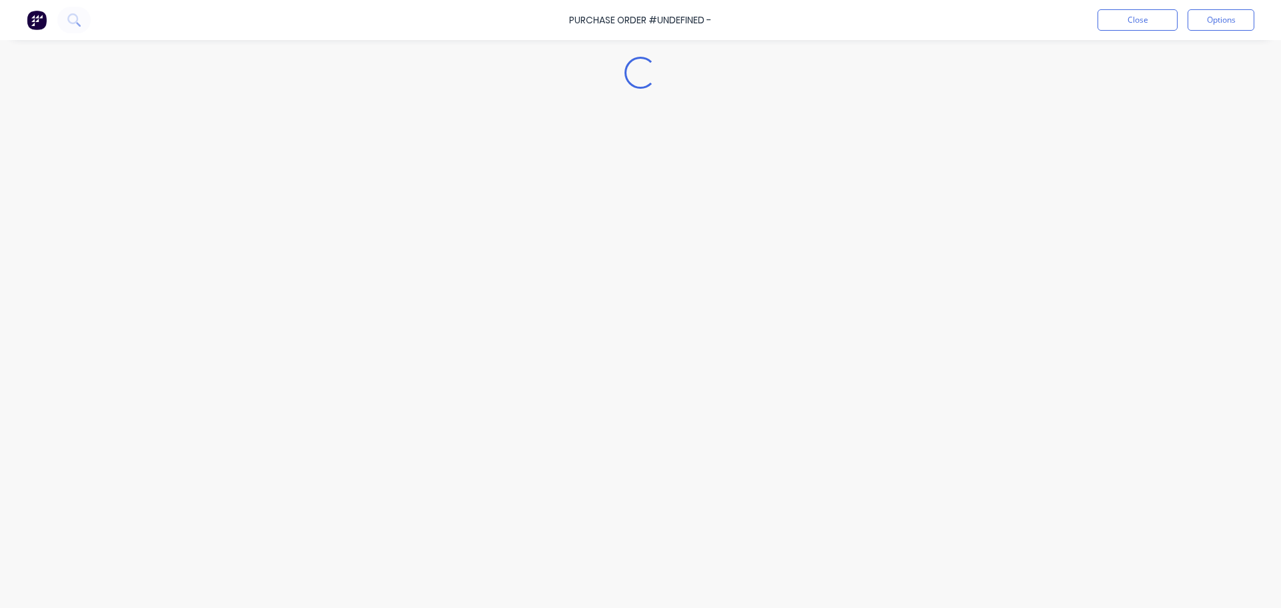
type textarea "x"
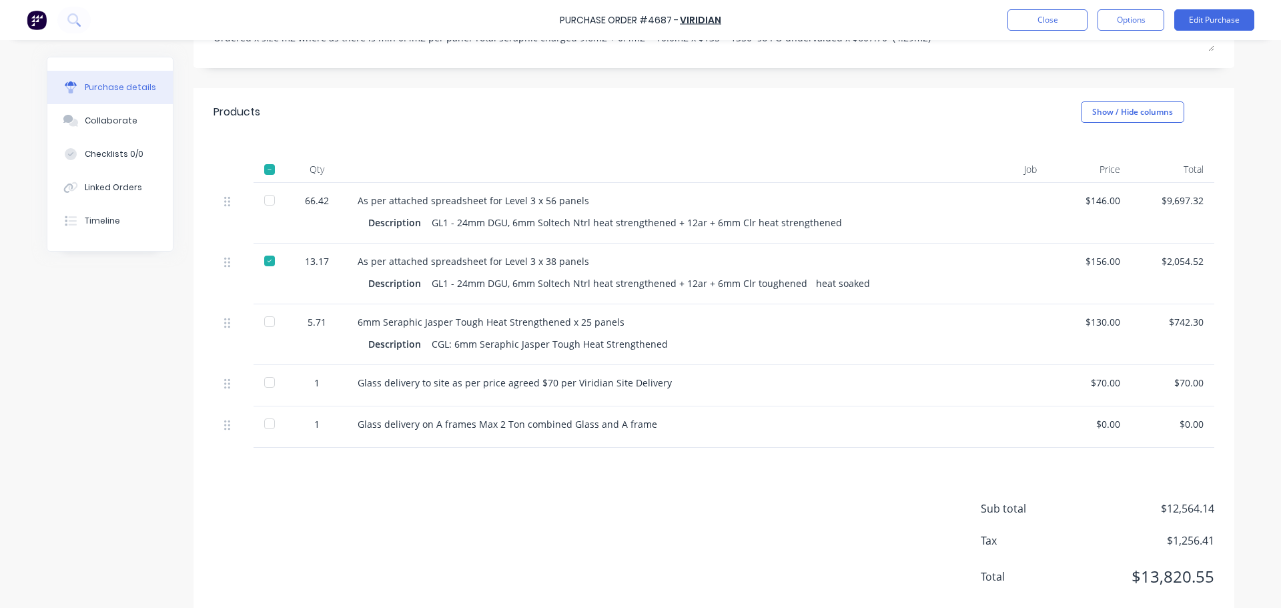
scroll to position [320, 0]
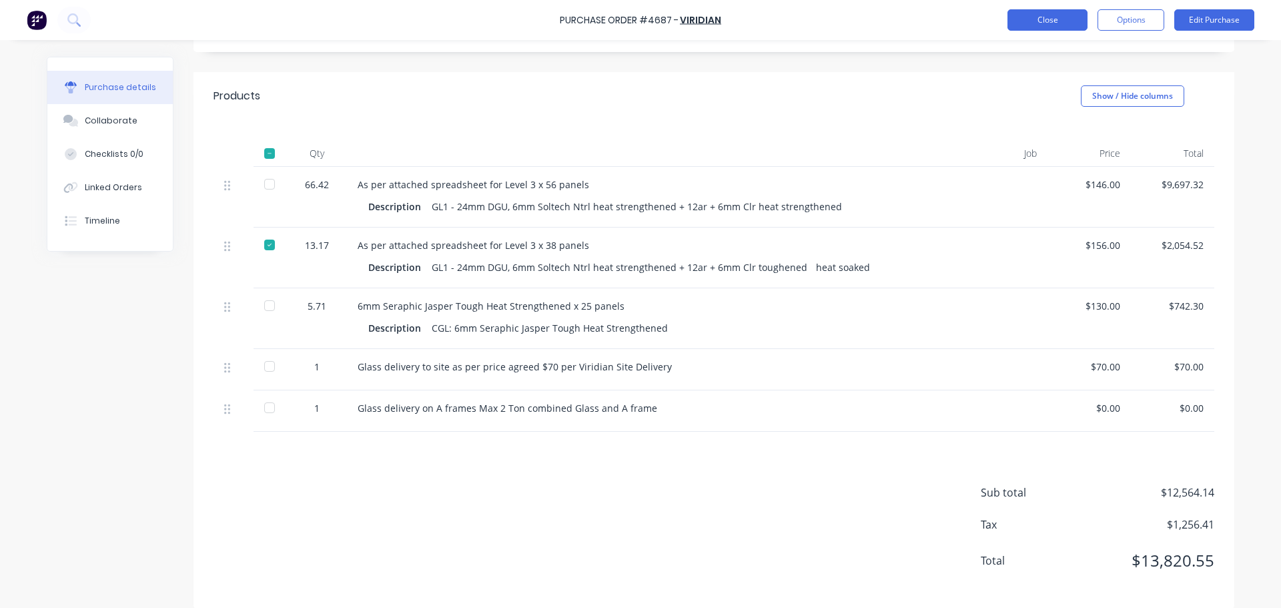
click at [1033, 21] on button "Close" at bounding box center [1048, 19] width 80 height 21
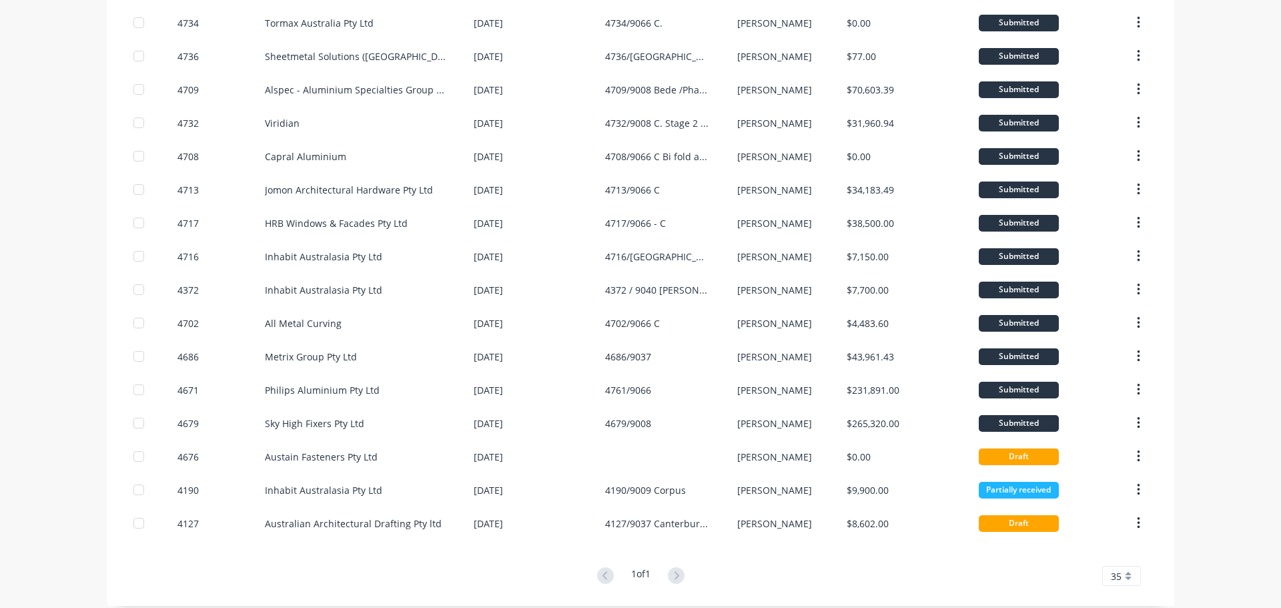
scroll to position [472, 0]
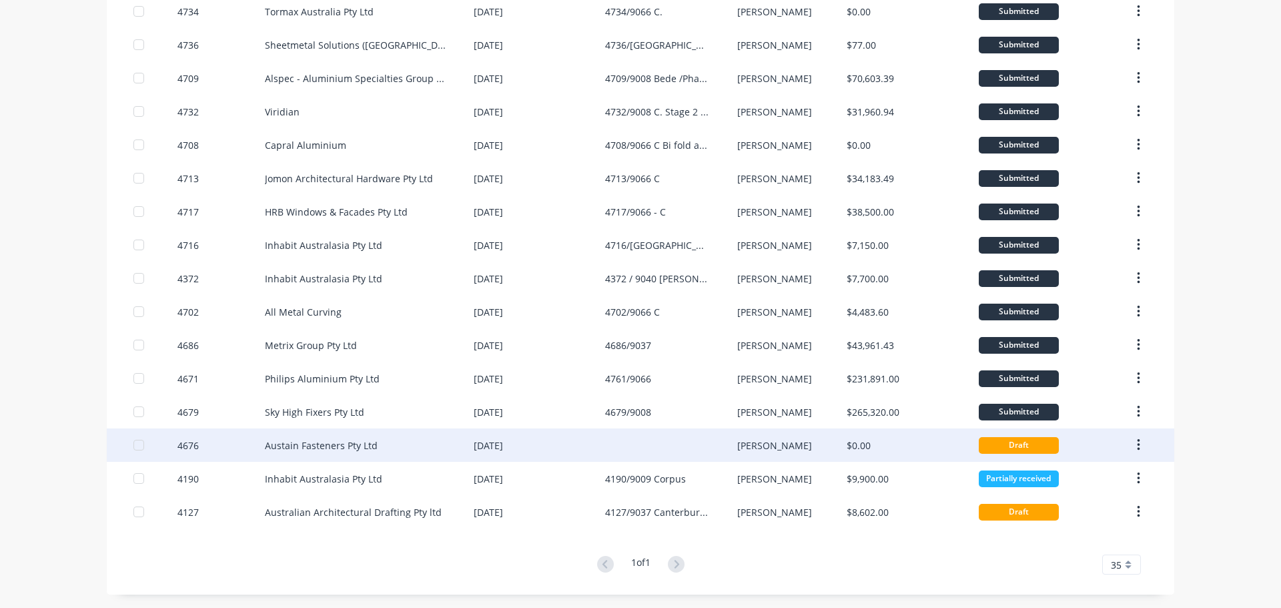
click at [314, 448] on div "Austain Fasteners Pty Ltd" at bounding box center [321, 445] width 113 height 14
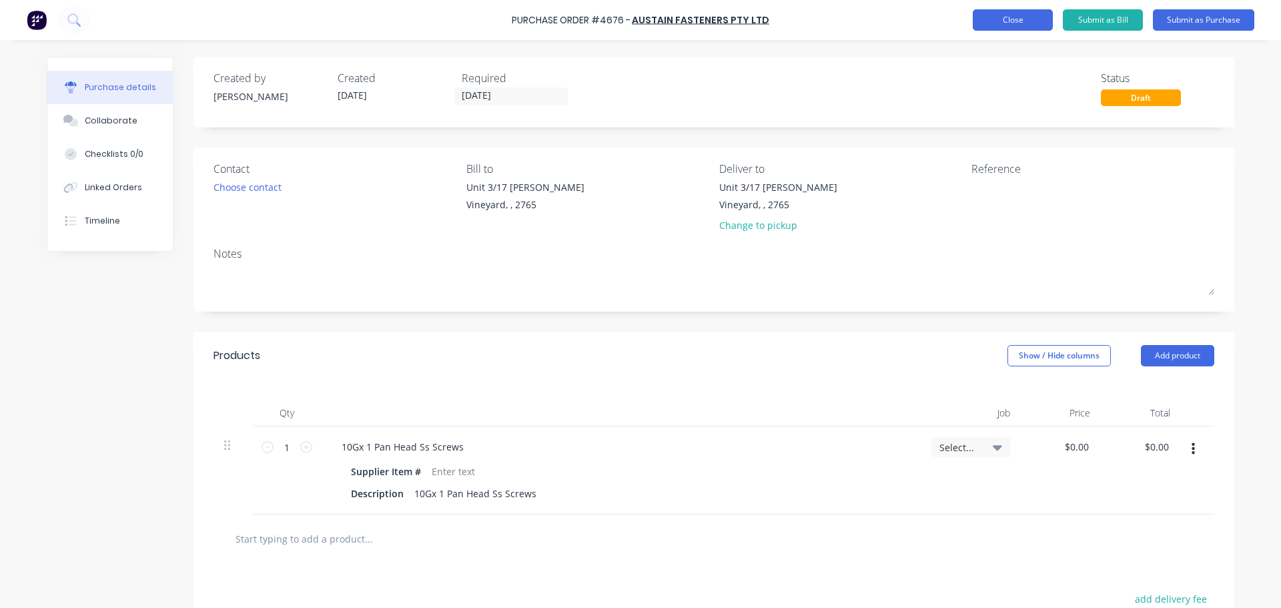
click at [996, 18] on button "Close" at bounding box center [1013, 19] width 80 height 21
